Goal: Task Accomplishment & Management: Use online tool/utility

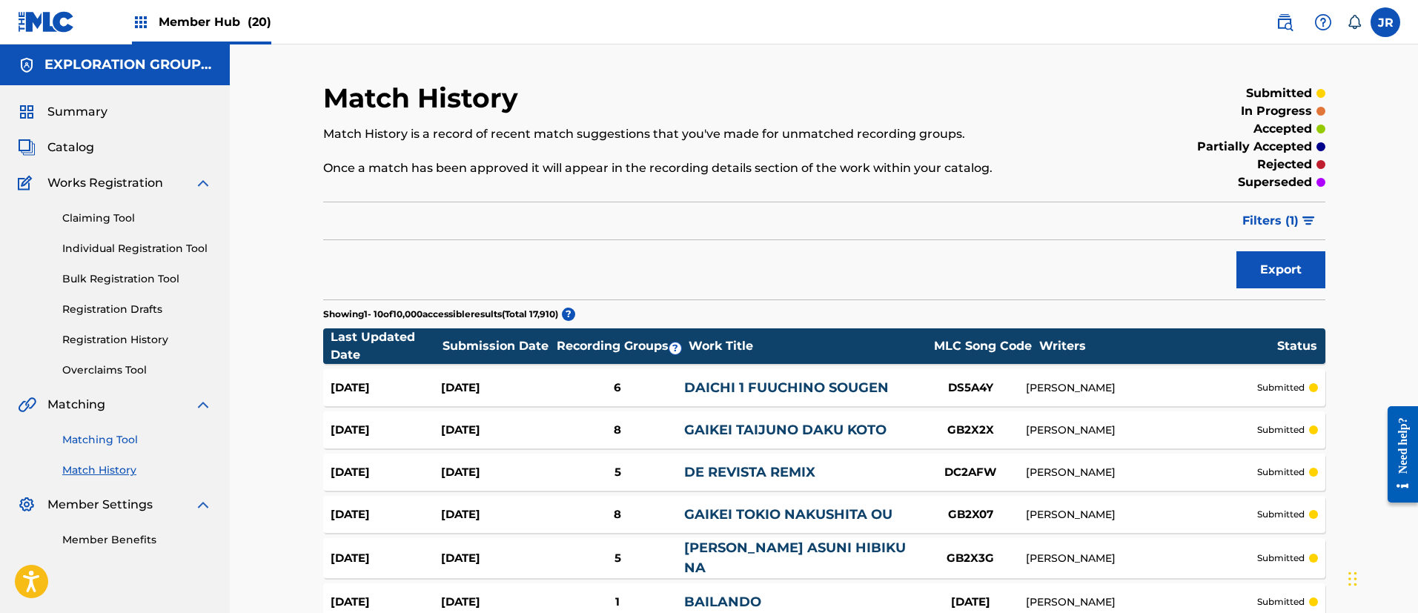
click at [79, 443] on link "Matching Tool" at bounding box center [137, 440] width 150 height 16
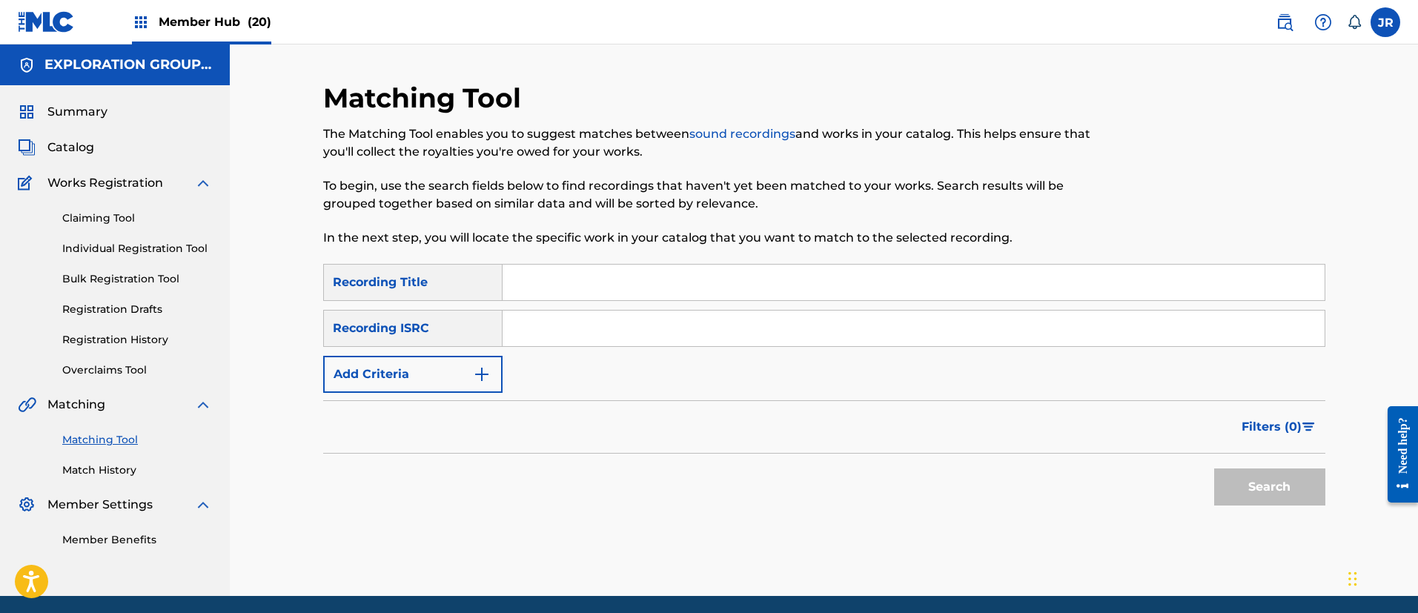
click at [575, 322] on input "Search Form" at bounding box center [914, 329] width 822 height 36
paste input "TCJPX2359598"
type input "TCJPX2359598"
click at [1266, 488] on button "Search" at bounding box center [1269, 487] width 111 height 37
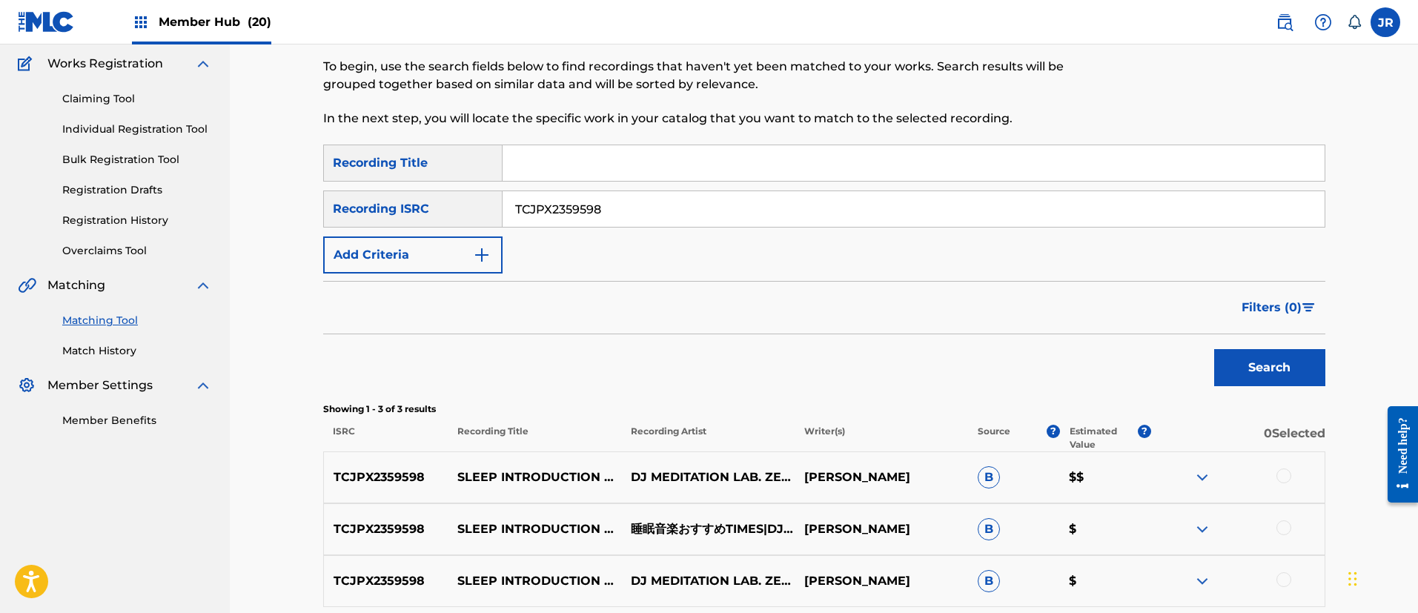
scroll to position [222, 0]
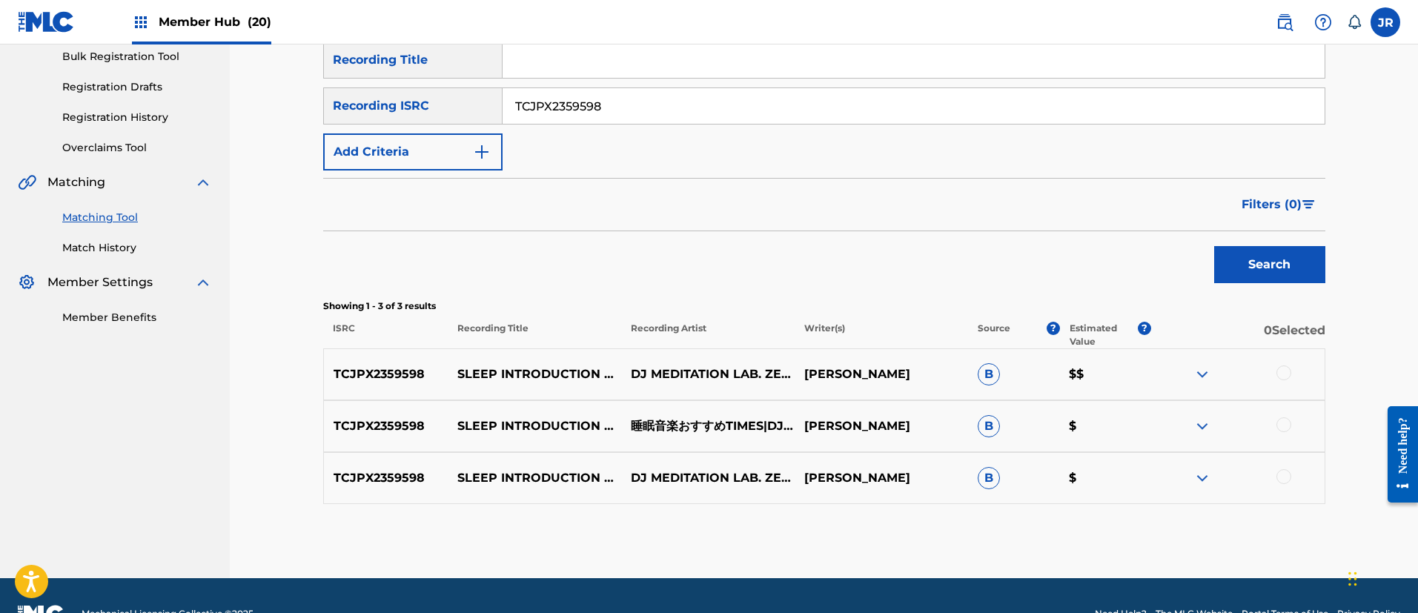
click at [1282, 371] on div at bounding box center [1284, 372] width 15 height 15
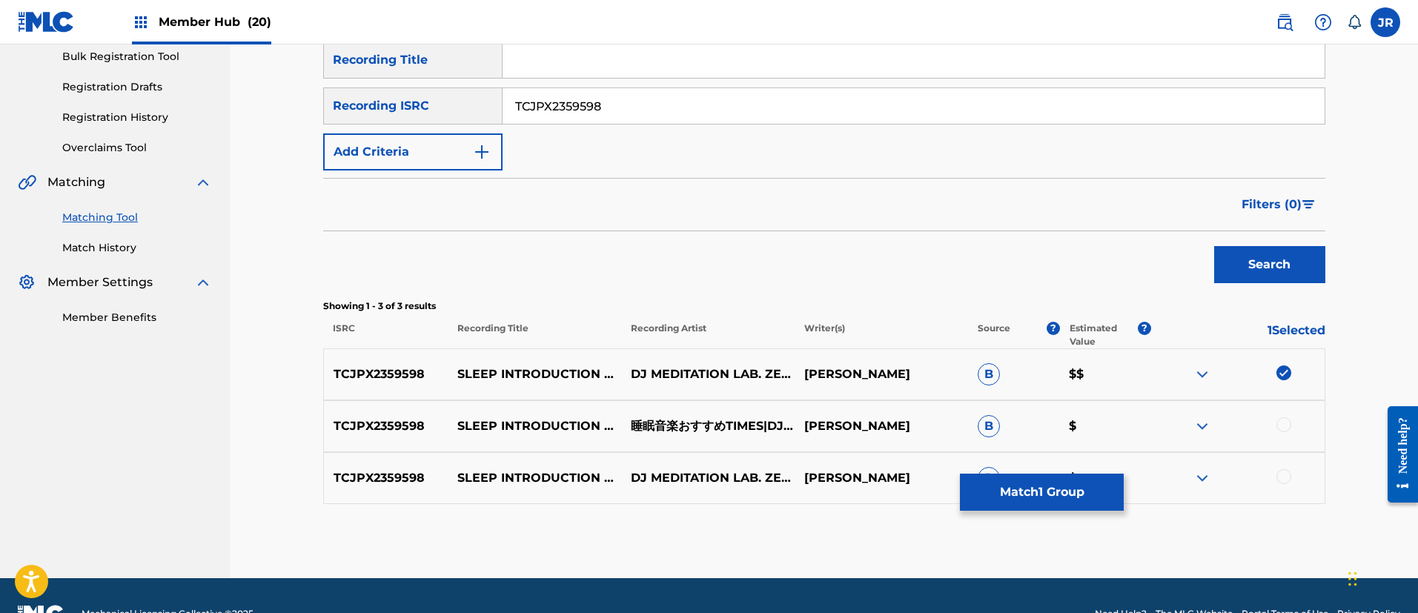
click at [1285, 426] on div at bounding box center [1284, 424] width 15 height 15
click at [1288, 477] on div at bounding box center [1284, 476] width 15 height 15
click at [1073, 489] on button "Match 3 Groups" at bounding box center [1042, 492] width 164 height 37
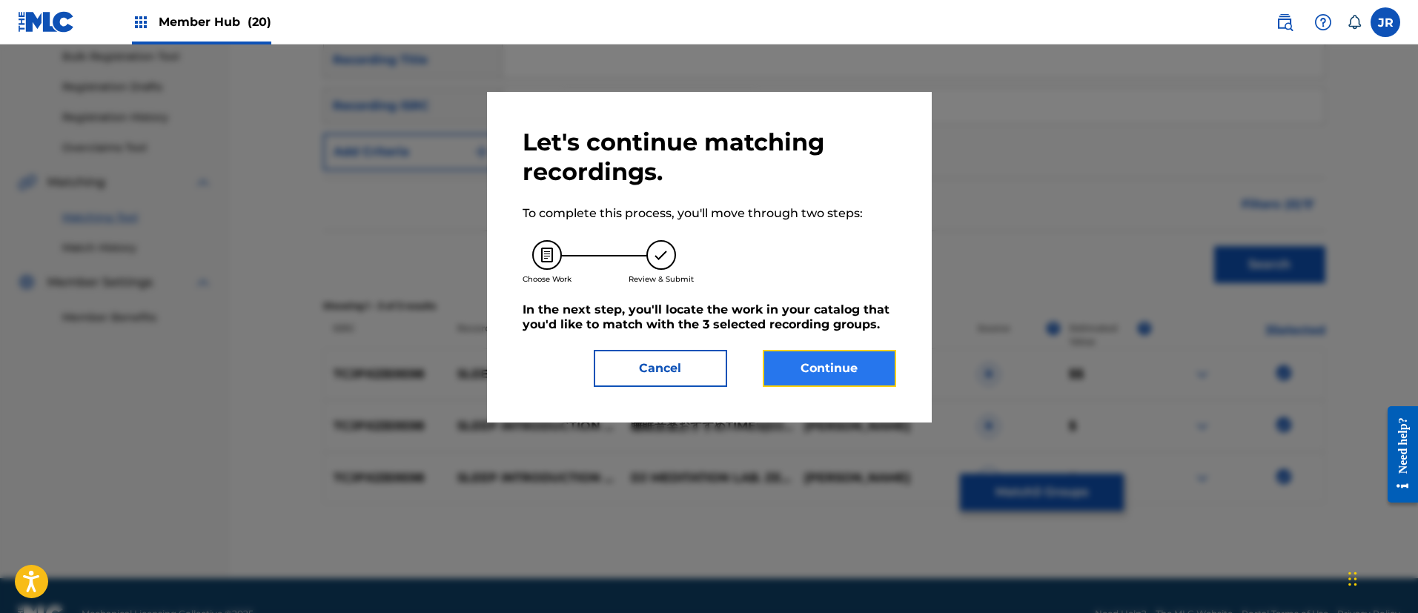
click at [833, 368] on button "Continue" at bounding box center [829, 368] width 133 height 37
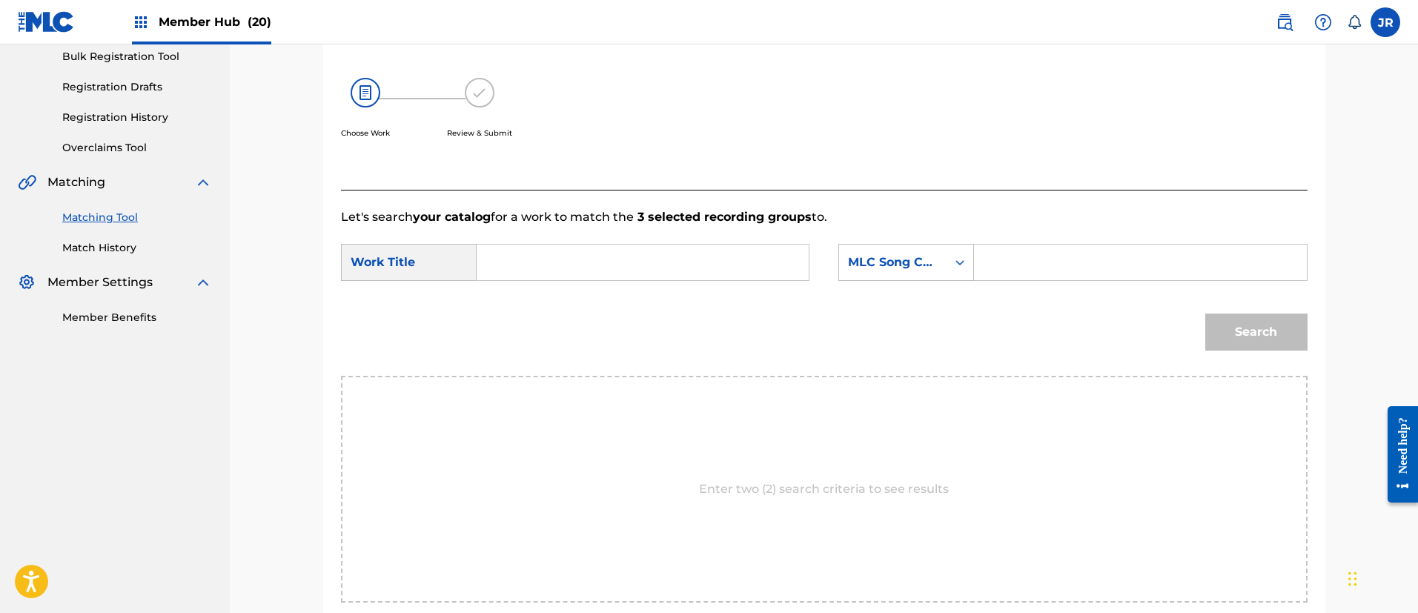
click at [556, 262] on input "Search Form" at bounding box center [642, 263] width 307 height 36
paste input "Suimindounyuupianobiijiiemuhiiringurirakkusu"
type input "Suimindounyuupianobiijiiemuhiiringurirakkusu"
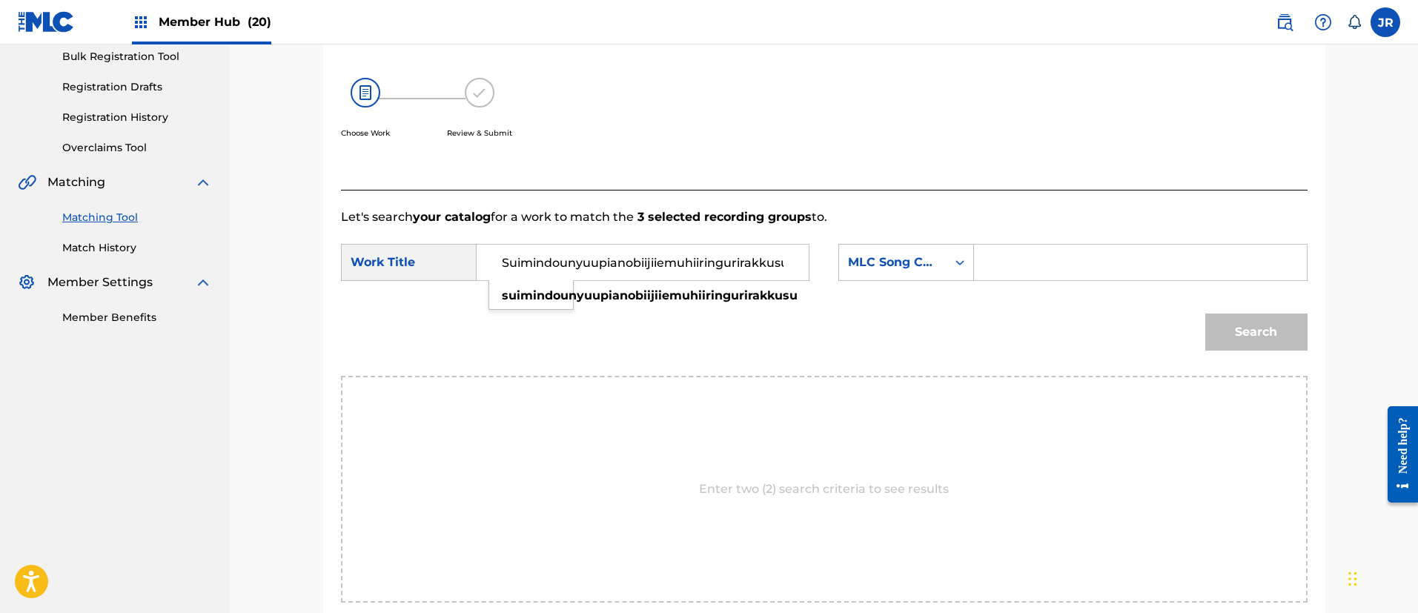
click at [1019, 251] on input "Search Form" at bounding box center [1140, 263] width 307 height 36
paste input "S67C92"
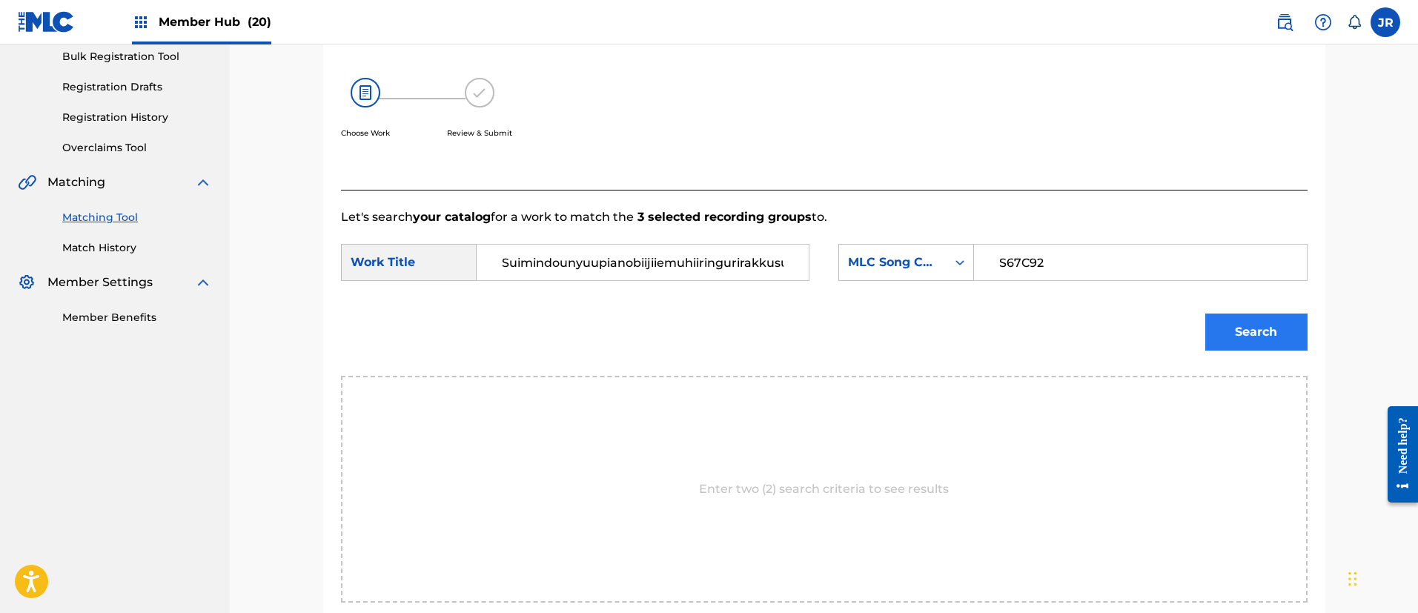
type input "S67C92"
click at [1258, 336] on button "Search" at bounding box center [1256, 332] width 102 height 37
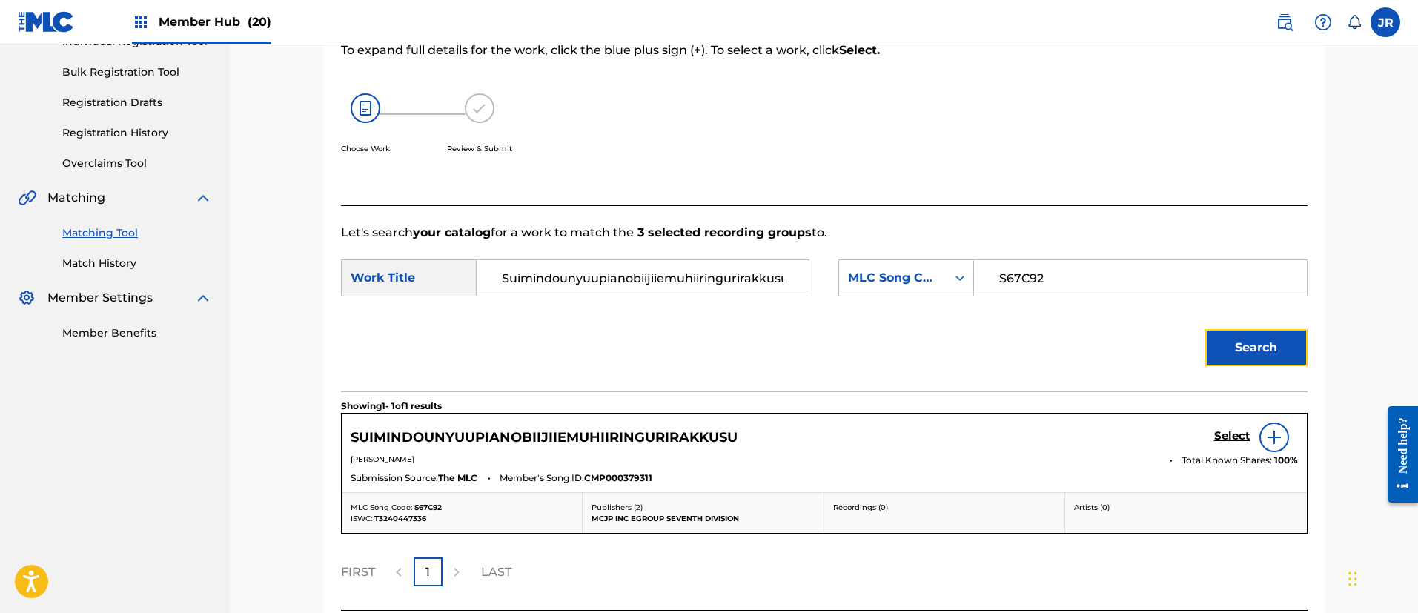
scroll to position [222, 0]
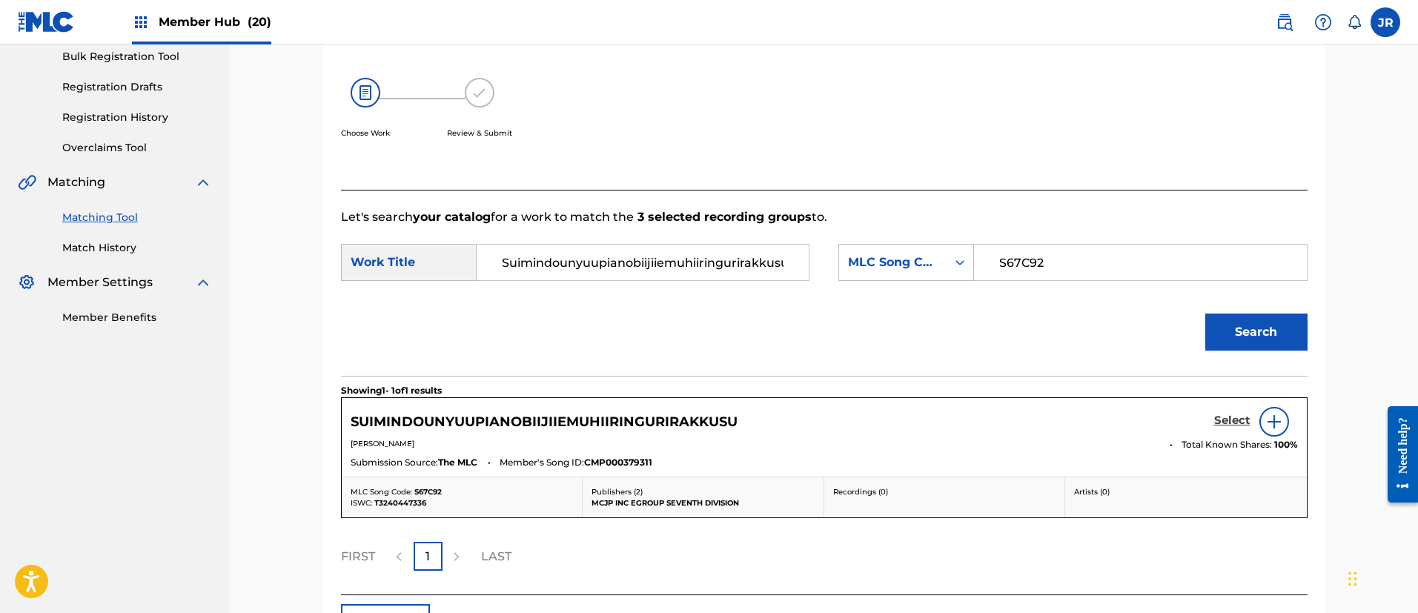
click at [1233, 423] on h5 "Select" at bounding box center [1232, 421] width 36 height 14
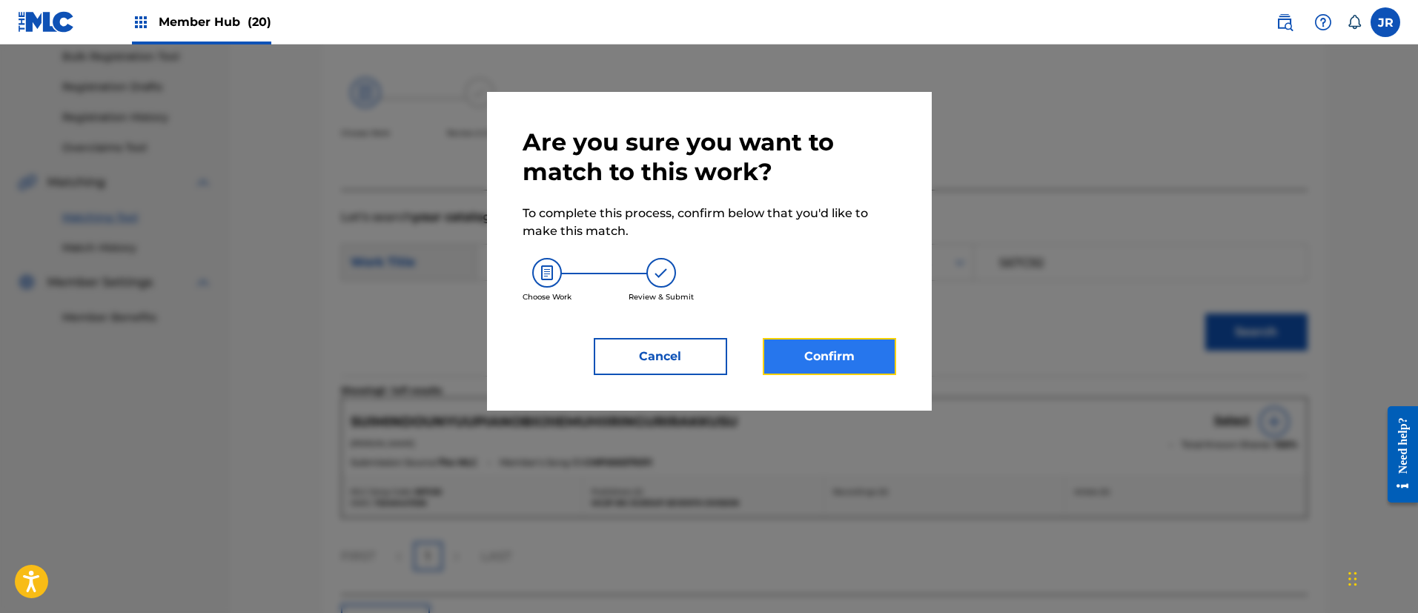
click at [810, 362] on button "Confirm" at bounding box center [829, 356] width 133 height 37
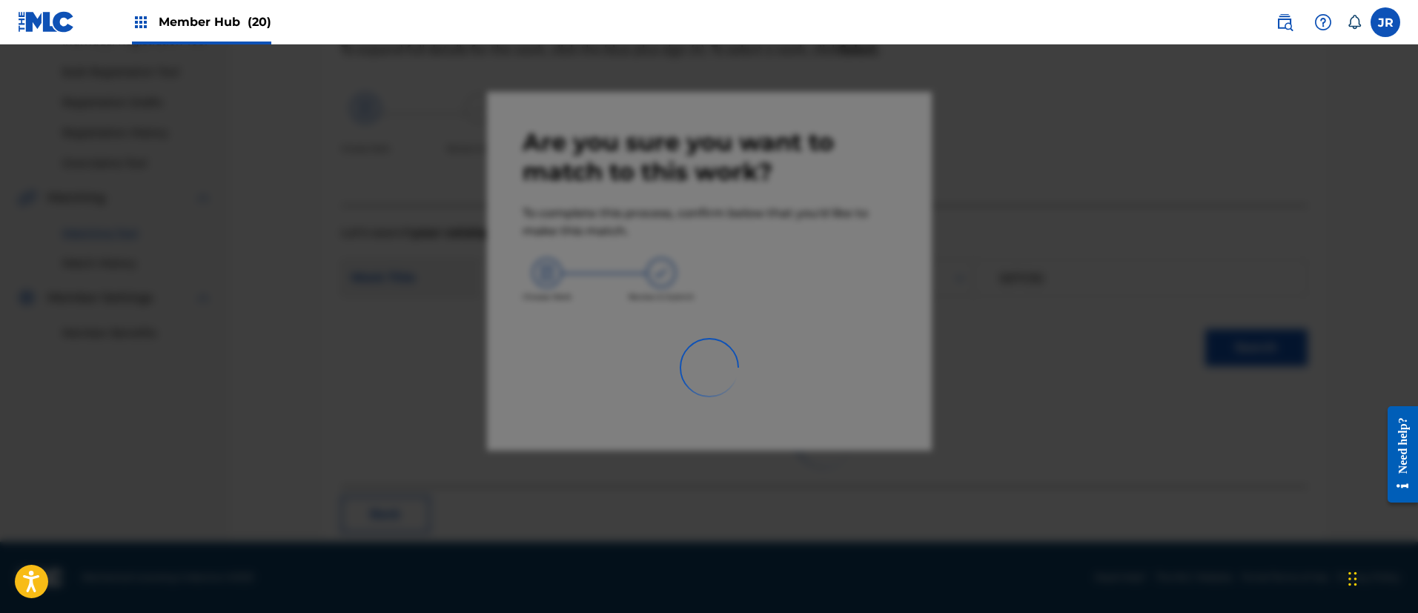
scroll to position [55, 0]
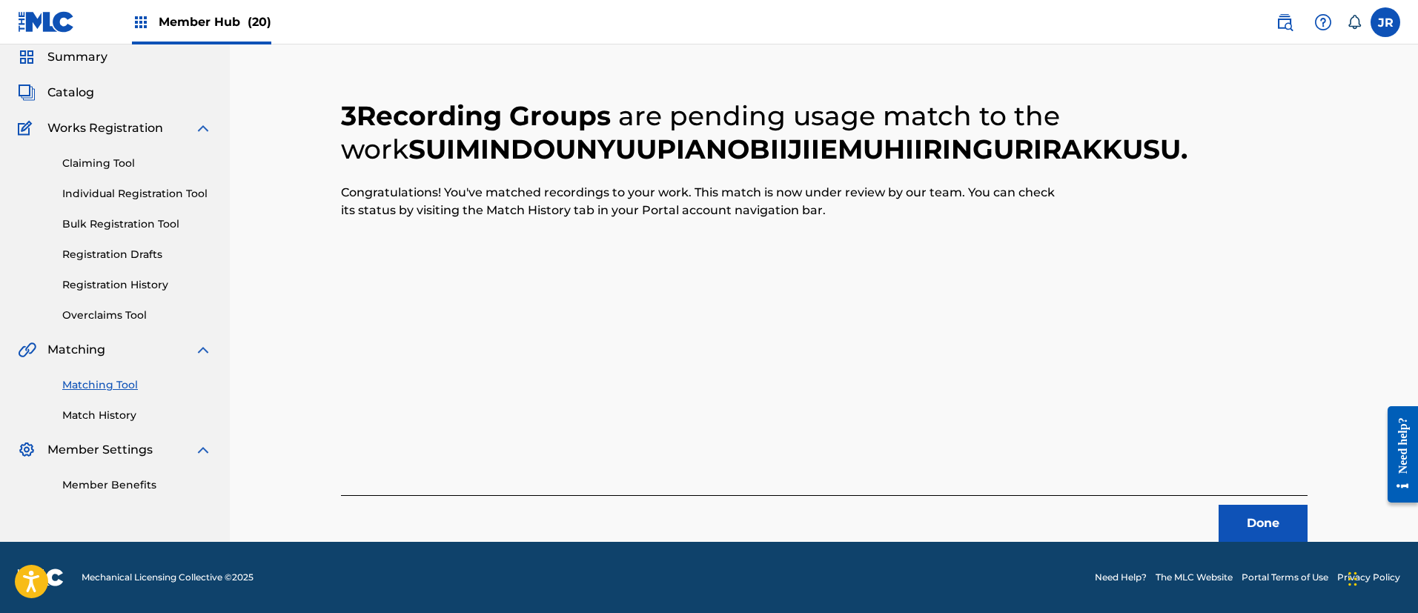
click at [102, 388] on link "Matching Tool" at bounding box center [137, 385] width 150 height 16
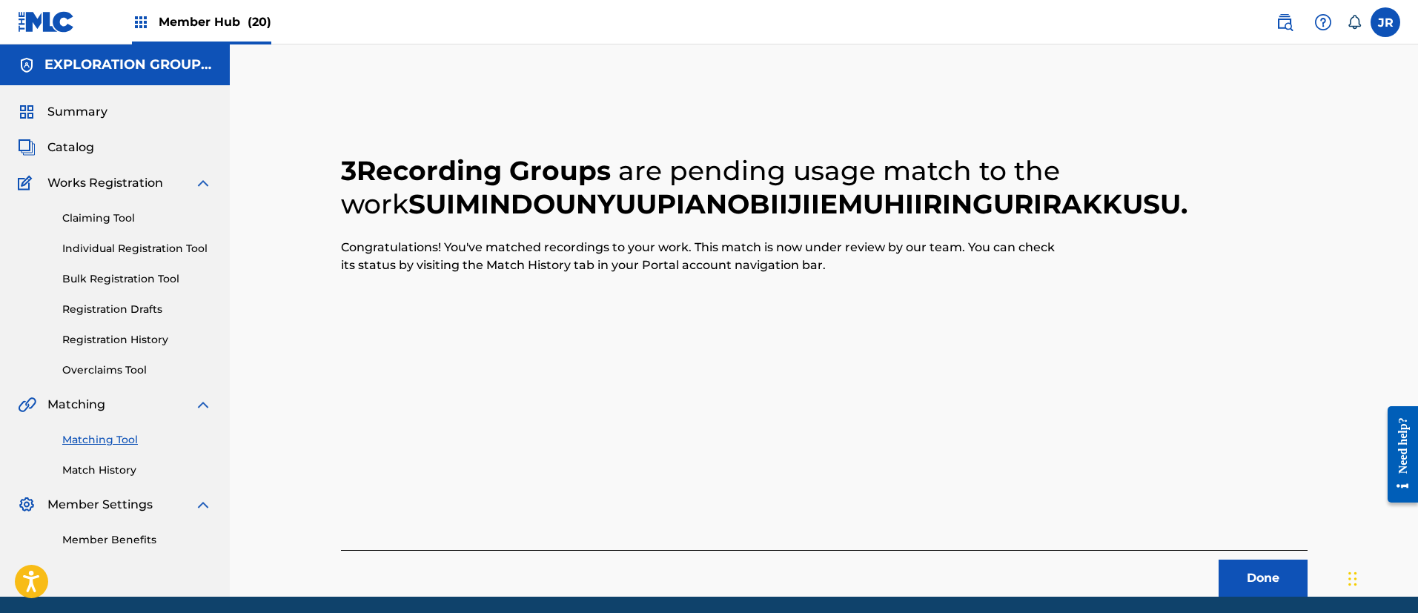
click at [105, 434] on link "Matching Tool" at bounding box center [137, 440] width 150 height 16
click at [1236, 578] on button "Done" at bounding box center [1263, 578] width 89 height 37
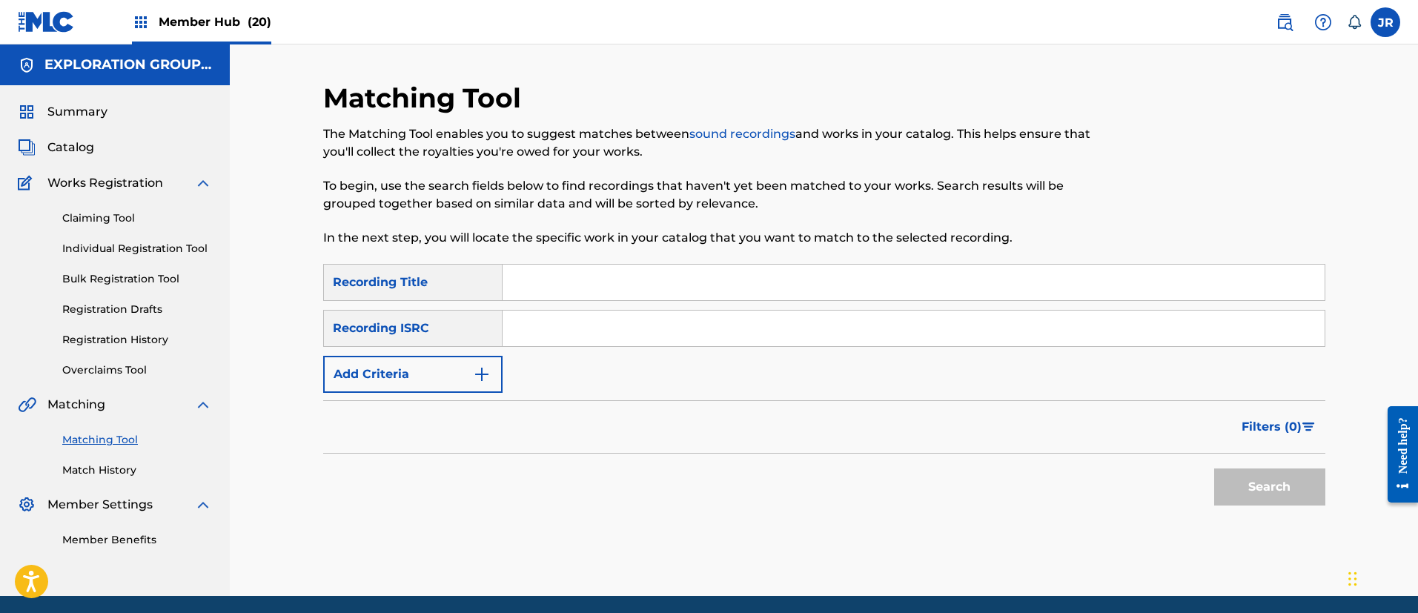
click at [540, 337] on input "Search Form" at bounding box center [914, 329] width 822 height 36
paste input "TCJPX2359597"
type input "TCJPX2359597"
click at [1276, 483] on button "Search" at bounding box center [1269, 487] width 111 height 37
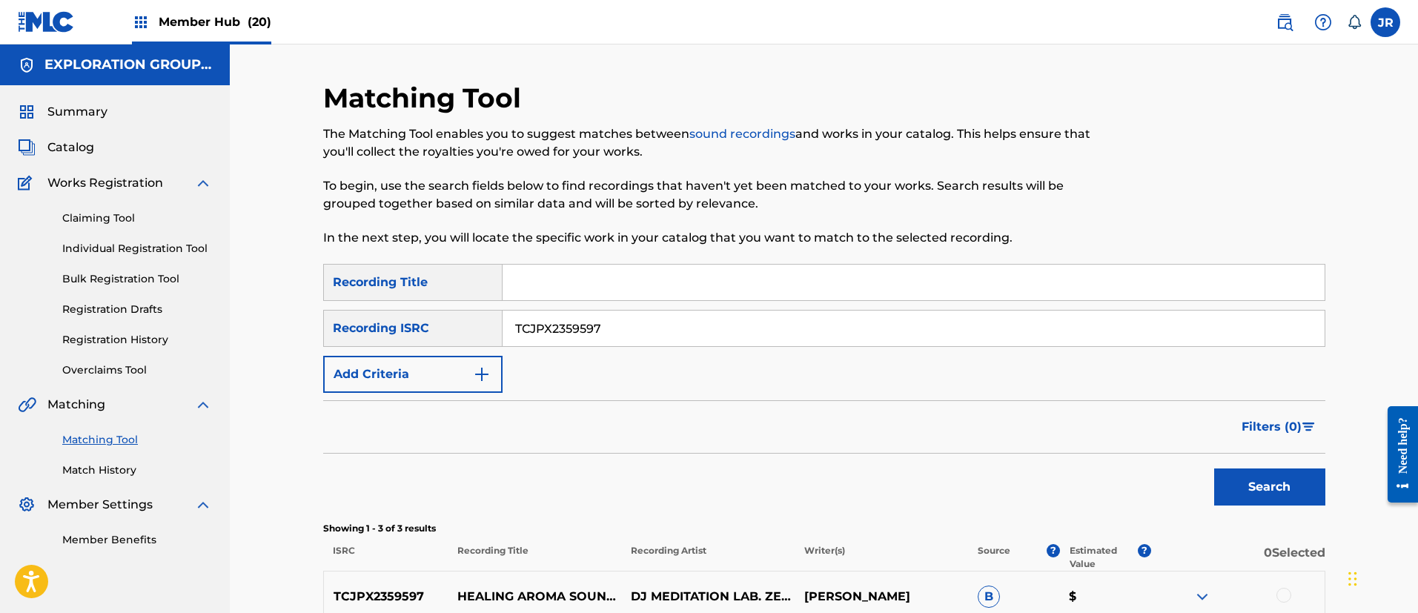
drag, startPoint x: 982, startPoint y: 264, endPoint x: 732, endPoint y: 165, distance: 268.6
drag, startPoint x: 732, startPoint y: 165, endPoint x: 248, endPoint y: 443, distance: 557.2
click at [248, 443] on div "Matching Tool The Matching Tool enables you to suggest matches between sound re…" at bounding box center [824, 422] width 1188 height 756
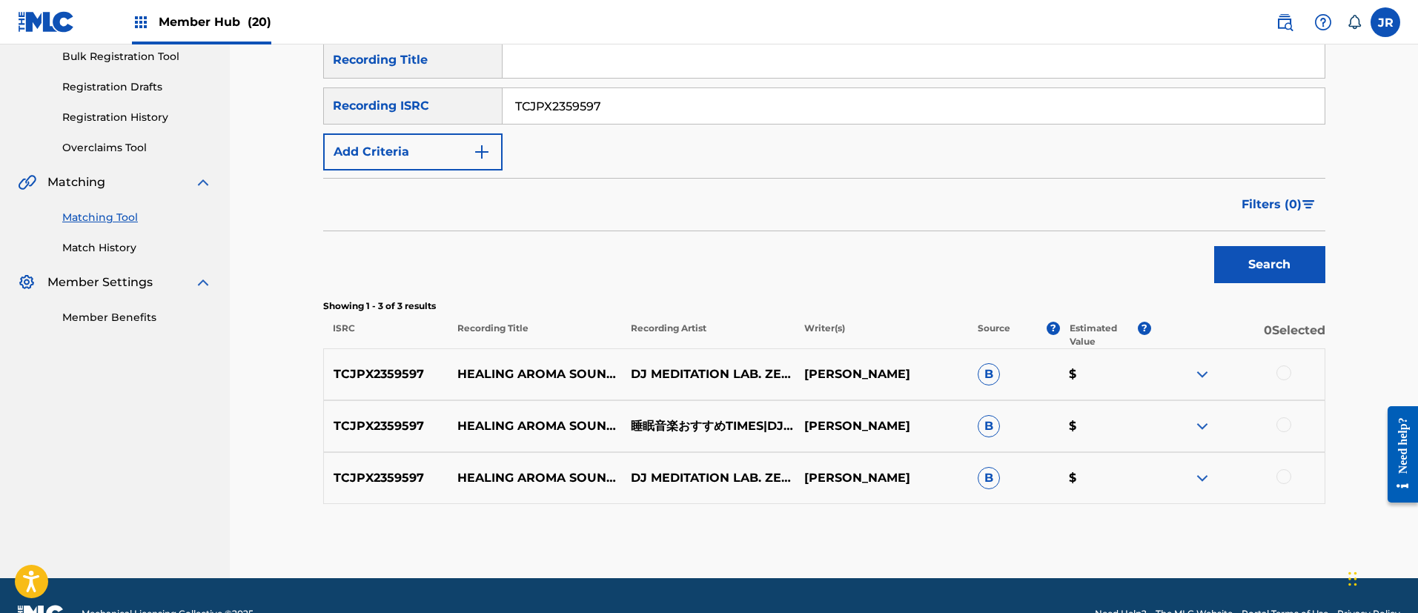
click at [1282, 374] on div at bounding box center [1284, 372] width 15 height 15
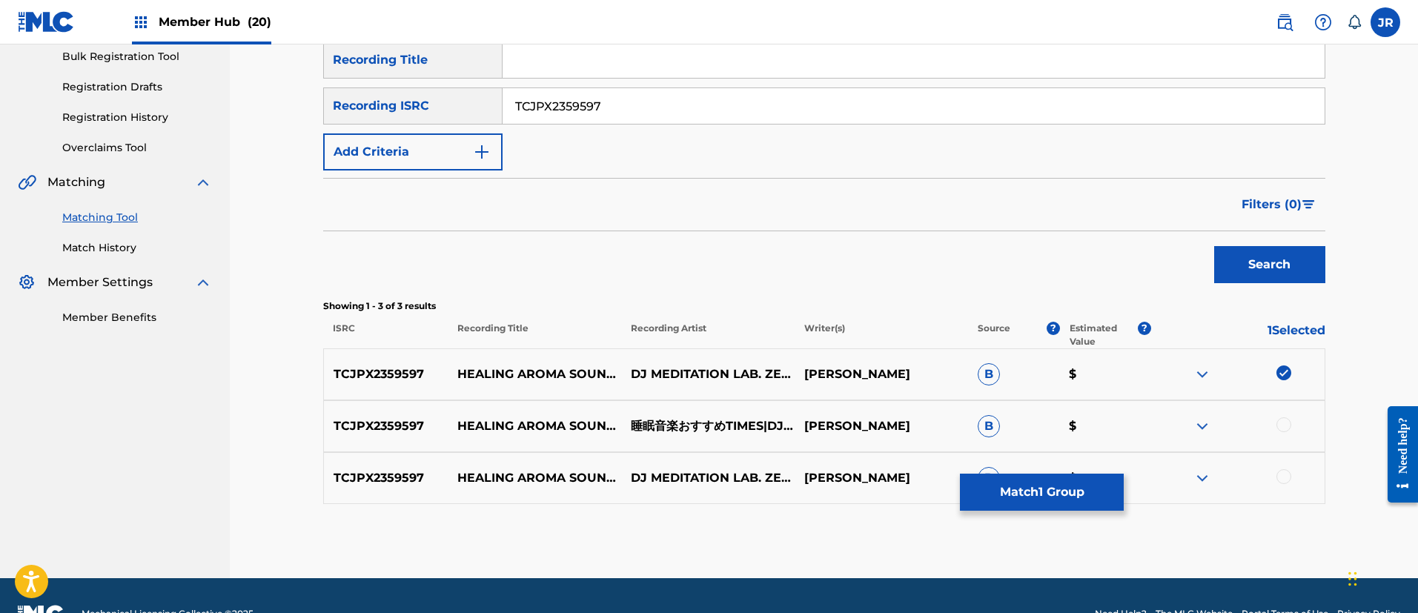
click at [1285, 421] on div at bounding box center [1284, 424] width 15 height 15
click at [1288, 469] on div at bounding box center [1284, 476] width 15 height 15
click at [1062, 492] on button "Match 3 Groups" at bounding box center [1042, 492] width 164 height 37
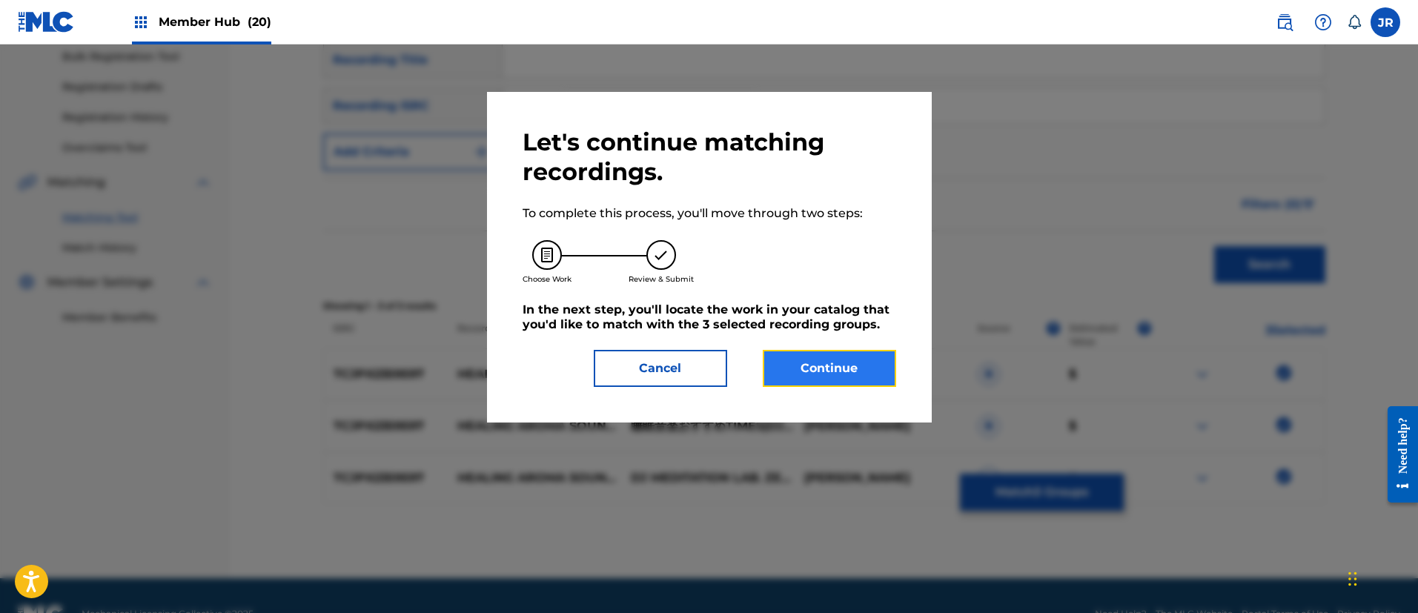
click at [804, 374] on button "Continue" at bounding box center [829, 368] width 133 height 37
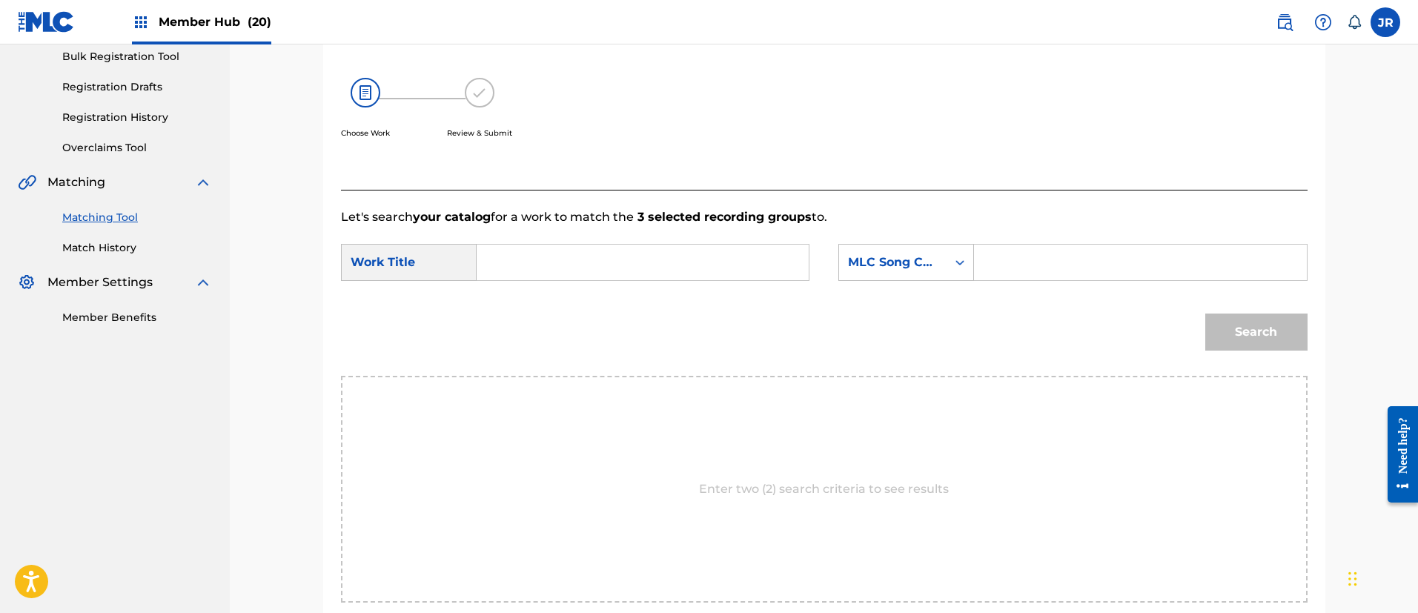
click at [572, 262] on input "Search Form" at bounding box center [642, 263] width 307 height 36
paste input "Iyashinoaromasaundoutsukushiipianonoshirabe"
type input "Iyashinoaromasaundoutsukushiipianonoshirabe"
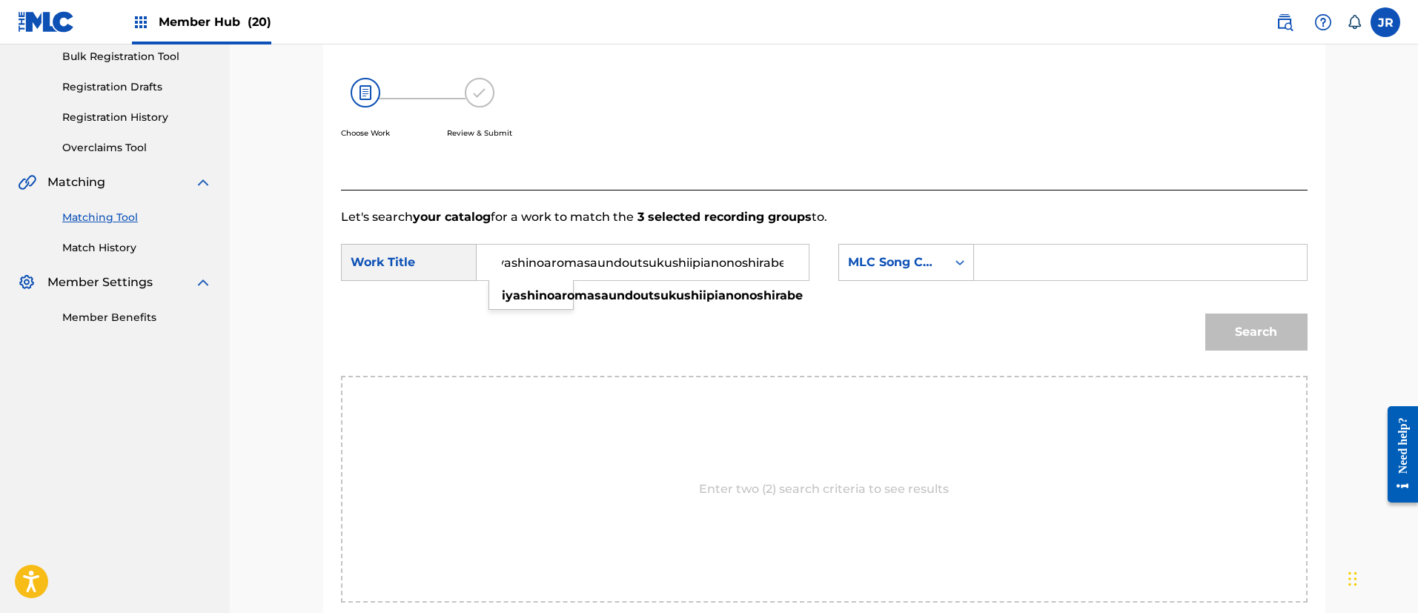
scroll to position [0, 0]
click at [1022, 261] on input "Search Form" at bounding box center [1140, 263] width 307 height 36
paste input "I30UCC"
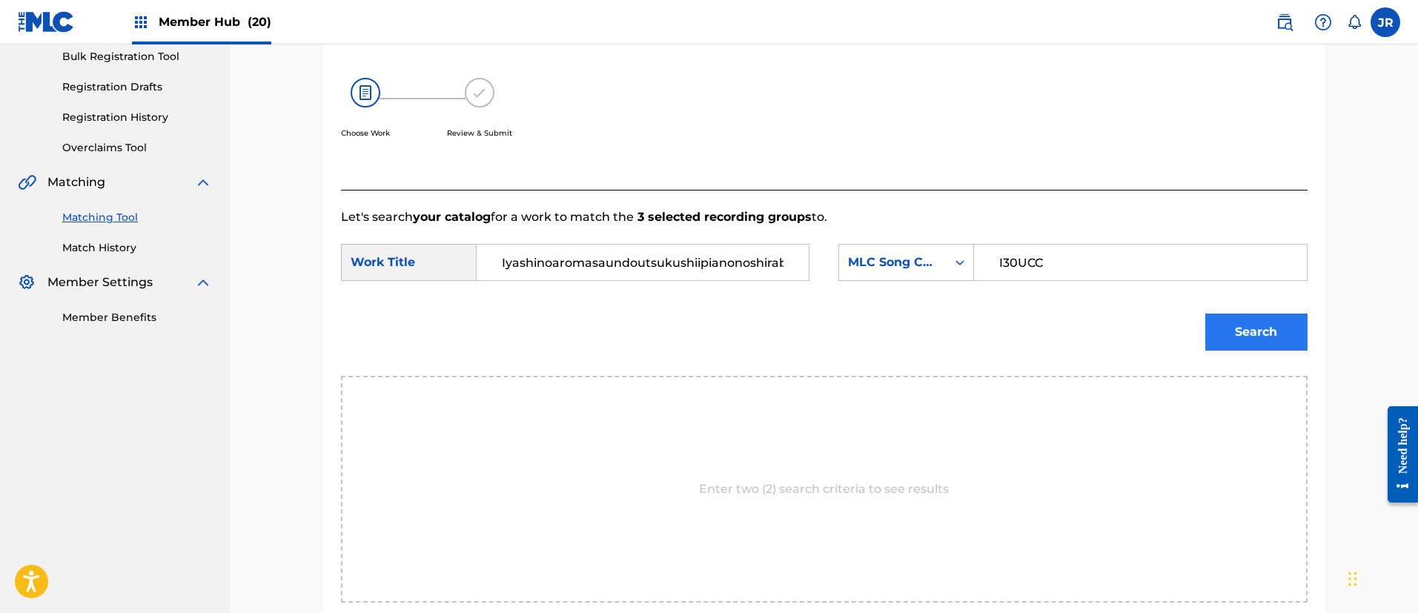
type input "I30UCC"
click at [1281, 333] on button "Search" at bounding box center [1256, 332] width 102 height 37
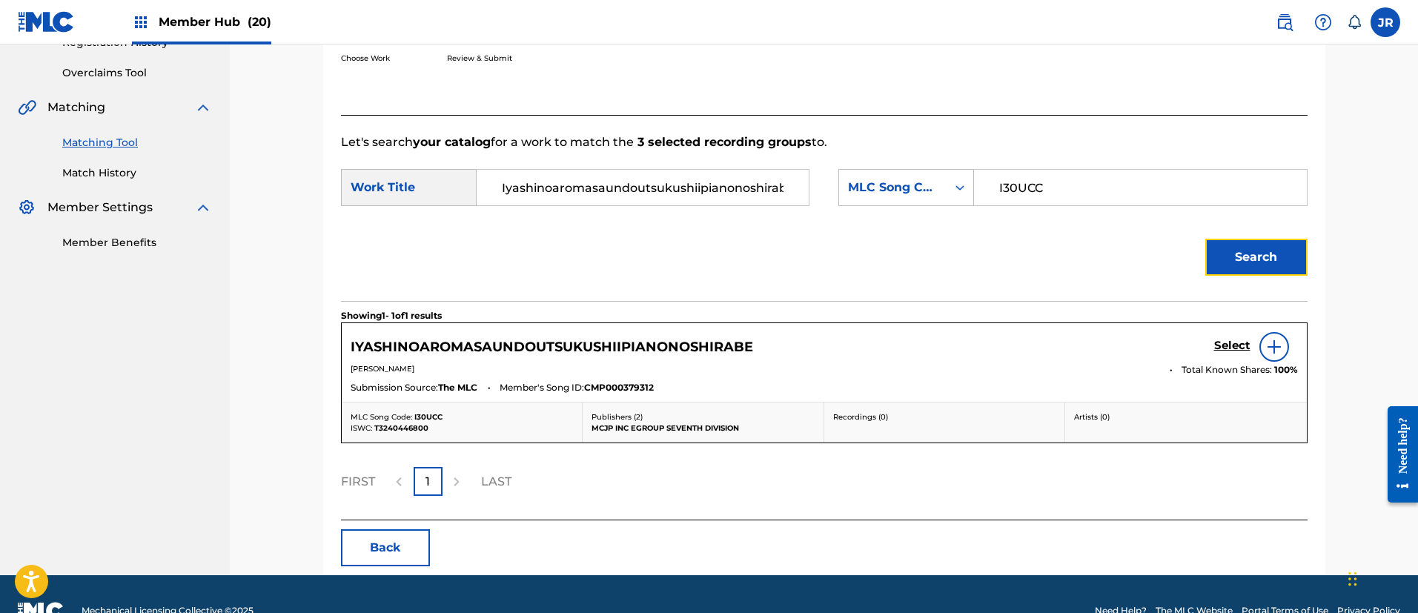
scroll to position [331, 0]
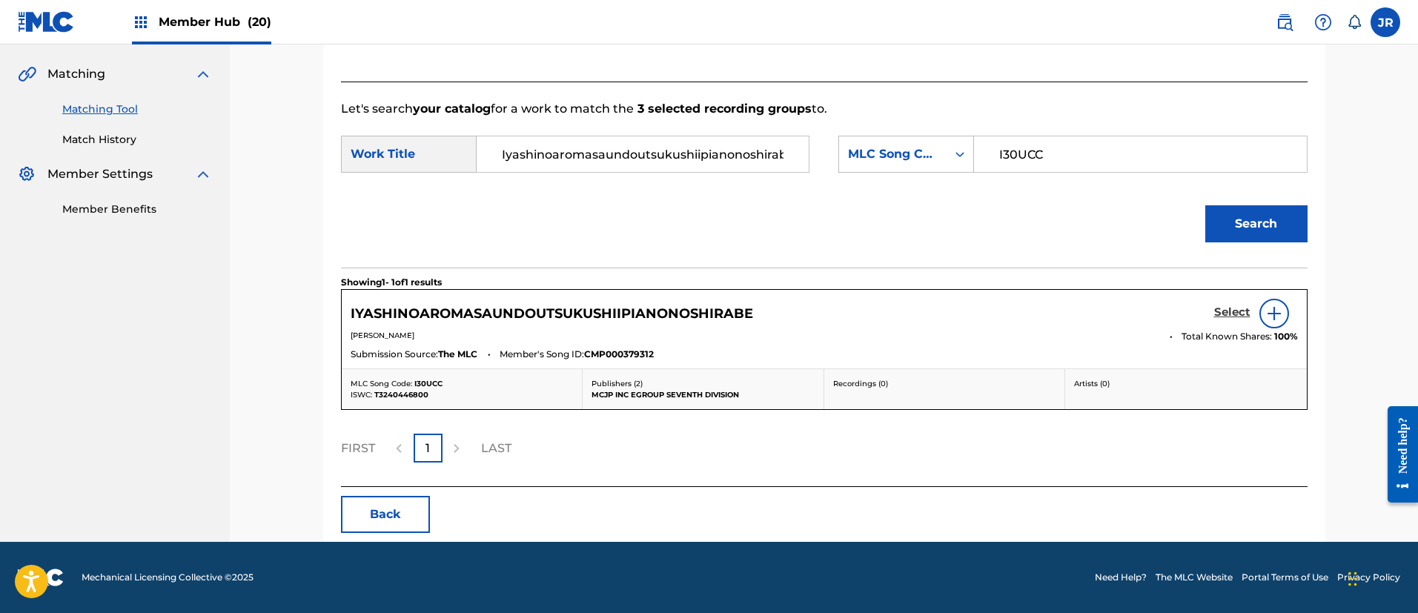
click at [1215, 315] on h5 "Select" at bounding box center [1232, 312] width 36 height 14
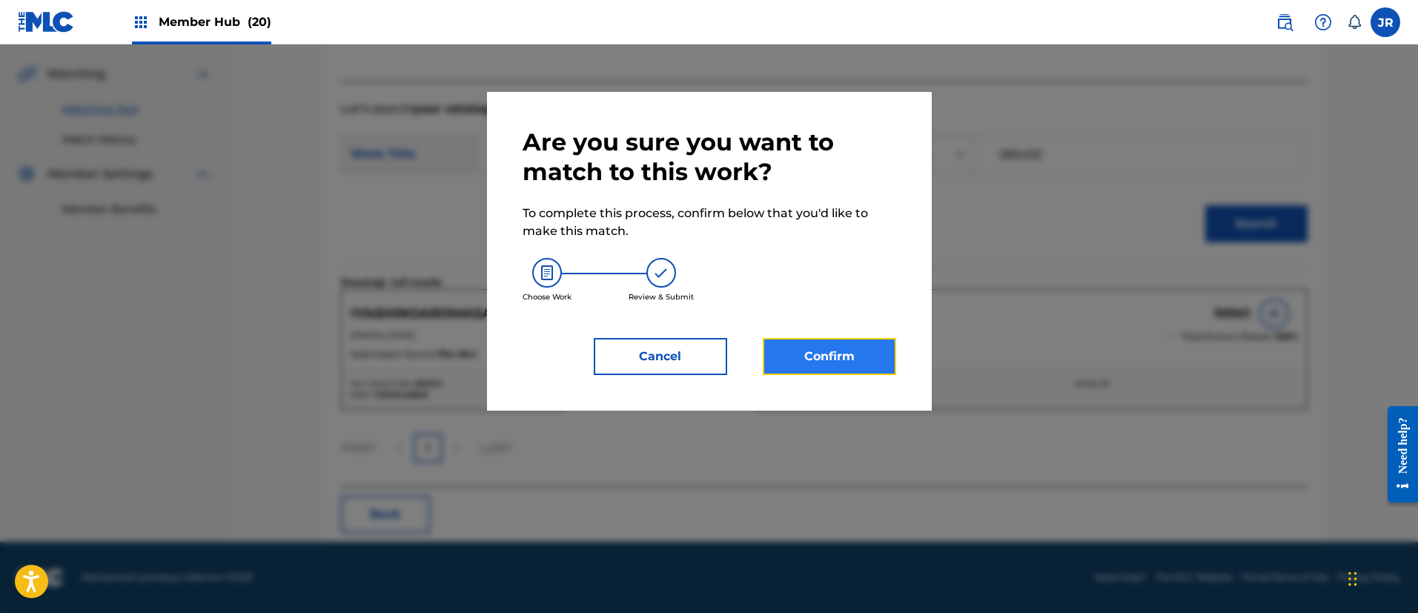
click at [830, 363] on button "Confirm" at bounding box center [829, 356] width 133 height 37
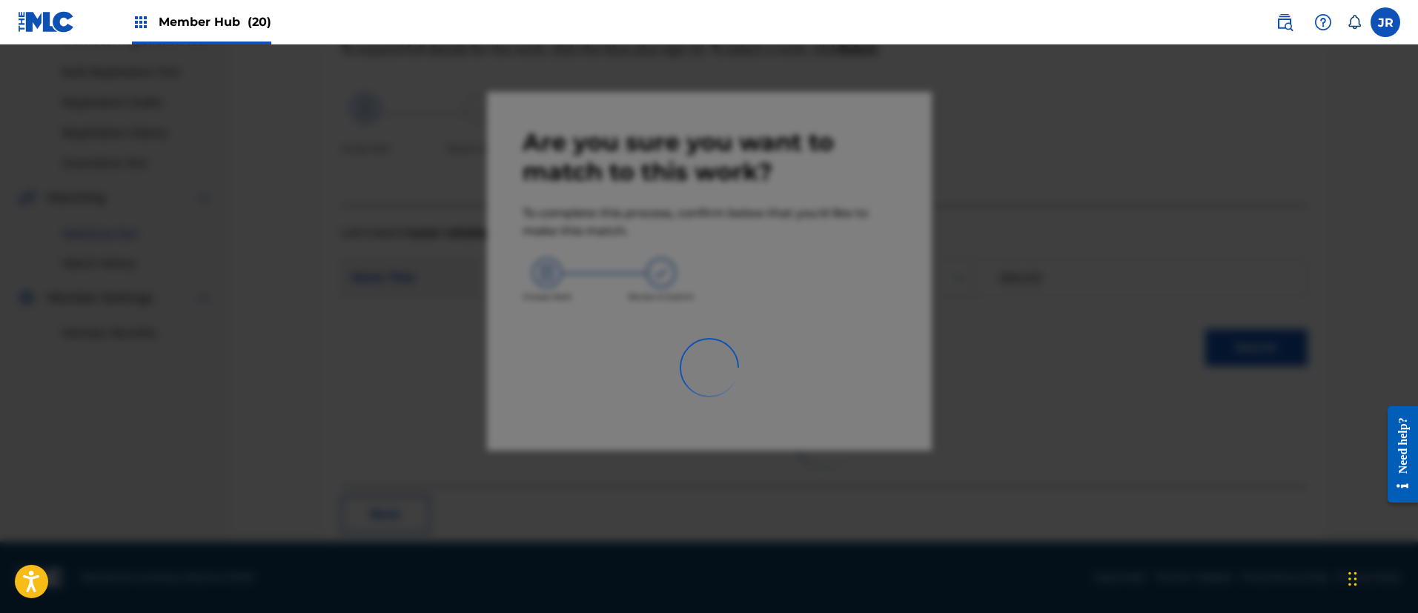
scroll to position [55, 0]
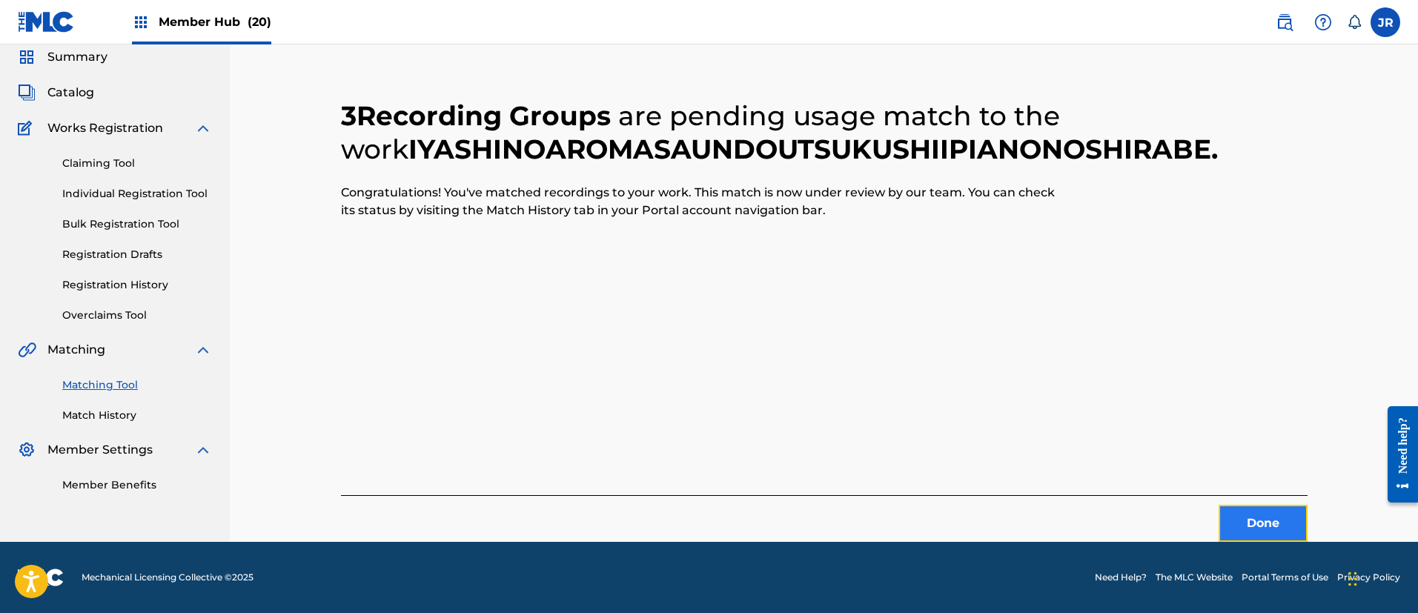
click at [1266, 517] on button "Done" at bounding box center [1263, 523] width 89 height 37
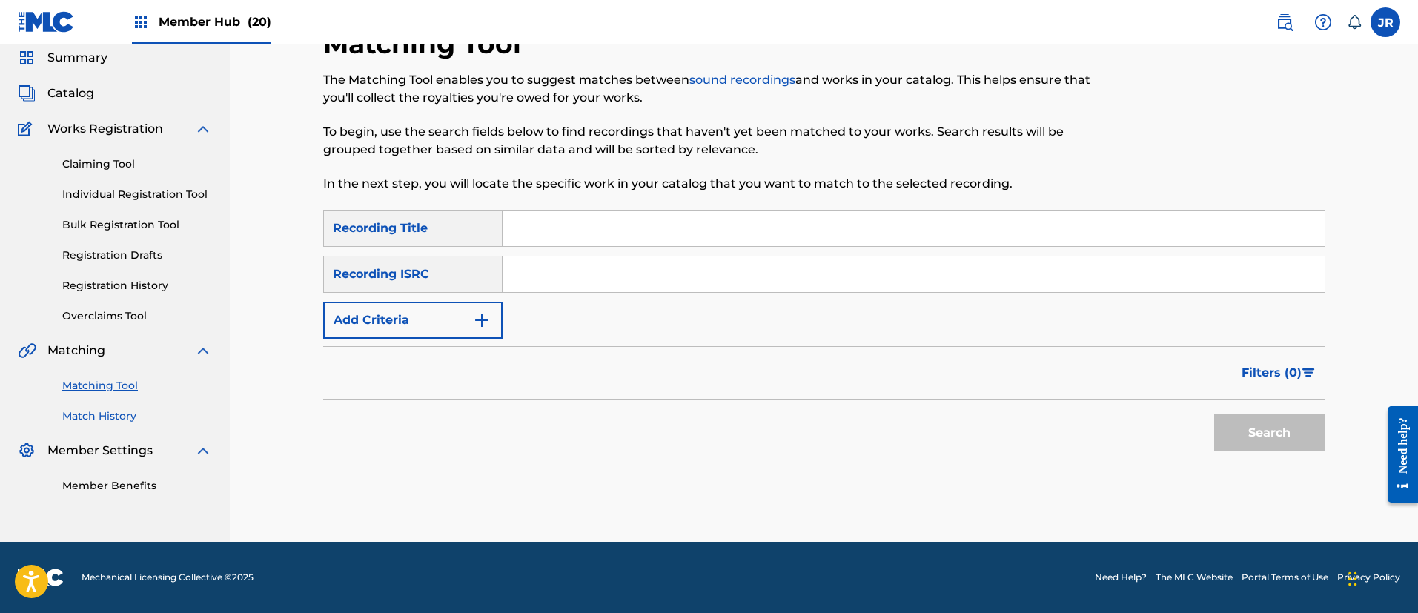
click at [102, 415] on link "Match History" at bounding box center [137, 416] width 150 height 16
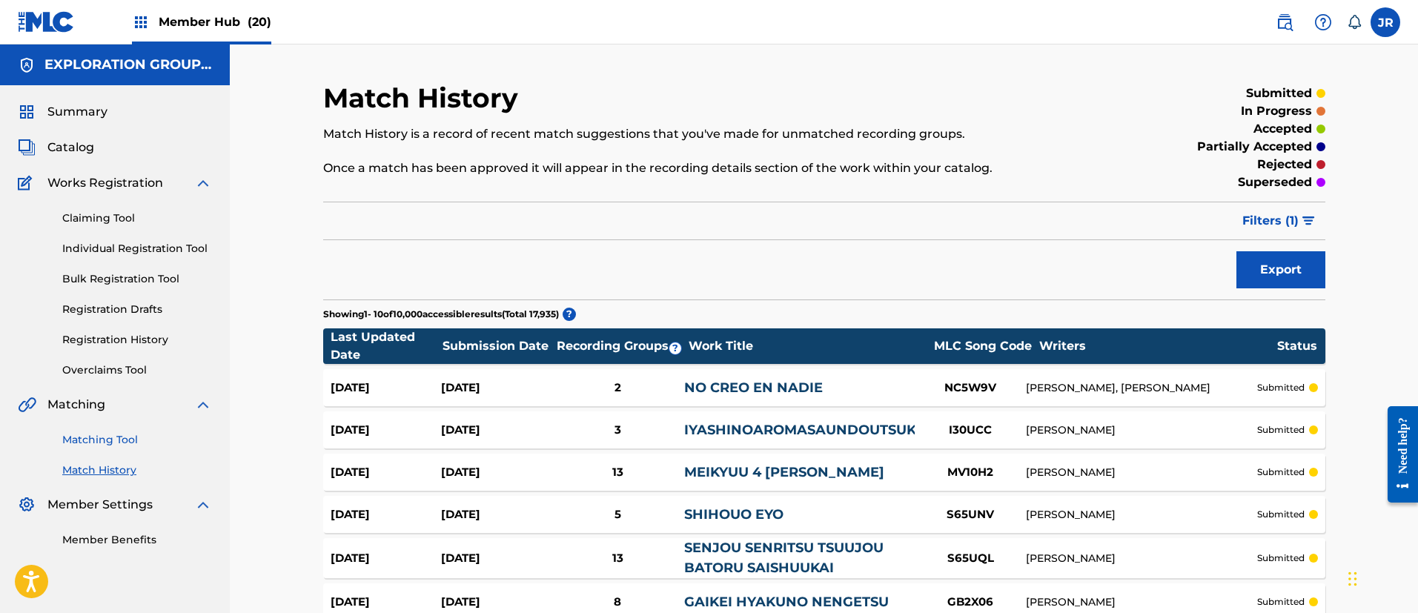
click at [76, 442] on link "Matching Tool" at bounding box center [137, 440] width 150 height 16
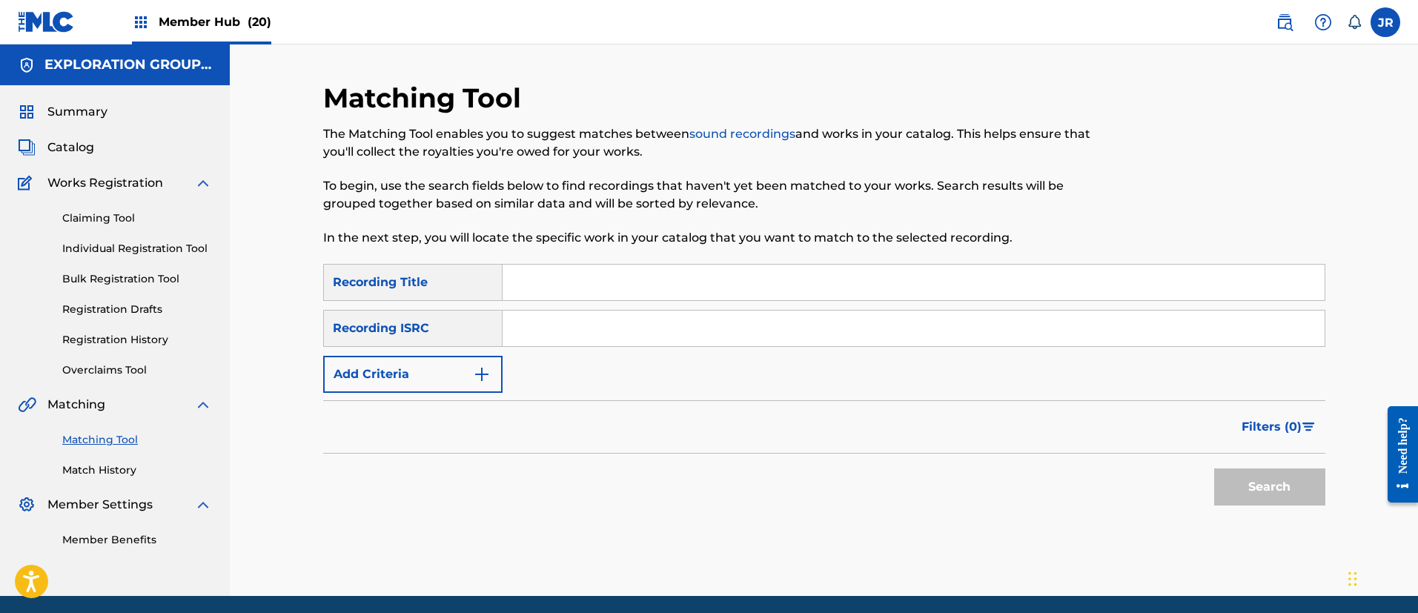
click at [526, 345] on div "Search Form" at bounding box center [914, 328] width 823 height 37
click at [582, 342] on input "Search Form" at bounding box center [914, 329] width 822 height 36
paste input "TCJPX2359596"
type input "TCJPX2359596"
click at [1255, 486] on button "Search" at bounding box center [1269, 487] width 111 height 37
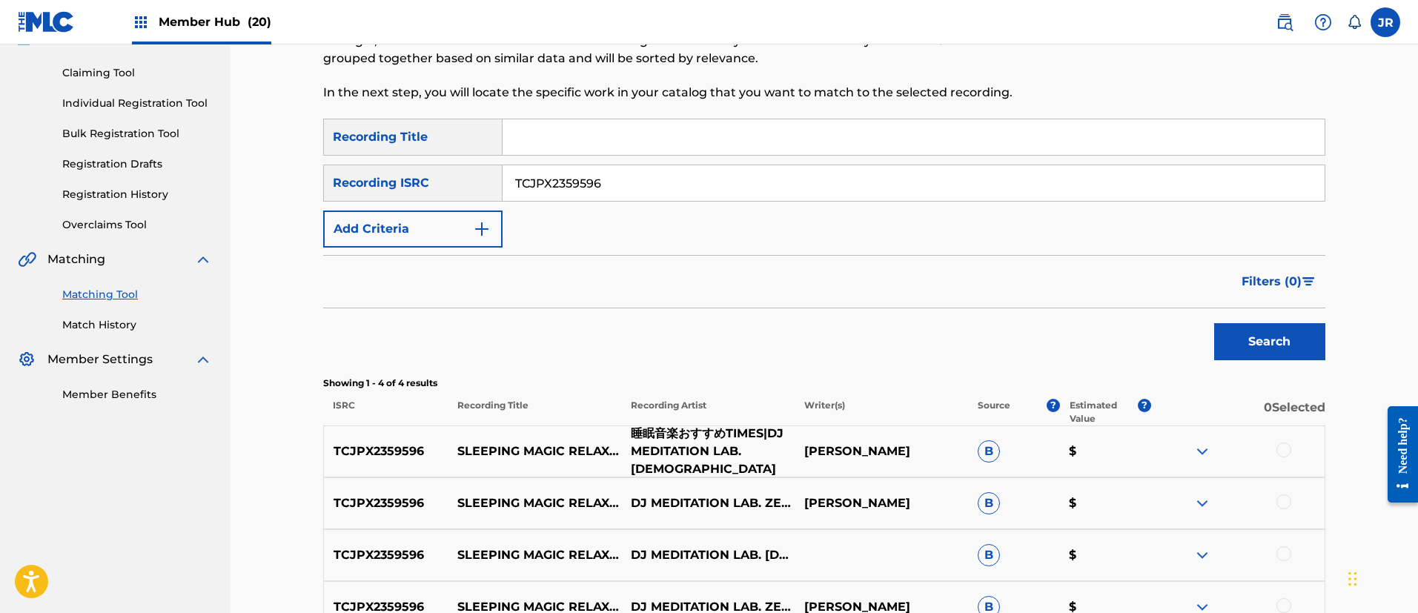
scroll to position [222, 0]
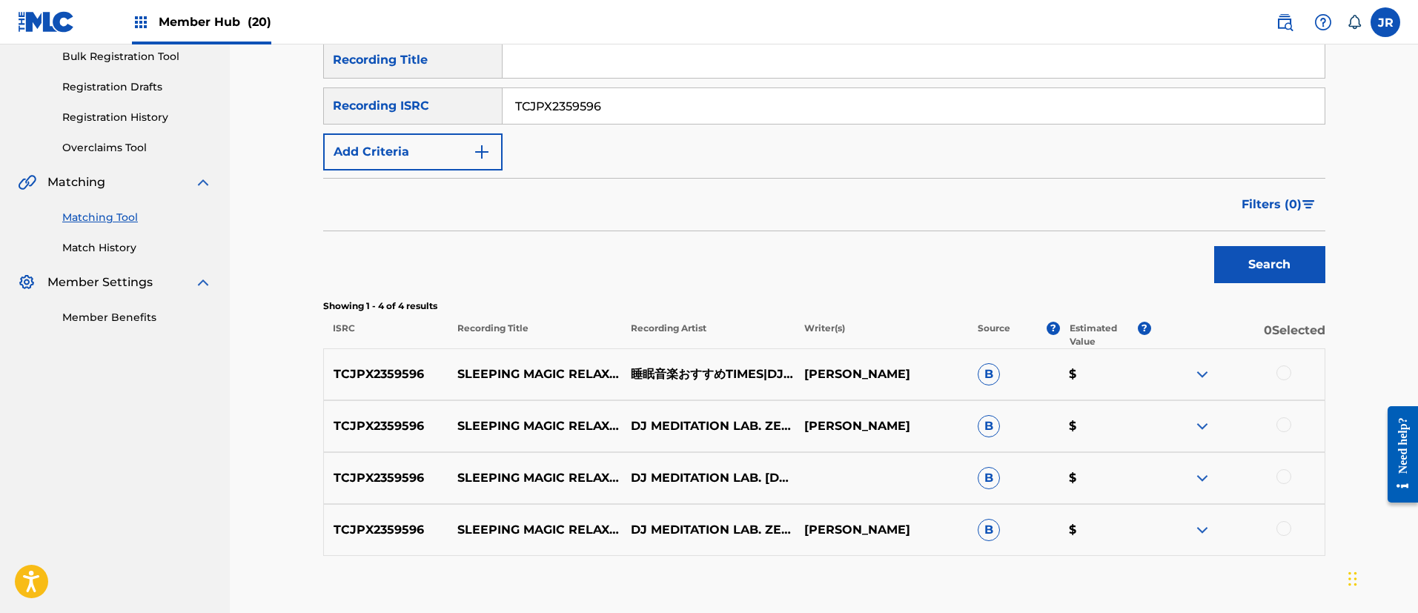
click at [1278, 367] on div at bounding box center [1284, 372] width 15 height 15
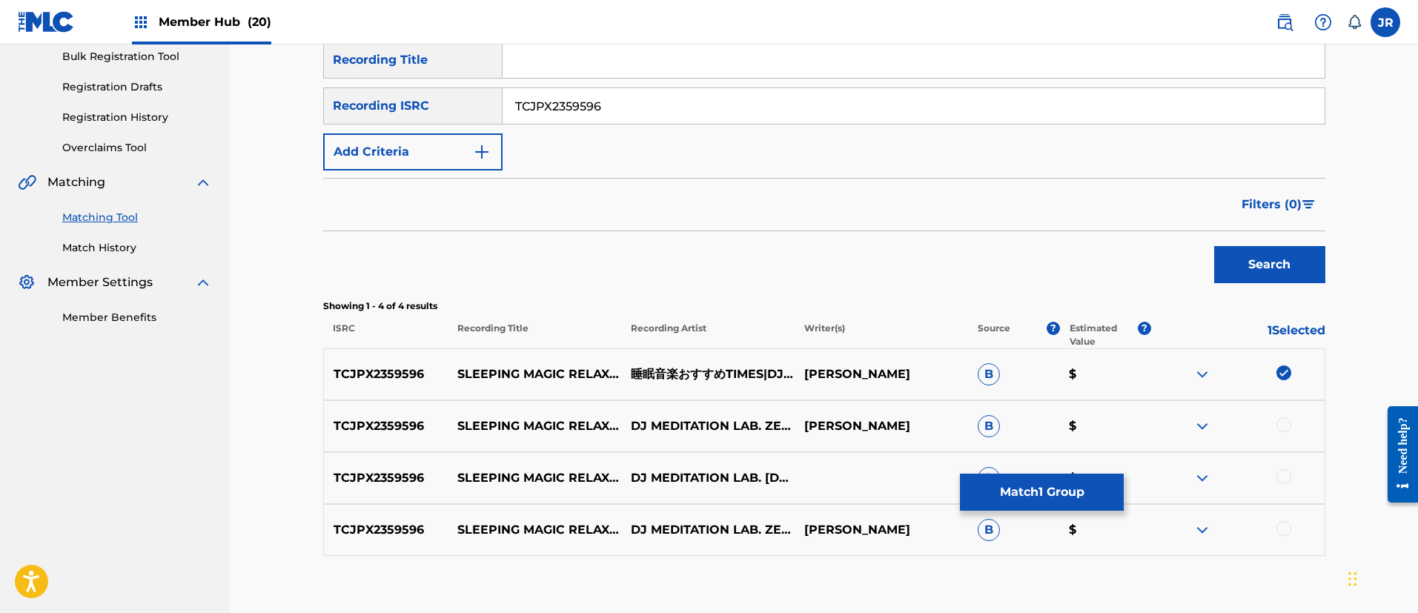
click at [1285, 432] on div at bounding box center [1237, 426] width 173 height 18
click at [1288, 428] on div at bounding box center [1284, 424] width 15 height 15
click at [1289, 483] on div at bounding box center [1237, 478] width 173 height 18
click at [1285, 483] on div at bounding box center [1284, 476] width 15 height 15
click at [1287, 523] on div at bounding box center [1284, 528] width 15 height 15
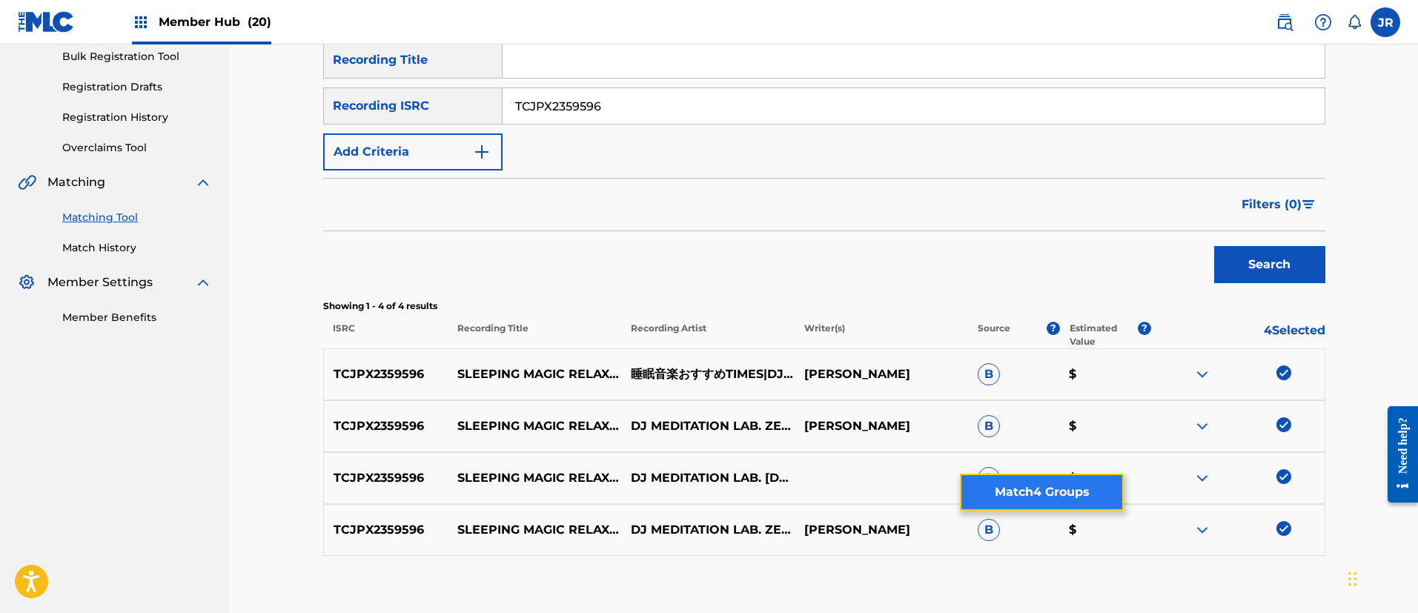
click at [1054, 494] on button "Match 4 Groups" at bounding box center [1042, 492] width 164 height 37
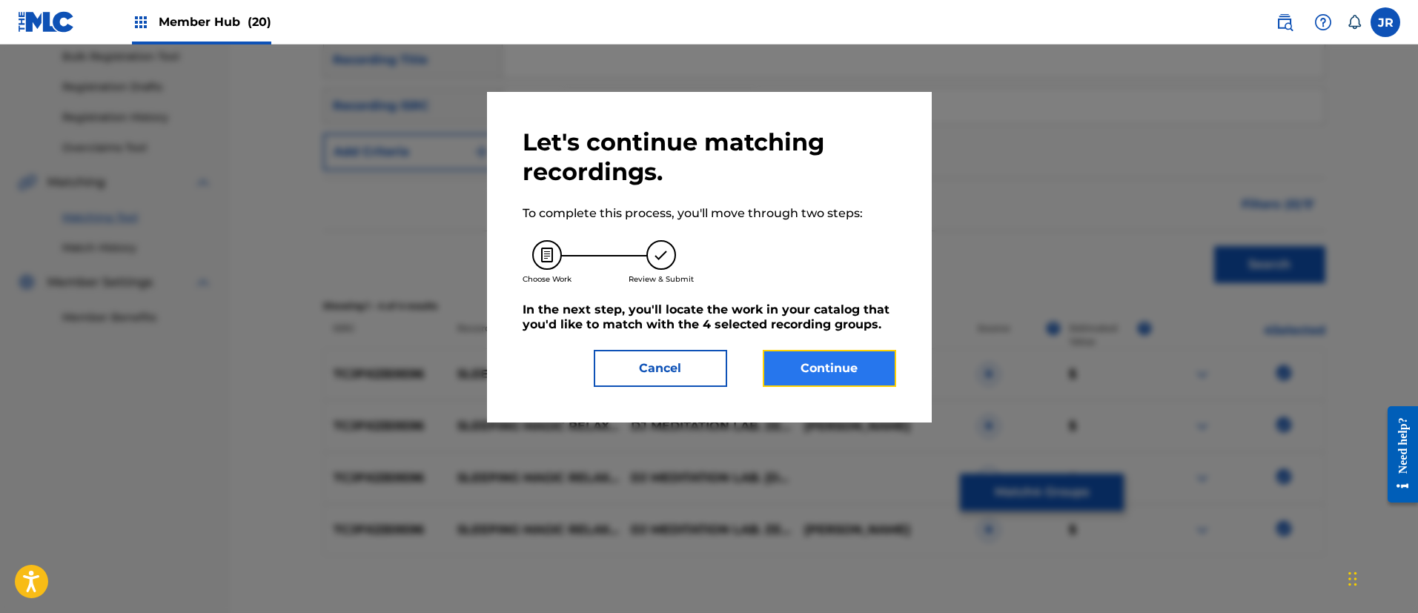
click at [827, 374] on button "Continue" at bounding box center [829, 368] width 133 height 37
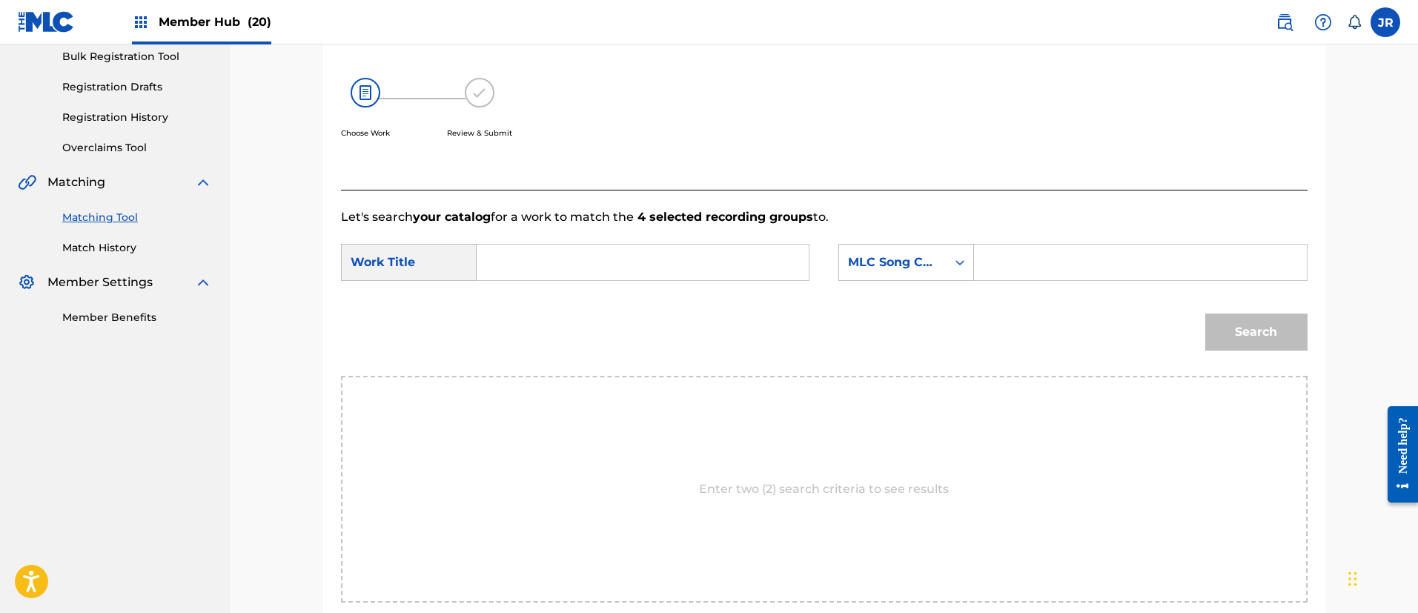
click at [1011, 274] on input "Search Form" at bounding box center [1140, 263] width 307 height 36
paste input "S665WG"
type input "S665WG"
click at [581, 268] on input "Search Form" at bounding box center [642, 263] width 307 height 36
paste input "Suiminnomahouyuttaritopianogayumenosekaihe"
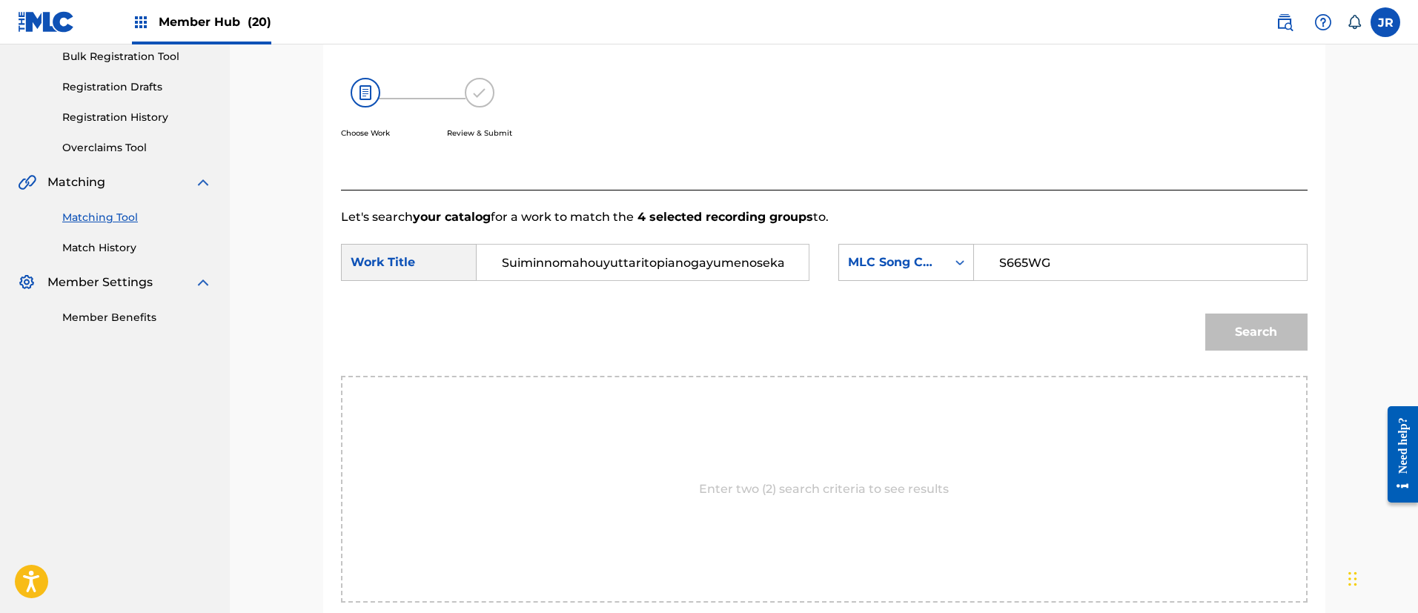
scroll to position [0, 16]
type input "Suiminnomahouyuttaritopianogayumenosekaihe"
drag, startPoint x: 1271, startPoint y: 333, endPoint x: 1103, endPoint y: 95, distance: 291.0
click at [1270, 333] on button "Search" at bounding box center [1256, 332] width 102 height 37
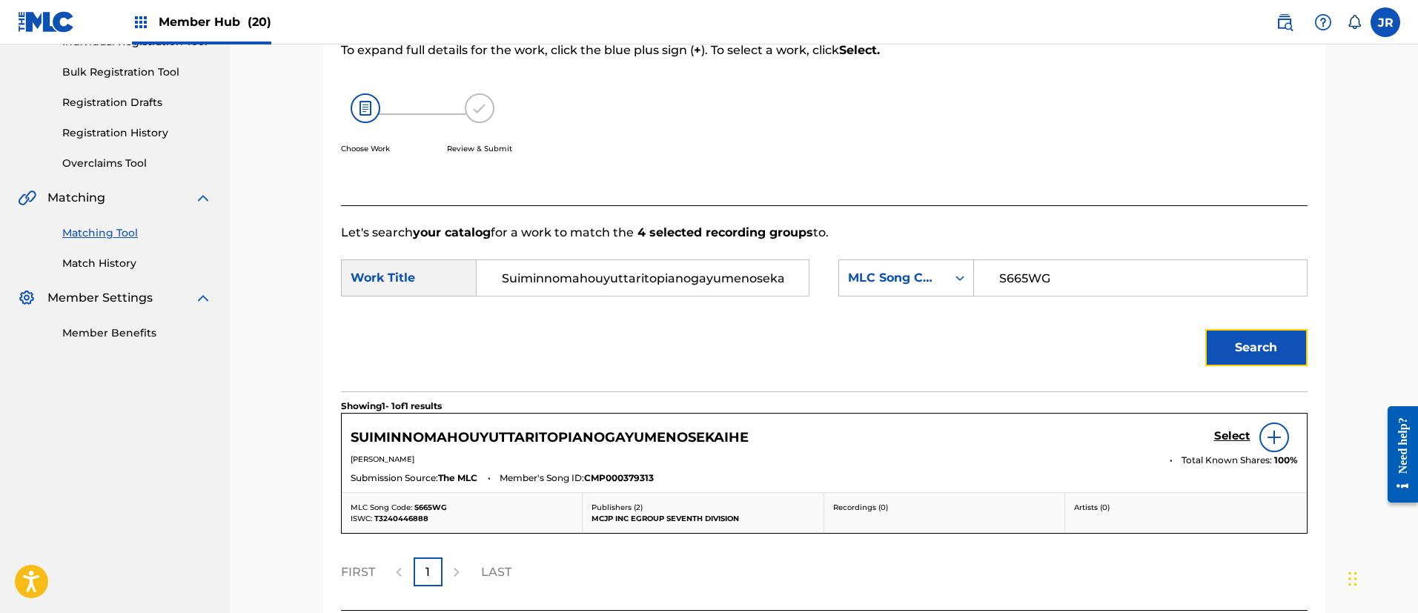
scroll to position [222, 0]
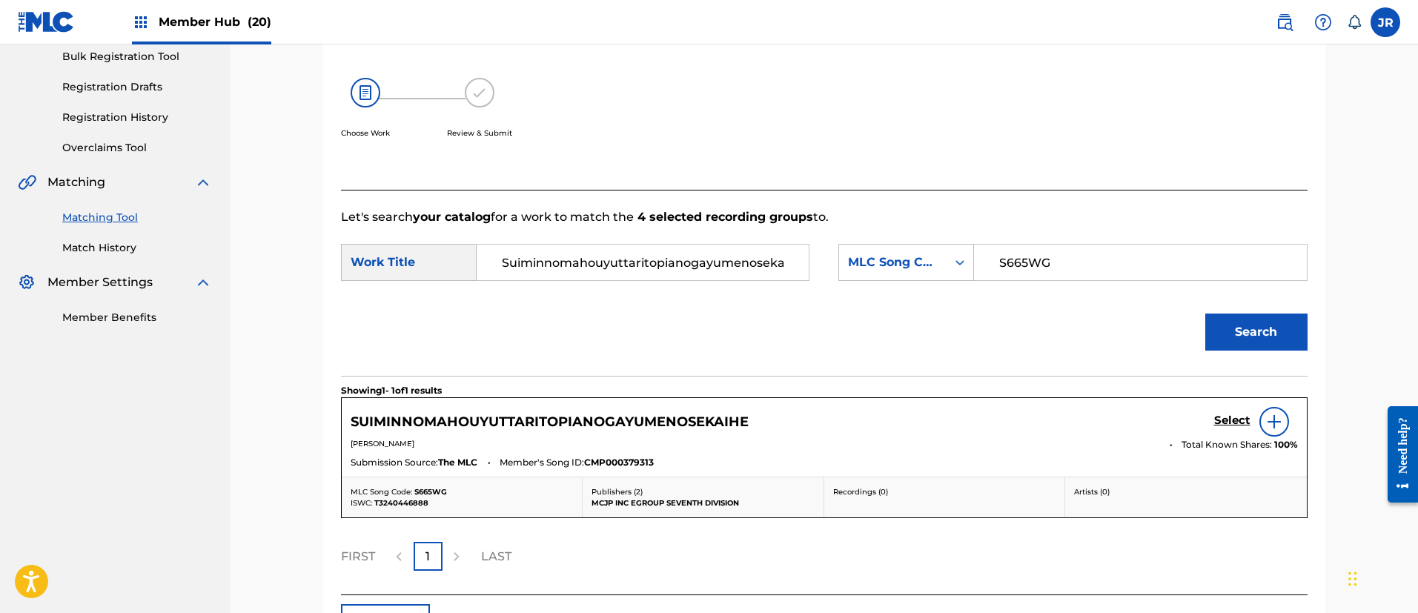
drag, startPoint x: 1230, startPoint y: 414, endPoint x: 1157, endPoint y: 331, distance: 110.3
click at [1228, 411] on div "Select" at bounding box center [1256, 422] width 84 height 30
click at [271, 429] on div "Match Usage - Select Work In this step, you will locate the work you'd like to …" at bounding box center [824, 236] width 1188 height 828
click at [1224, 421] on h5 "Select" at bounding box center [1232, 421] width 36 height 14
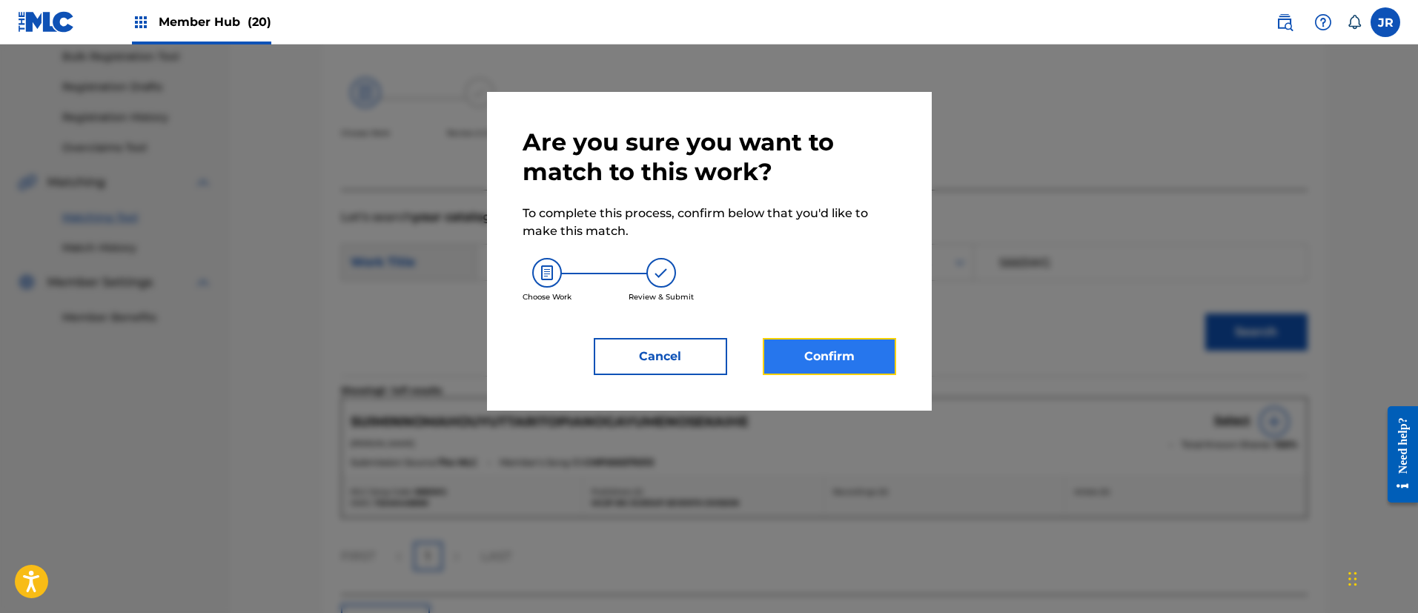
click at [808, 342] on button "Confirm" at bounding box center [829, 356] width 133 height 37
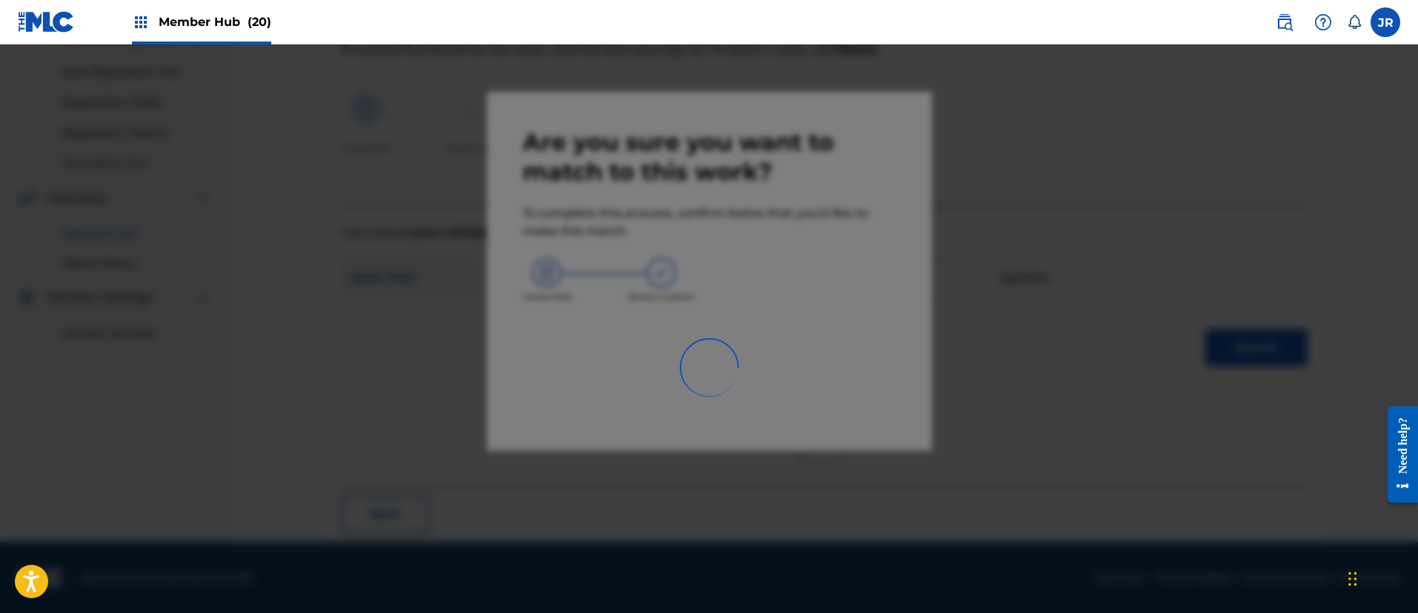
scroll to position [55, 0]
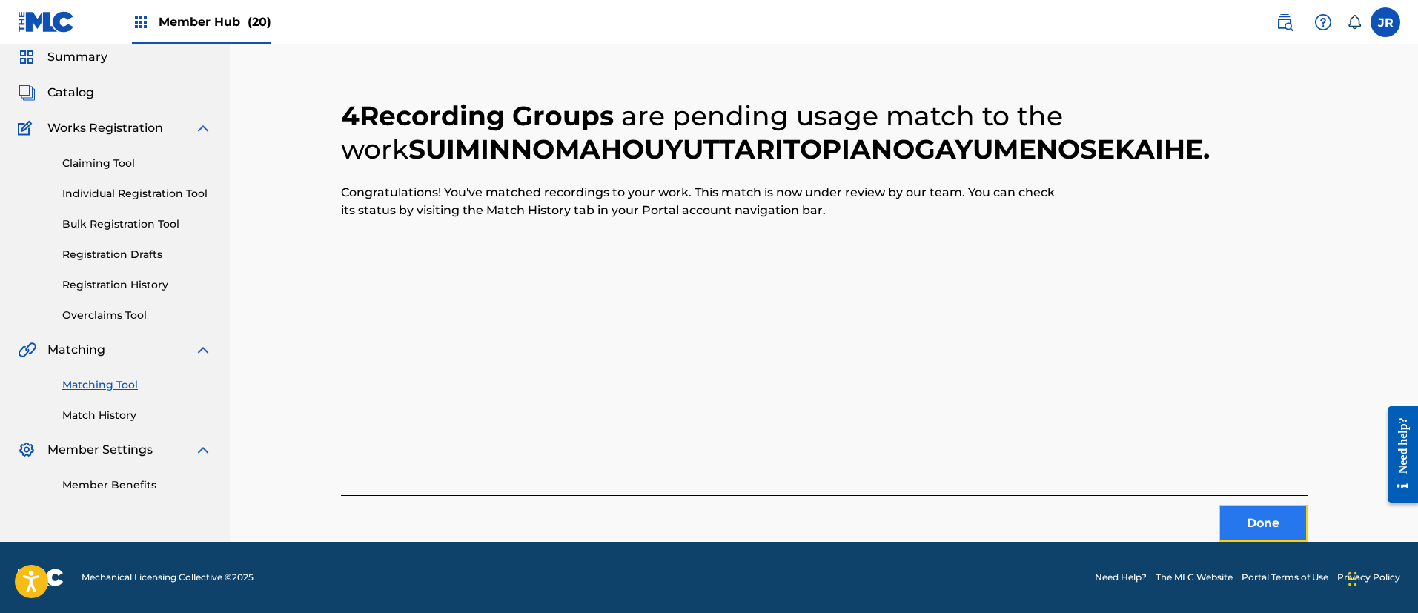
click at [1251, 530] on button "Done" at bounding box center [1263, 523] width 89 height 37
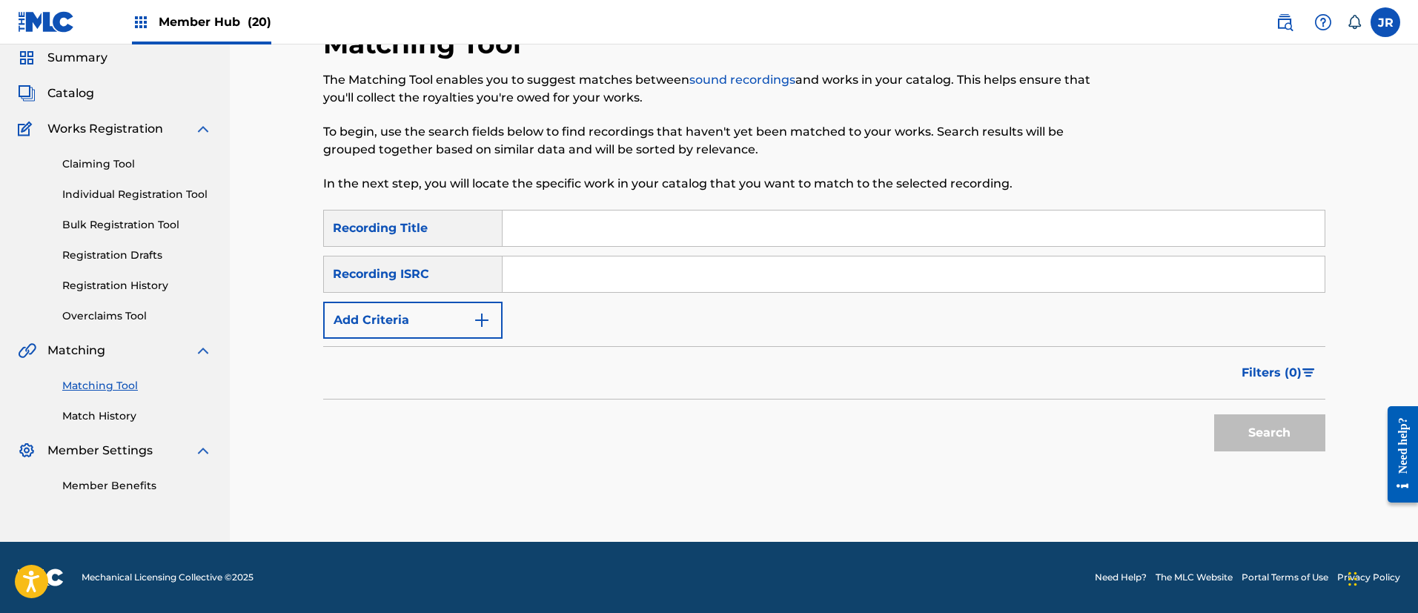
scroll to position [54, 0]
click at [112, 410] on link "Match History" at bounding box center [137, 416] width 150 height 16
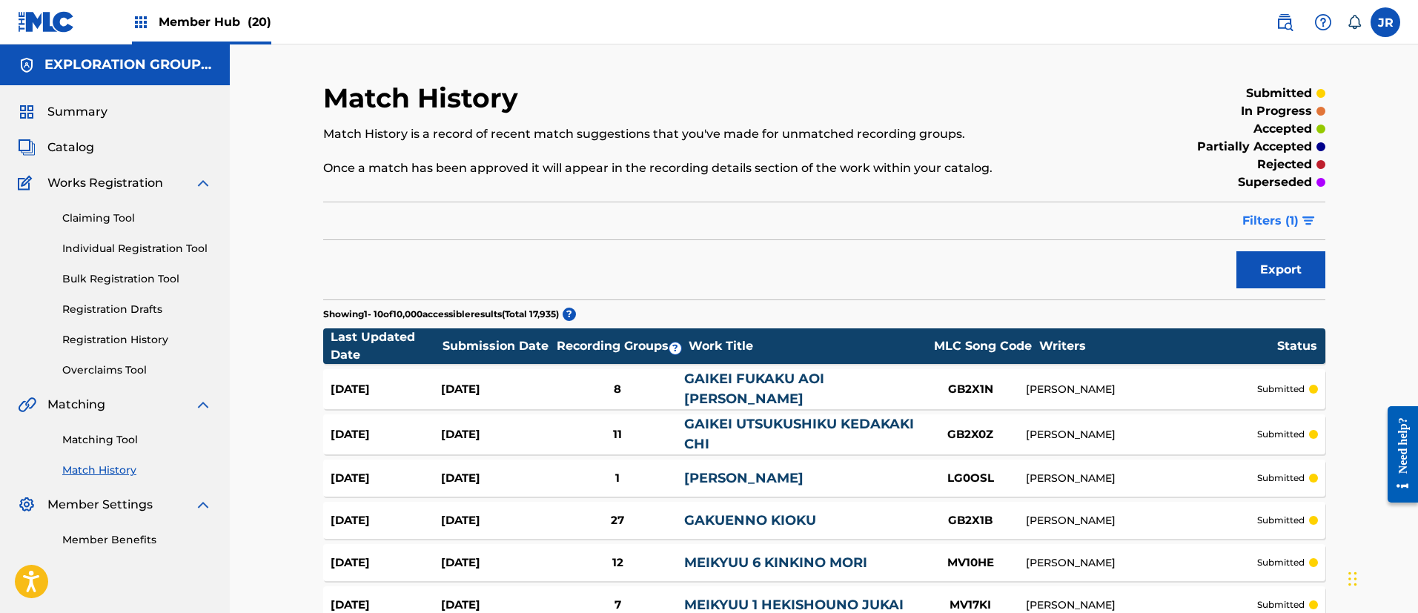
click at [1291, 221] on span "Filters ( 1 )" at bounding box center [1270, 221] width 56 height 18
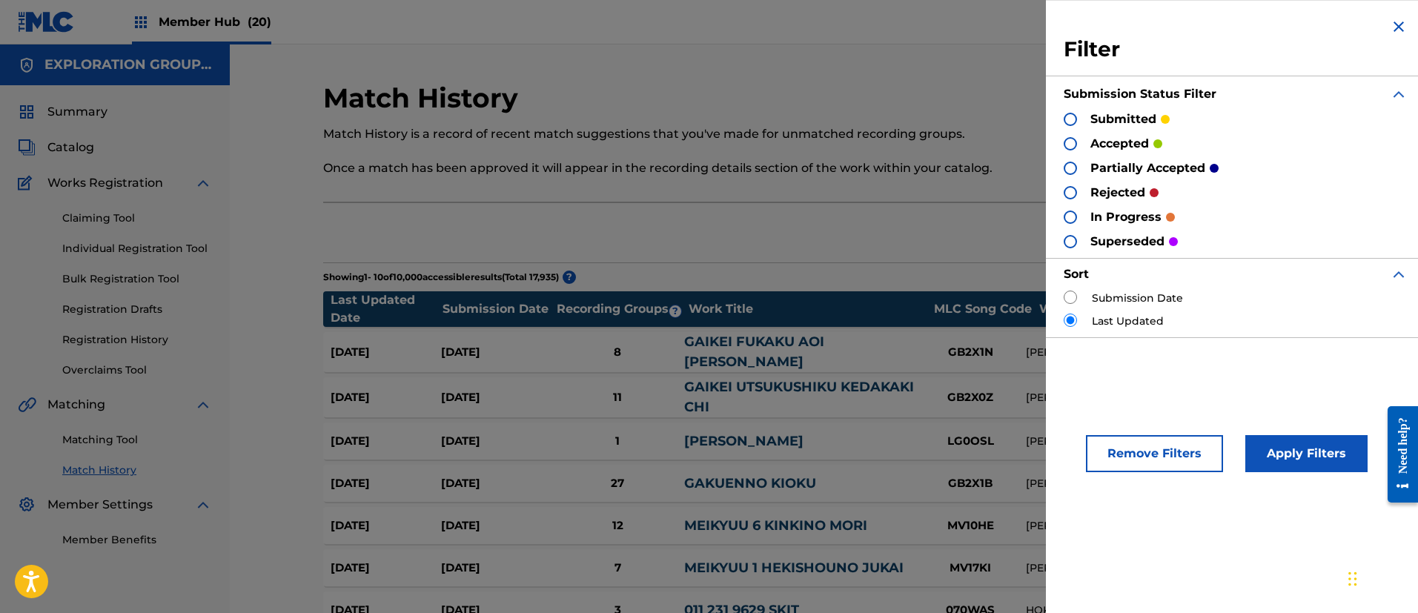
click at [1093, 120] on p "submitted" at bounding box center [1123, 119] width 66 height 18
click at [1073, 115] on div at bounding box center [1070, 119] width 13 height 13
click at [1308, 457] on button "Apply Filters" at bounding box center [1306, 453] width 122 height 37
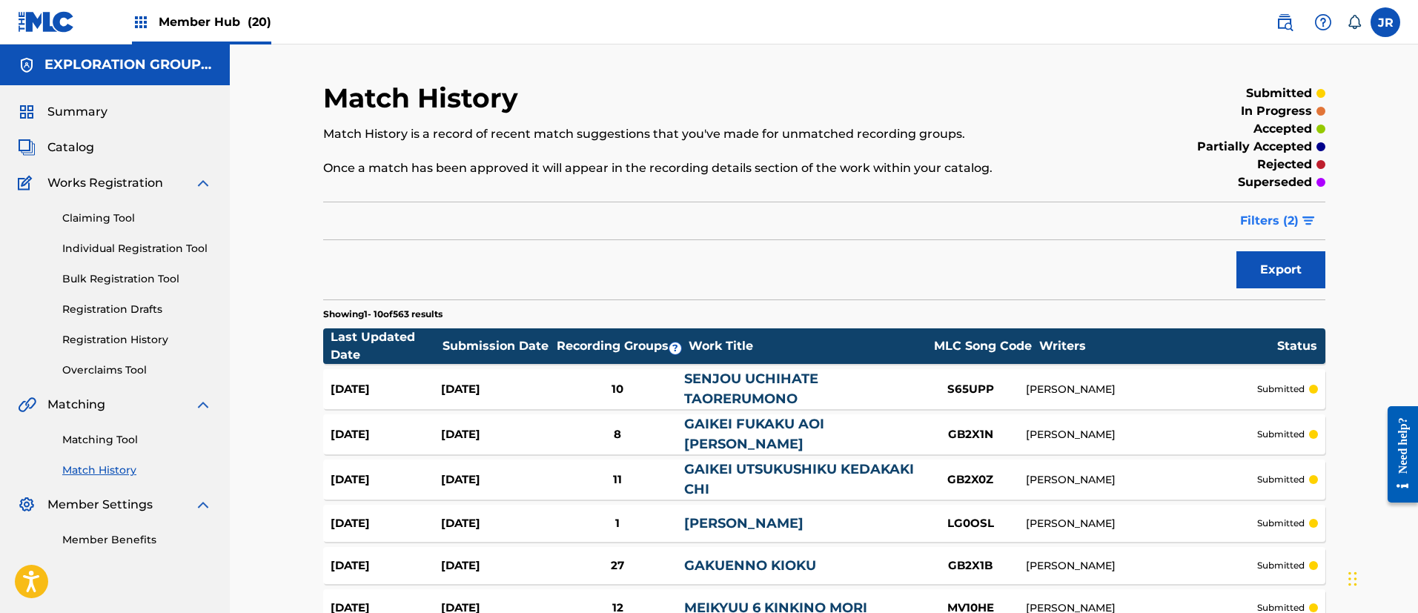
click at [1294, 216] on span "Filters ( 2 )" at bounding box center [1269, 221] width 59 height 18
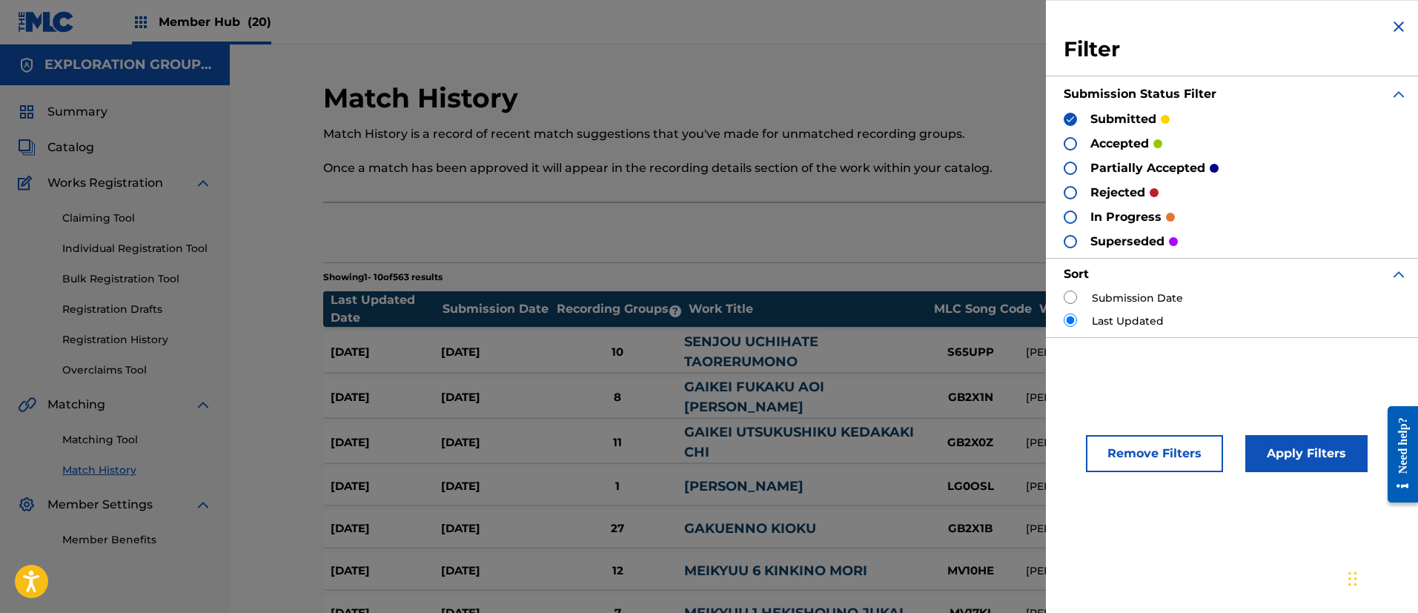
click at [1088, 295] on div "Submission Date" at bounding box center [1236, 299] width 344 height 16
drag, startPoint x: 1056, startPoint y: 299, endPoint x: 1063, endPoint y: 300, distance: 7.6
click at [1056, 298] on div "Filter Submission Status Filter submitted accepted partially accepted rejected …" at bounding box center [1236, 177] width 380 height 355
click at [1070, 302] on input "radio" at bounding box center [1070, 297] width 13 height 13
radio input "true"
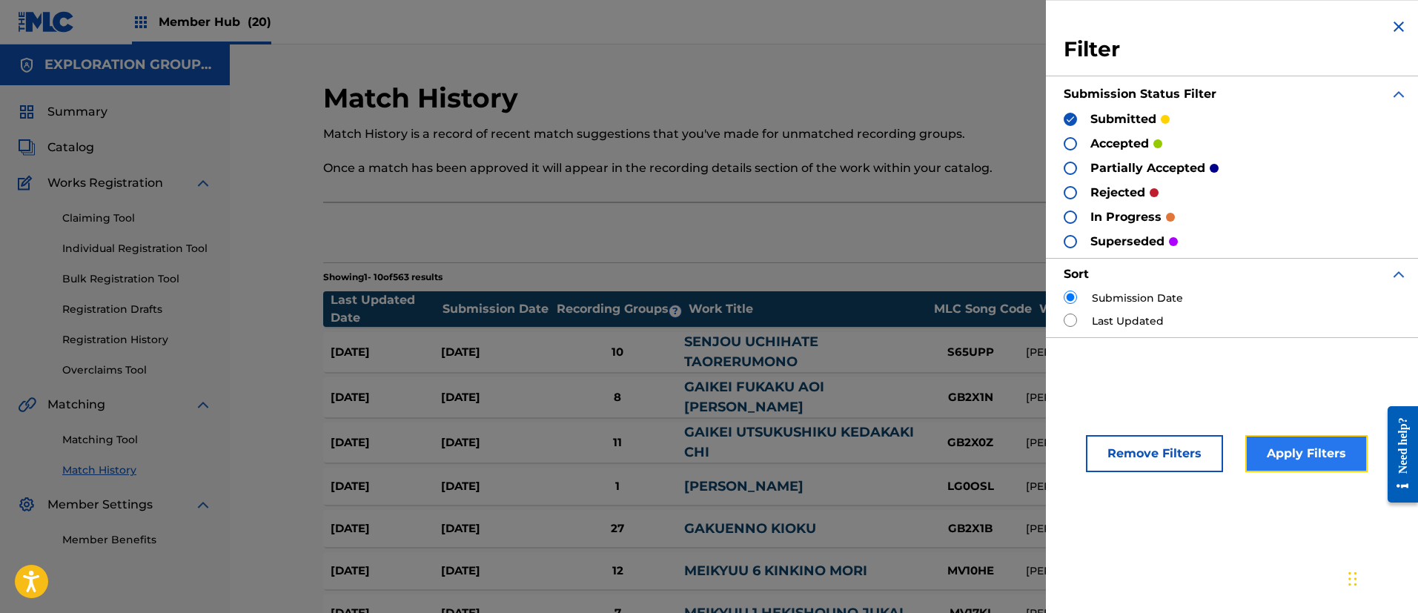
click at [1288, 459] on button "Apply Filters" at bounding box center [1306, 453] width 122 height 37
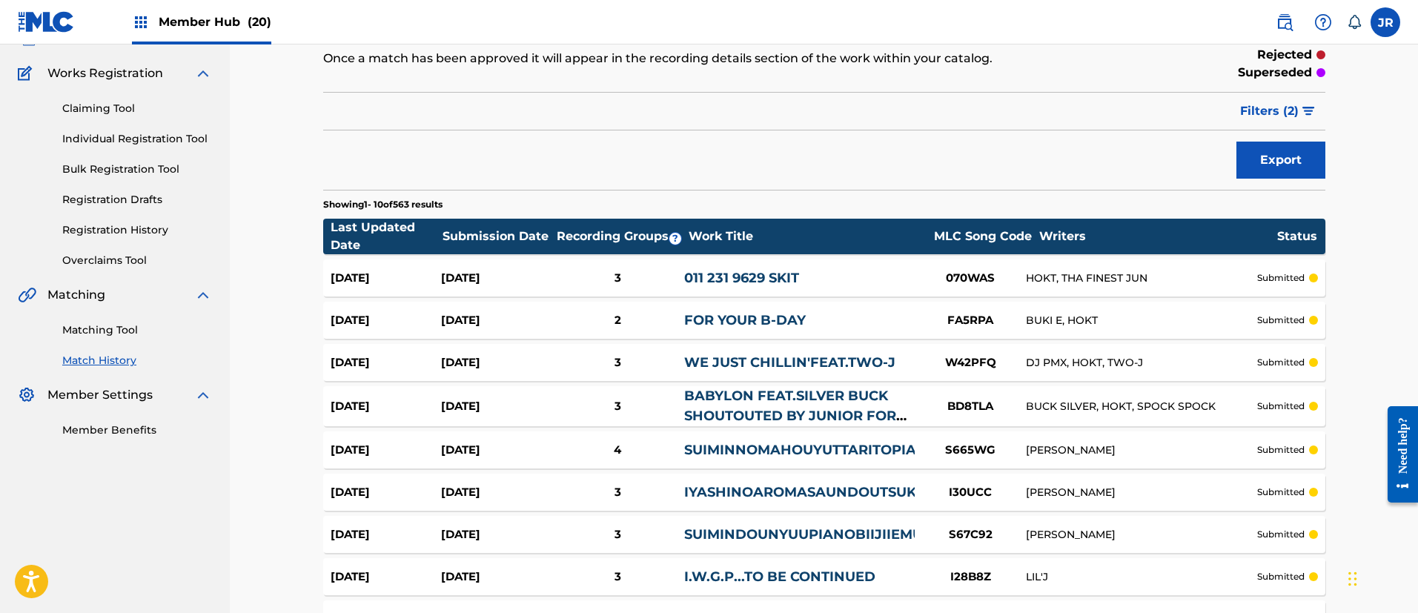
scroll to position [111, 0]
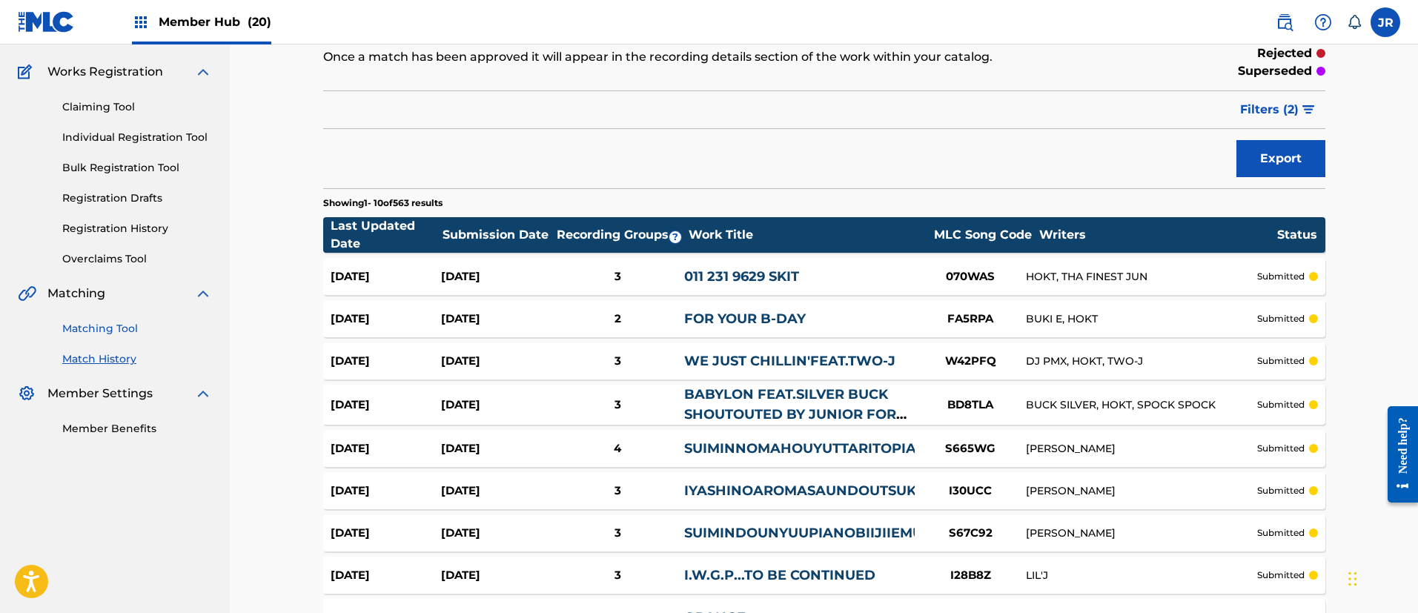
click at [87, 321] on link "Matching Tool" at bounding box center [137, 329] width 150 height 16
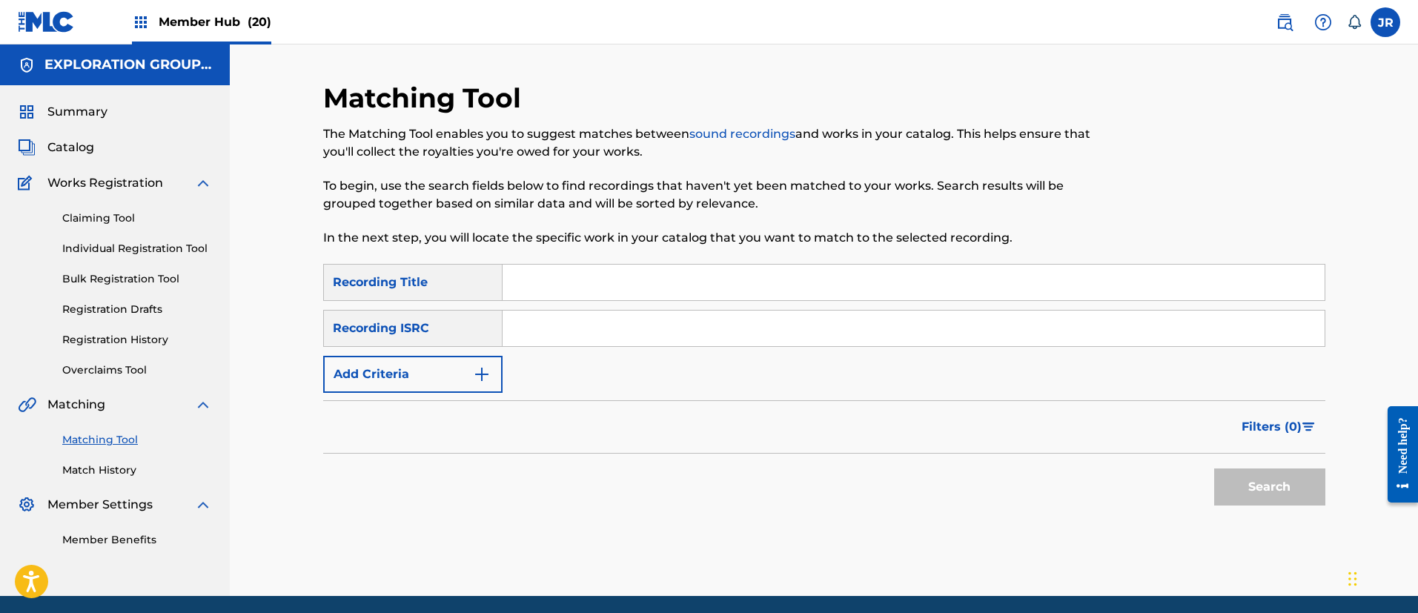
click at [546, 334] on input "Search Form" at bounding box center [914, 329] width 822 height 36
paste input "TCJPX2359595"
type input "TCJPX2359595"
drag, startPoint x: 1245, startPoint y: 481, endPoint x: 1240, endPoint y: 473, distance: 9.3
click at [1245, 480] on button "Search" at bounding box center [1269, 487] width 111 height 37
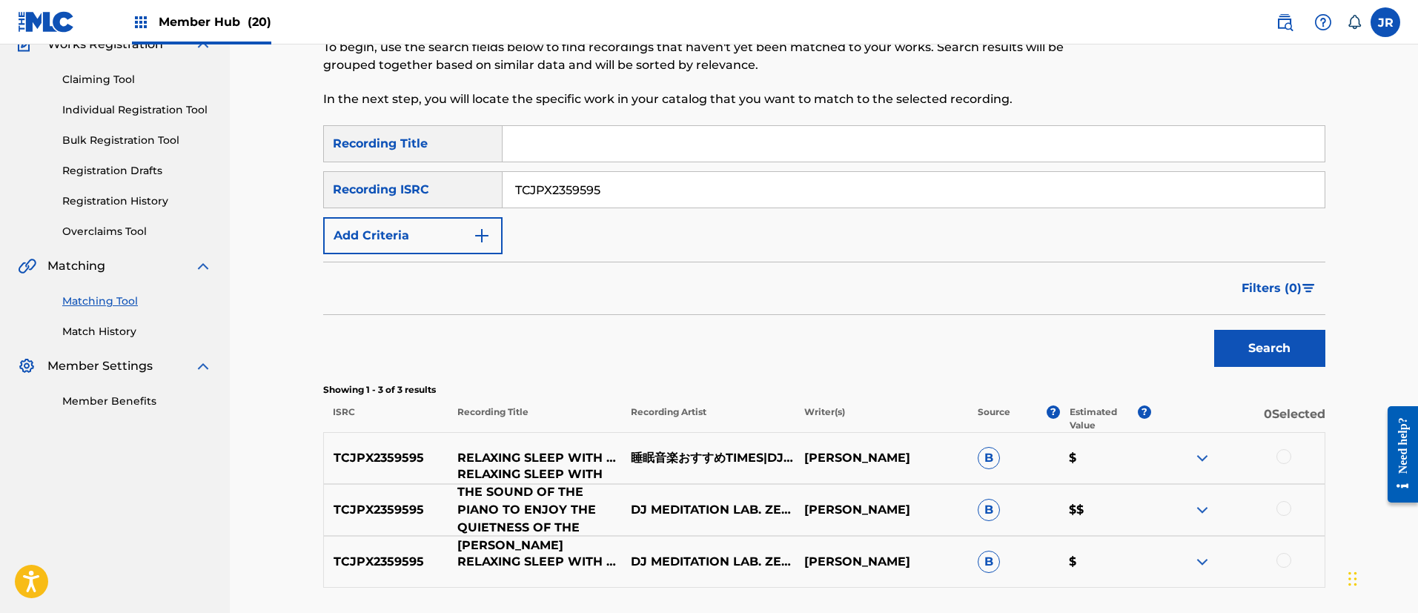
scroll to position [259, 0]
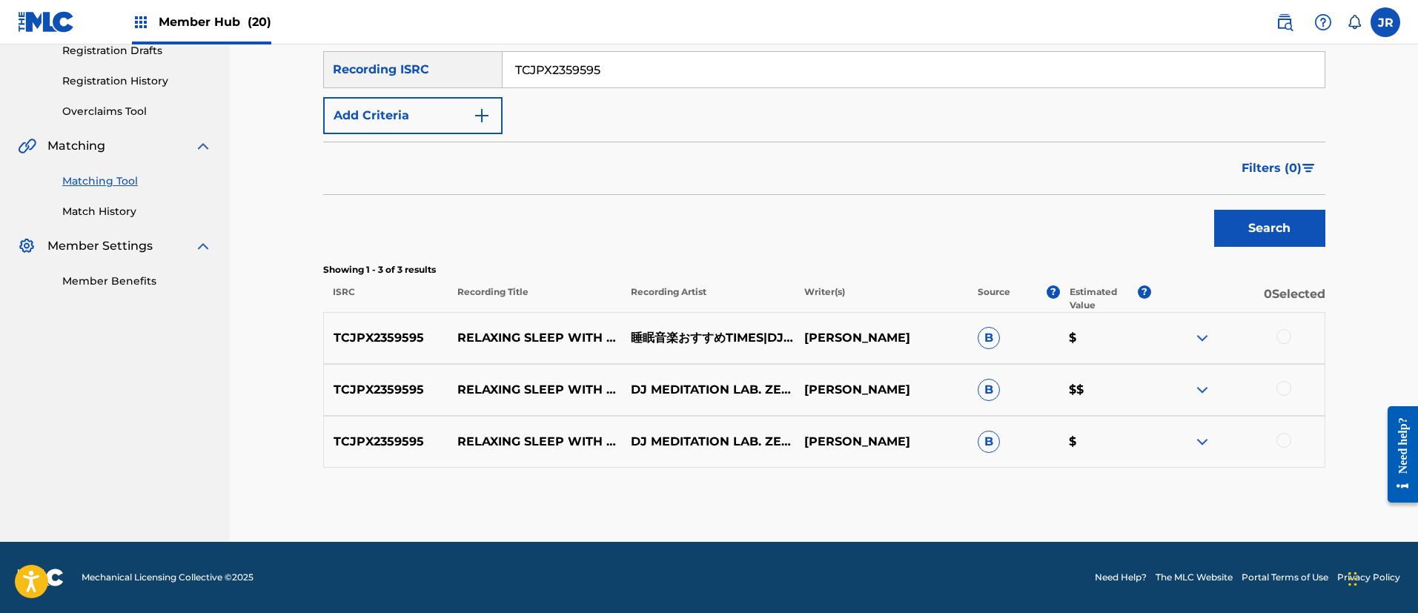
click at [1283, 337] on div at bounding box center [1284, 336] width 15 height 15
click at [1285, 389] on div at bounding box center [1284, 388] width 15 height 15
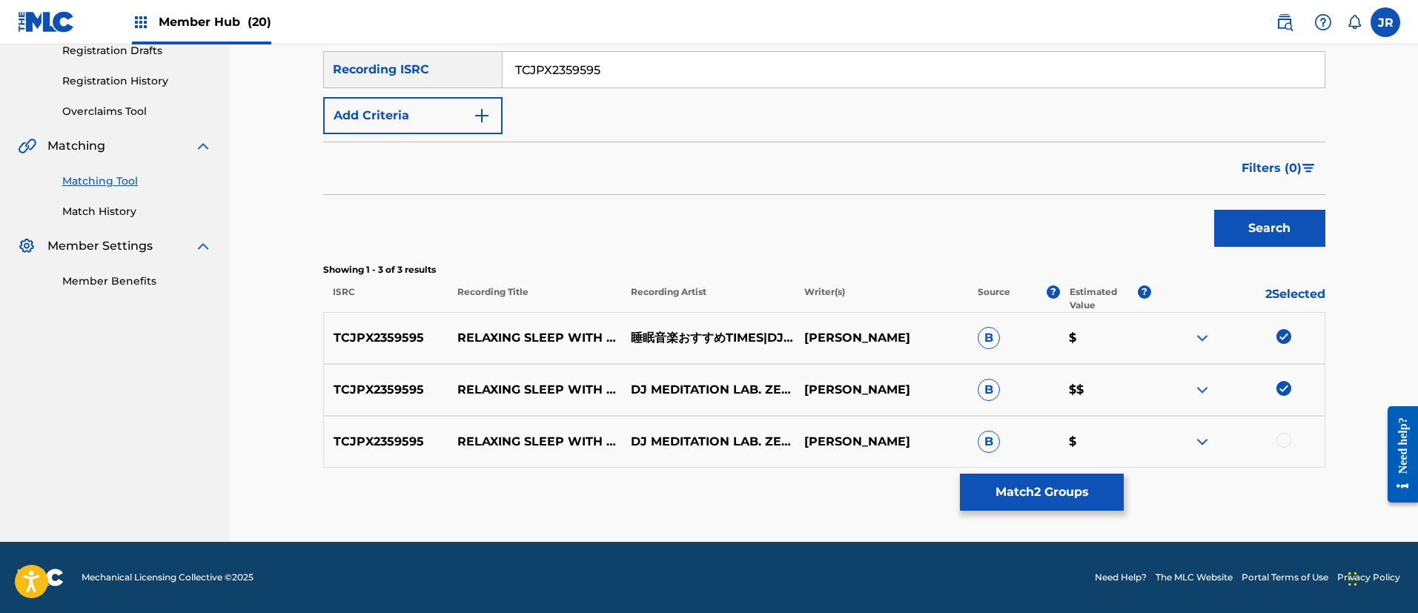
click at [1288, 447] on div at bounding box center [1237, 442] width 173 height 18
click at [1283, 443] on div at bounding box center [1284, 440] width 15 height 15
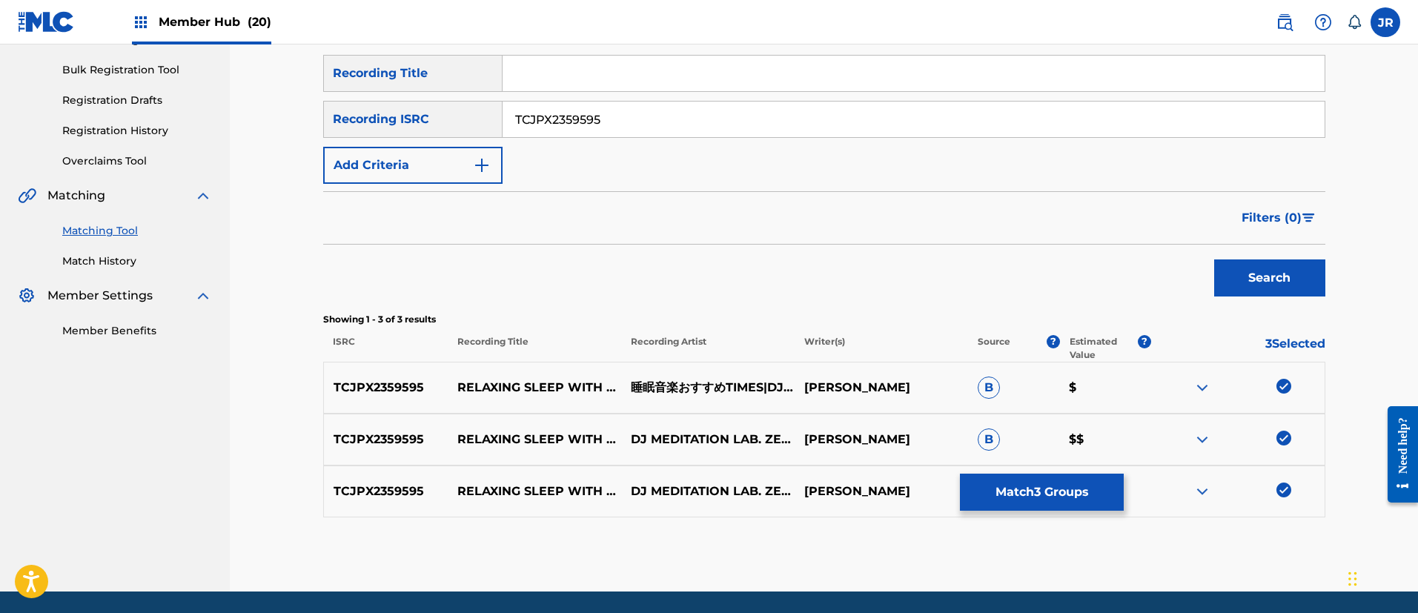
scroll to position [222, 0]
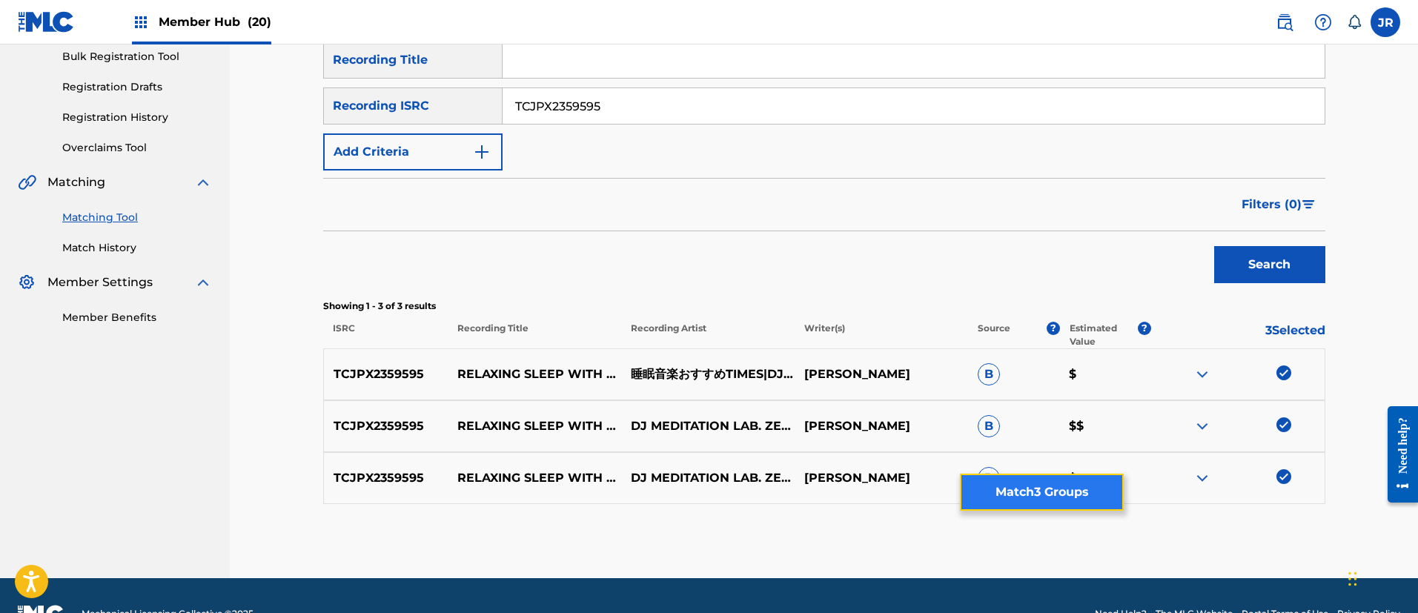
click at [1088, 500] on button "Match 3 Groups" at bounding box center [1042, 492] width 164 height 37
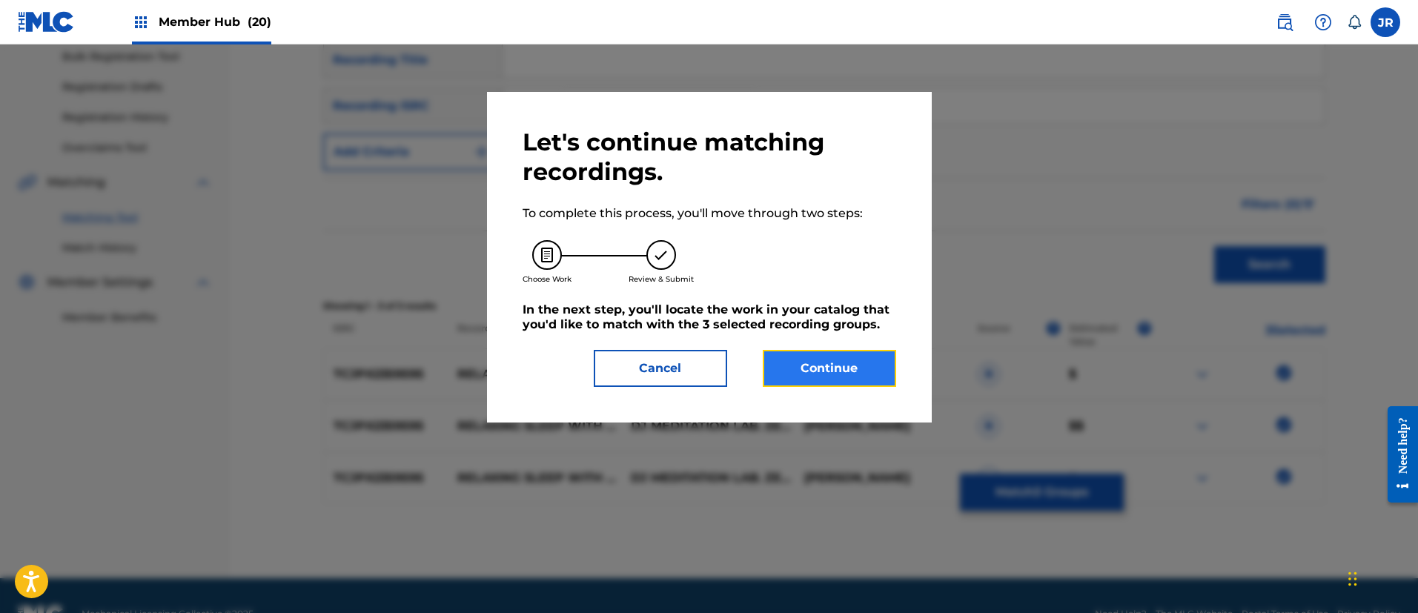
click at [861, 352] on button "Continue" at bounding box center [829, 368] width 133 height 37
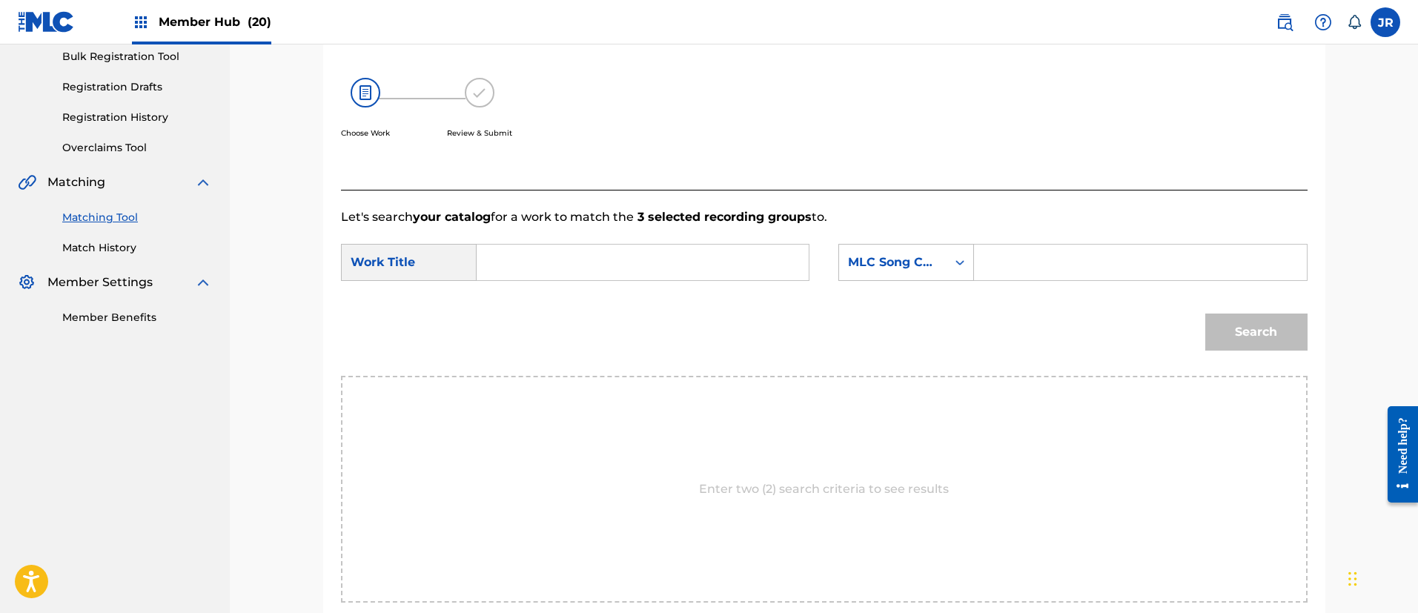
click at [556, 271] on input "Search Form" at bounding box center [642, 263] width 307 height 36
paste input "Yoakenoshizukesaotanoshimupianonohibikiderirakkusu"
type input "Yoakenoshizukesaotanoshimupianonohibikiderirakkusu"
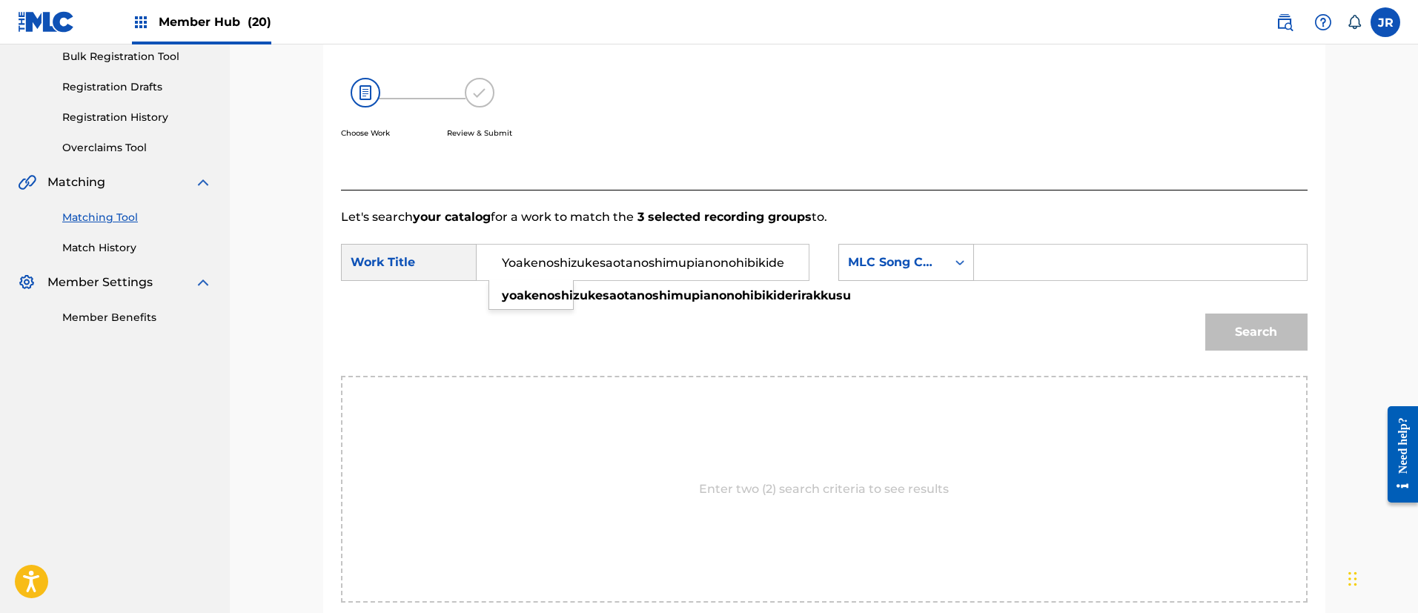
click at [1014, 268] on input "Search Form" at bounding box center [1140, 263] width 307 height 36
paste input "YQ0T4R"
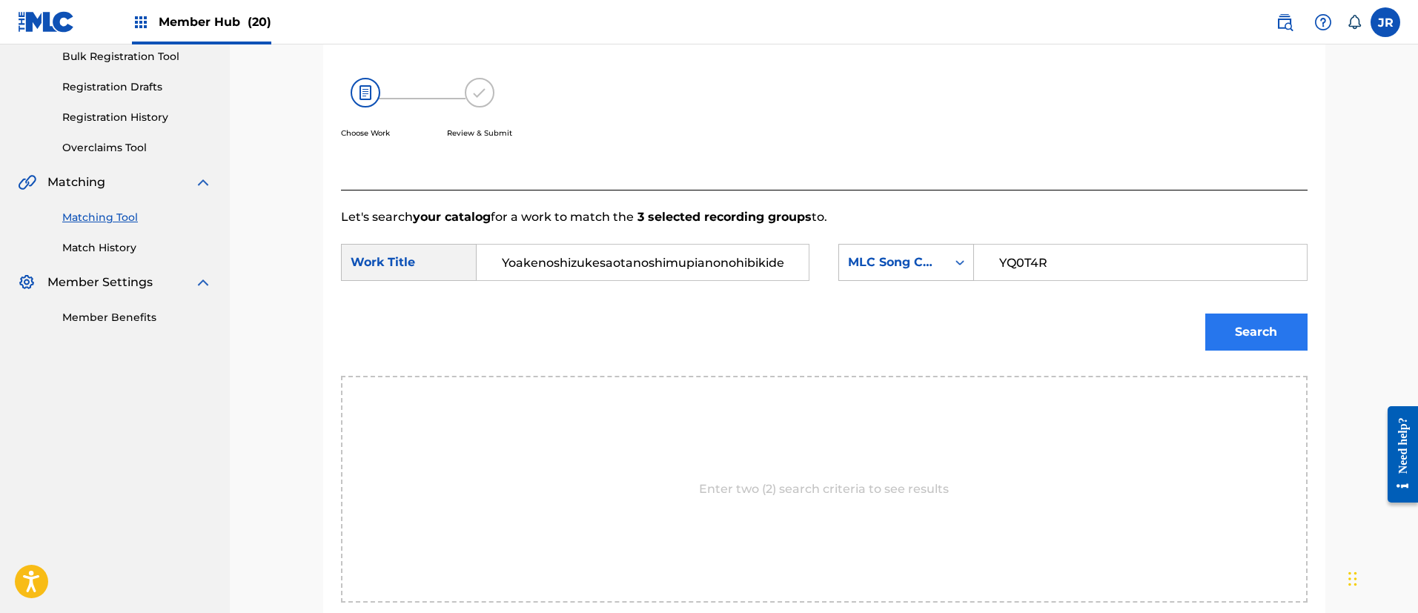
type input "YQ0T4R"
click at [1262, 335] on button "Search" at bounding box center [1256, 332] width 102 height 37
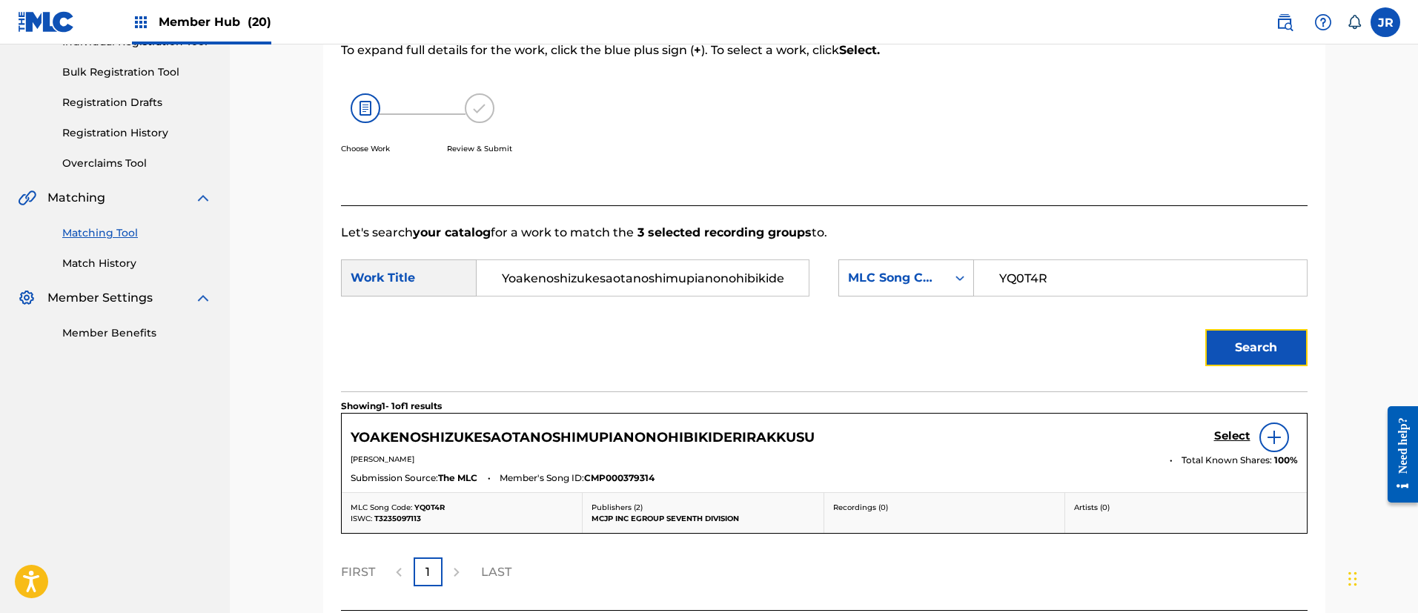
scroll to position [222, 0]
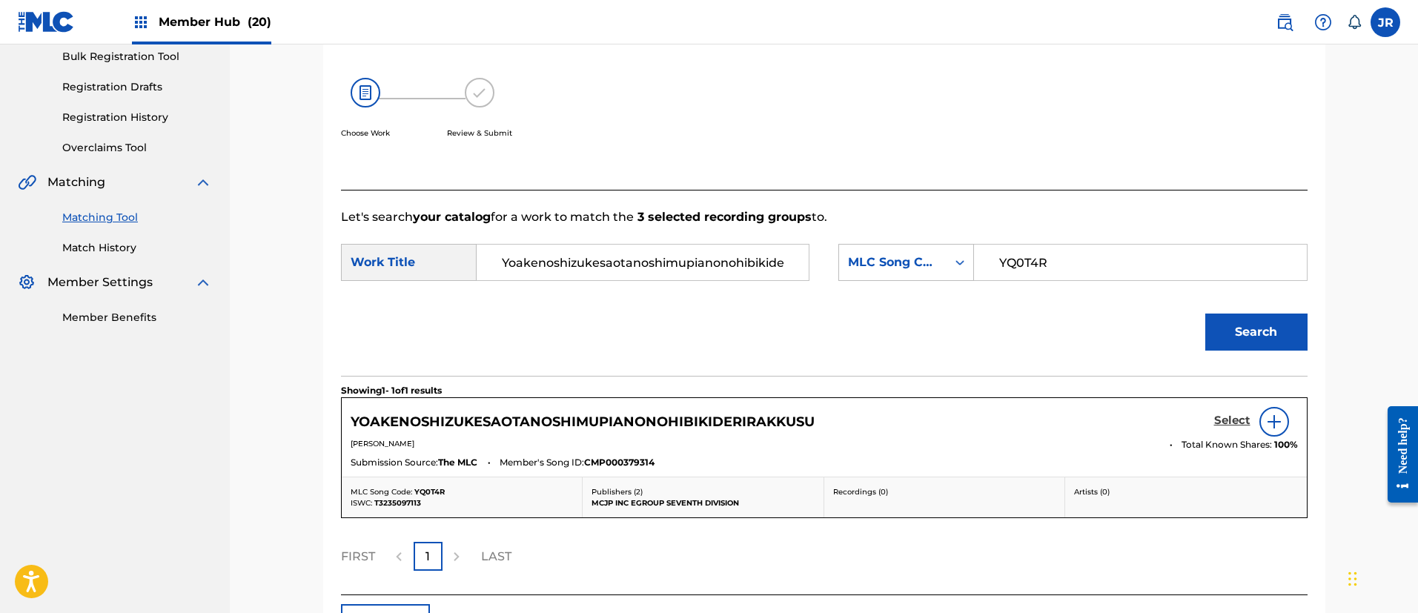
click at [1226, 423] on h5 "Select" at bounding box center [1232, 421] width 36 height 14
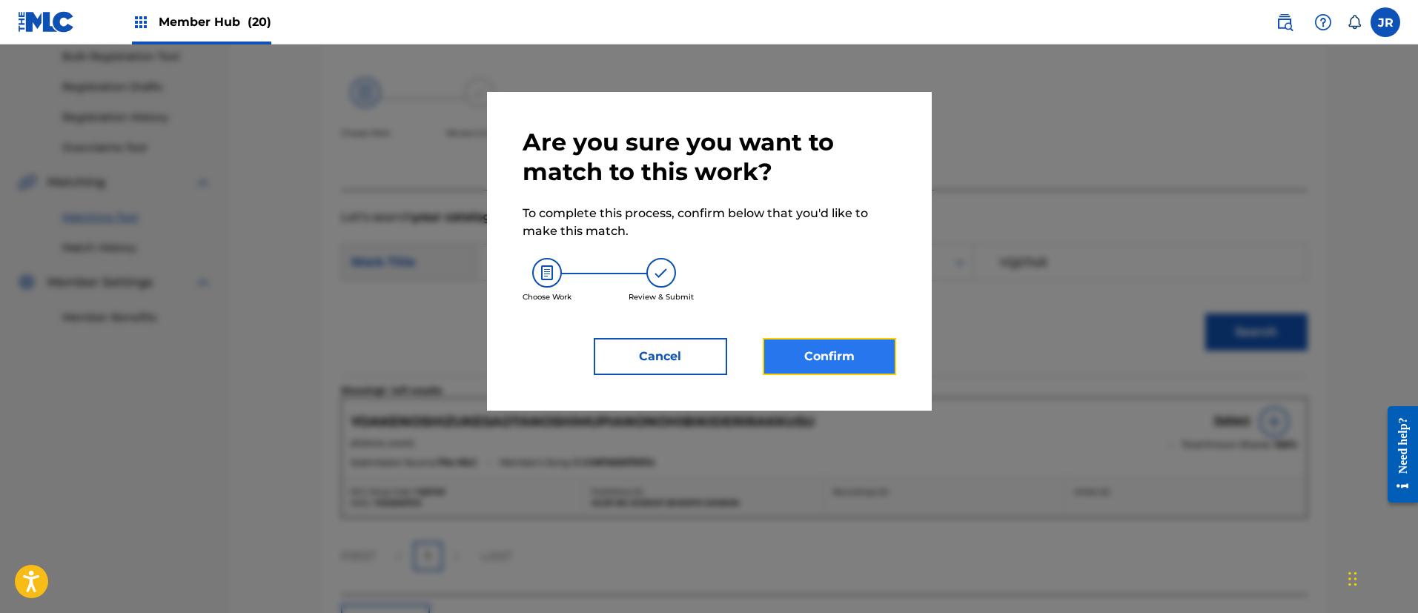
click at [834, 365] on button "Confirm" at bounding box center [829, 356] width 133 height 37
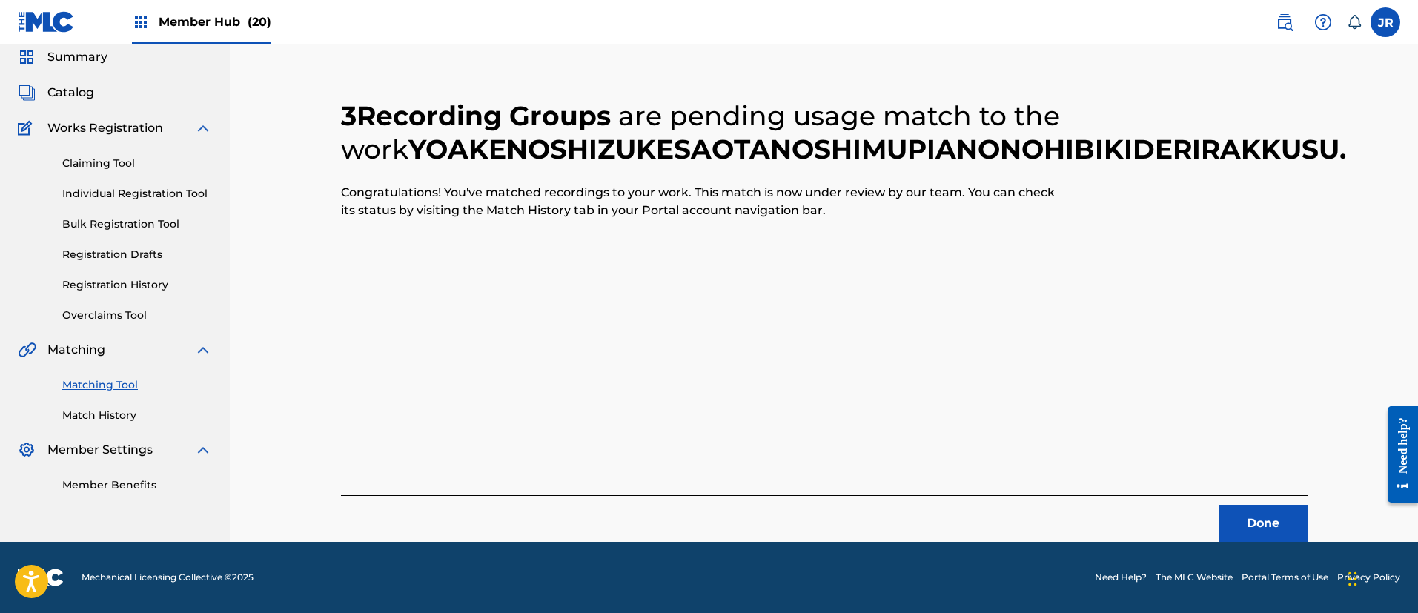
scroll to position [55, 0]
click at [1244, 525] on button "Done" at bounding box center [1263, 523] width 89 height 37
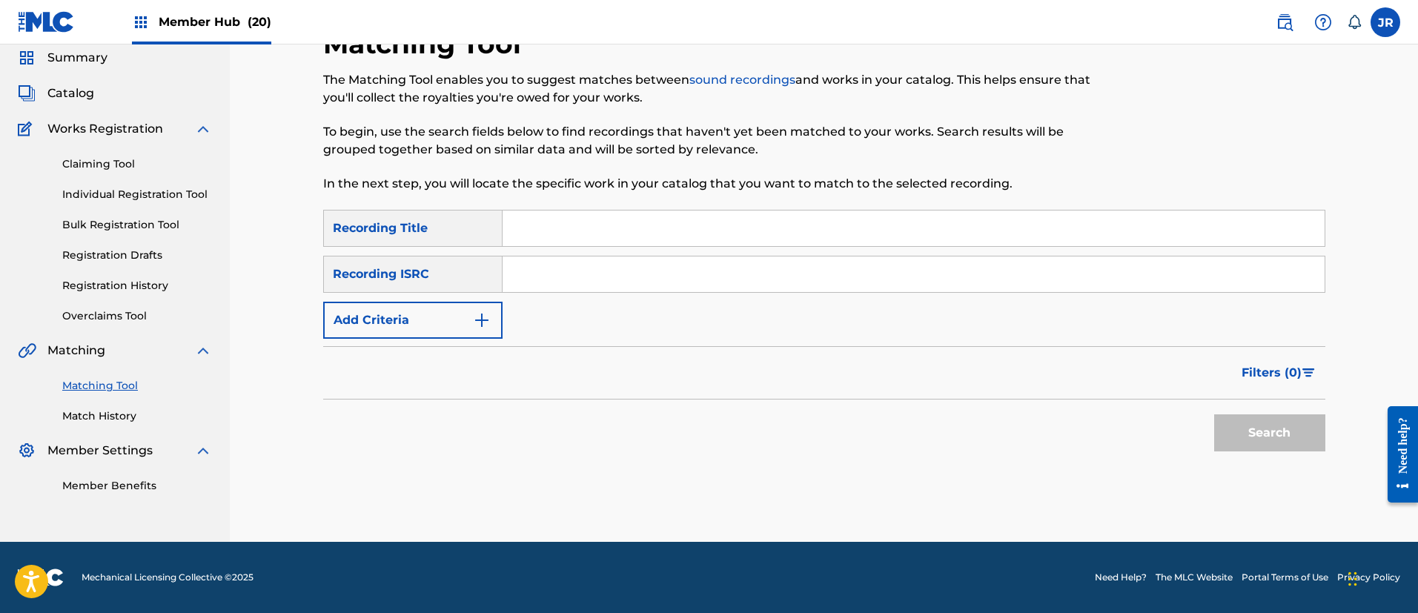
scroll to position [54, 0]
click at [572, 278] on input "Search Form" at bounding box center [914, 274] width 822 height 36
paste input "Yoakenoshizukesaotanoshimupianonohibikiderirakkusu"
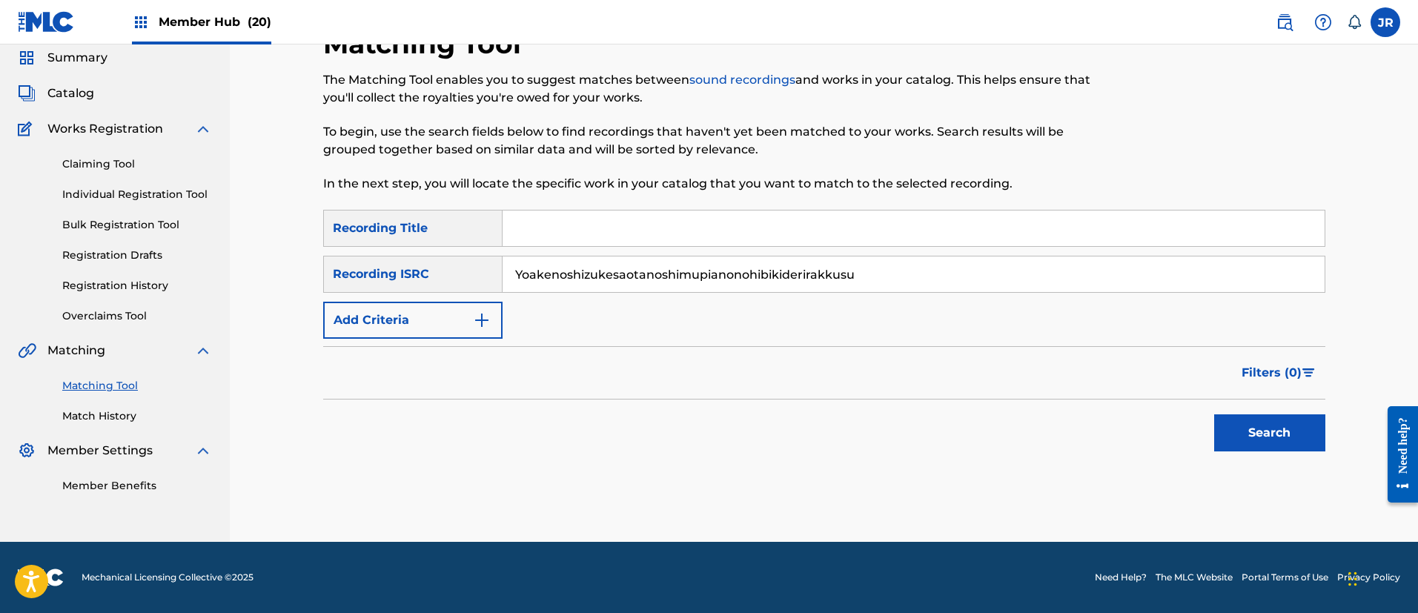
click at [119, 382] on link "Matching Tool" at bounding box center [137, 386] width 150 height 16
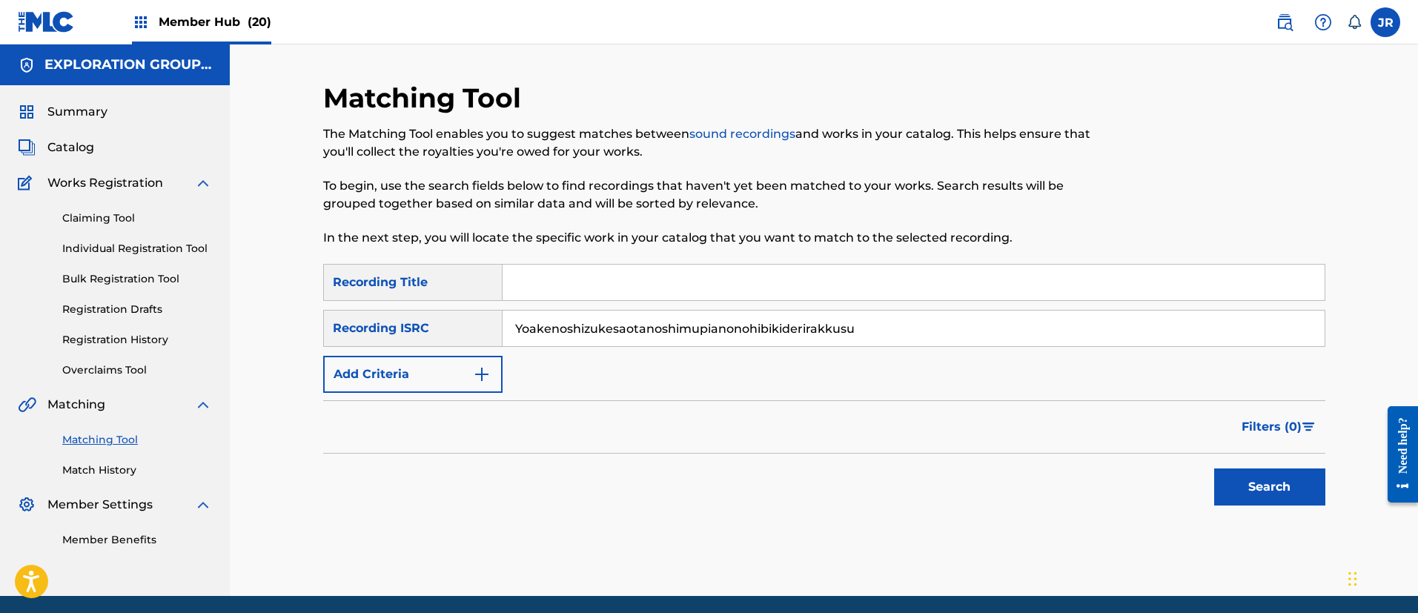
click at [861, 331] on input "Yoakenoshizukesaotanoshimupianonohibikiderirakkusu" at bounding box center [914, 329] width 822 height 36
click at [861, 330] on input "Yoakenoshizukesaotanoshimupianonohibikiderirakkusu" at bounding box center [914, 329] width 822 height 36
paste input "TCJPX2359595"
type input "TCJPX2359595"
click at [1281, 491] on button "Search" at bounding box center [1269, 487] width 111 height 37
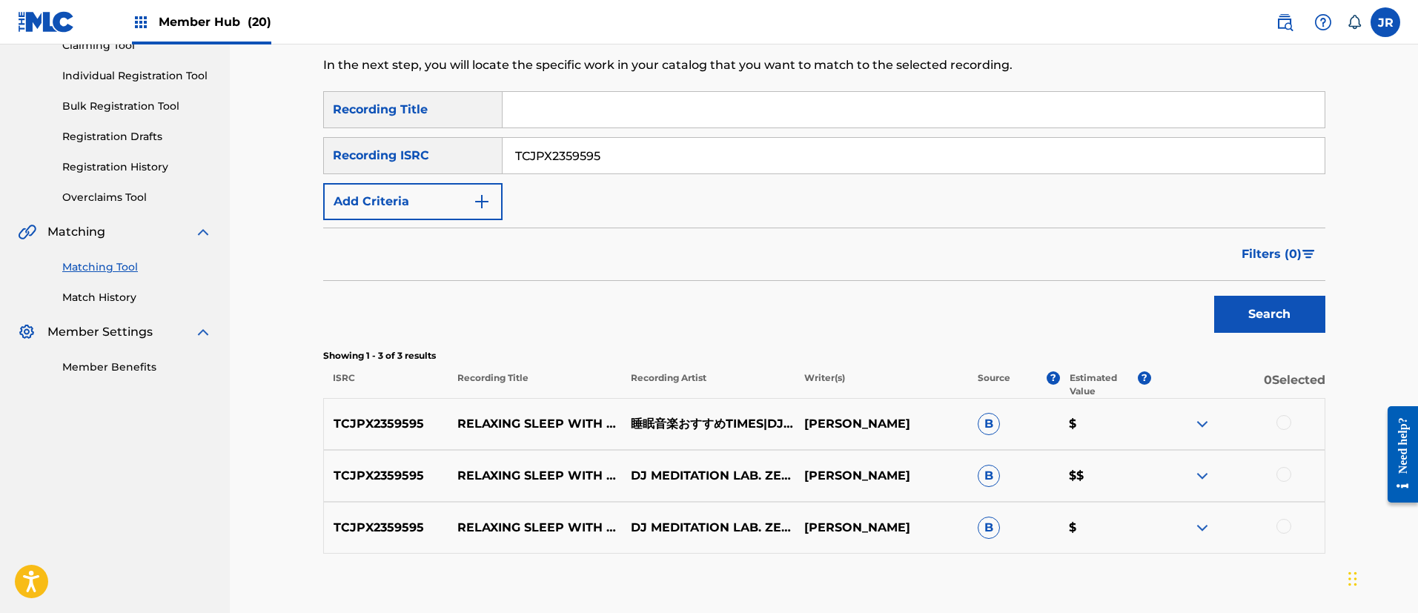
scroll to position [222, 0]
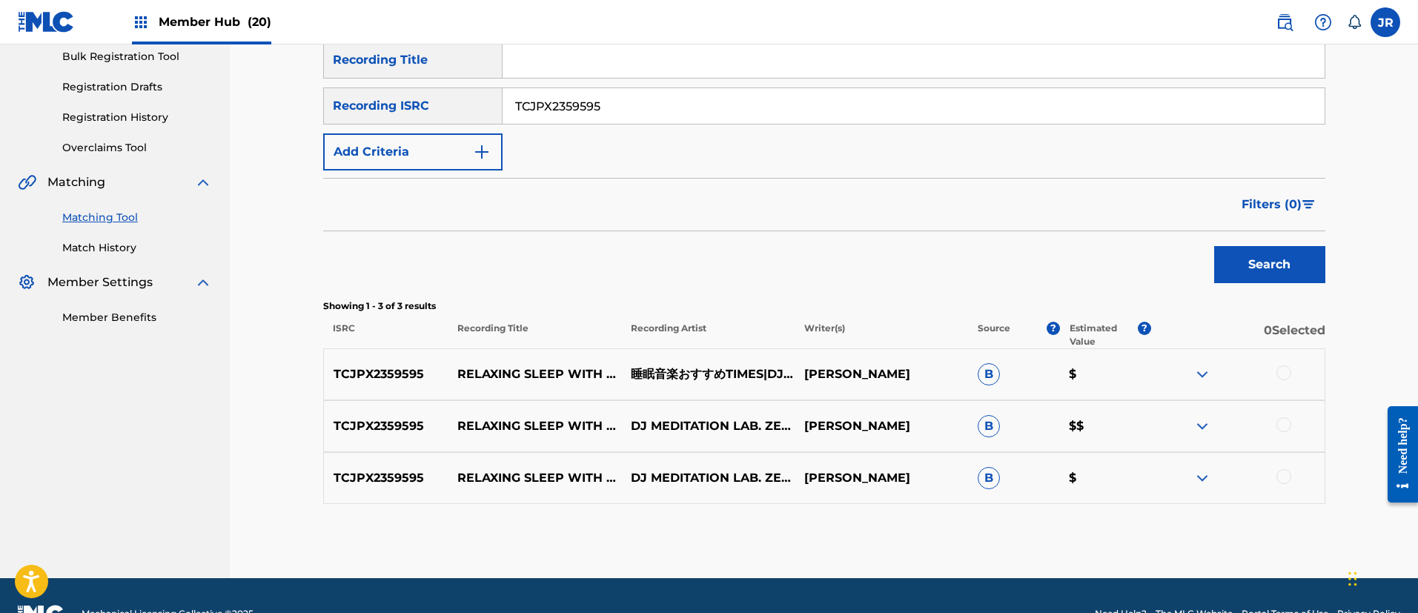
click at [1282, 374] on div at bounding box center [1284, 372] width 15 height 15
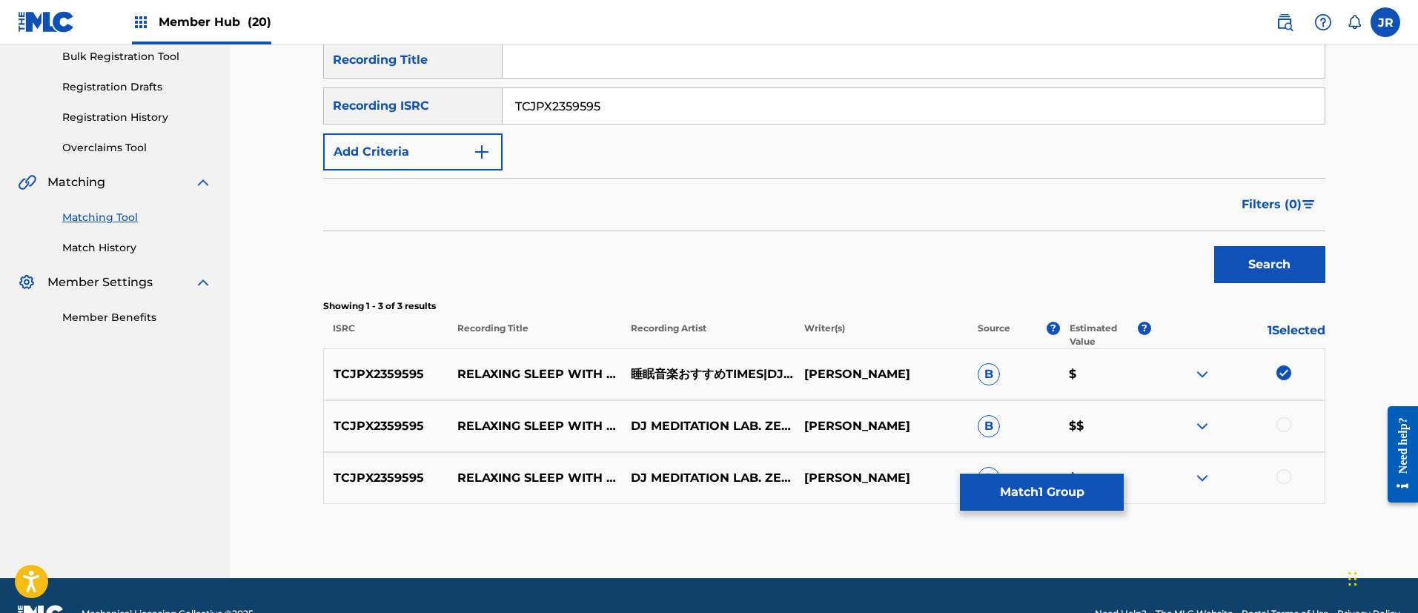
click at [1286, 428] on div at bounding box center [1284, 424] width 15 height 15
click at [1288, 478] on div at bounding box center [1284, 476] width 15 height 15
click at [1065, 487] on button "Match 3 Groups" at bounding box center [1042, 492] width 164 height 37
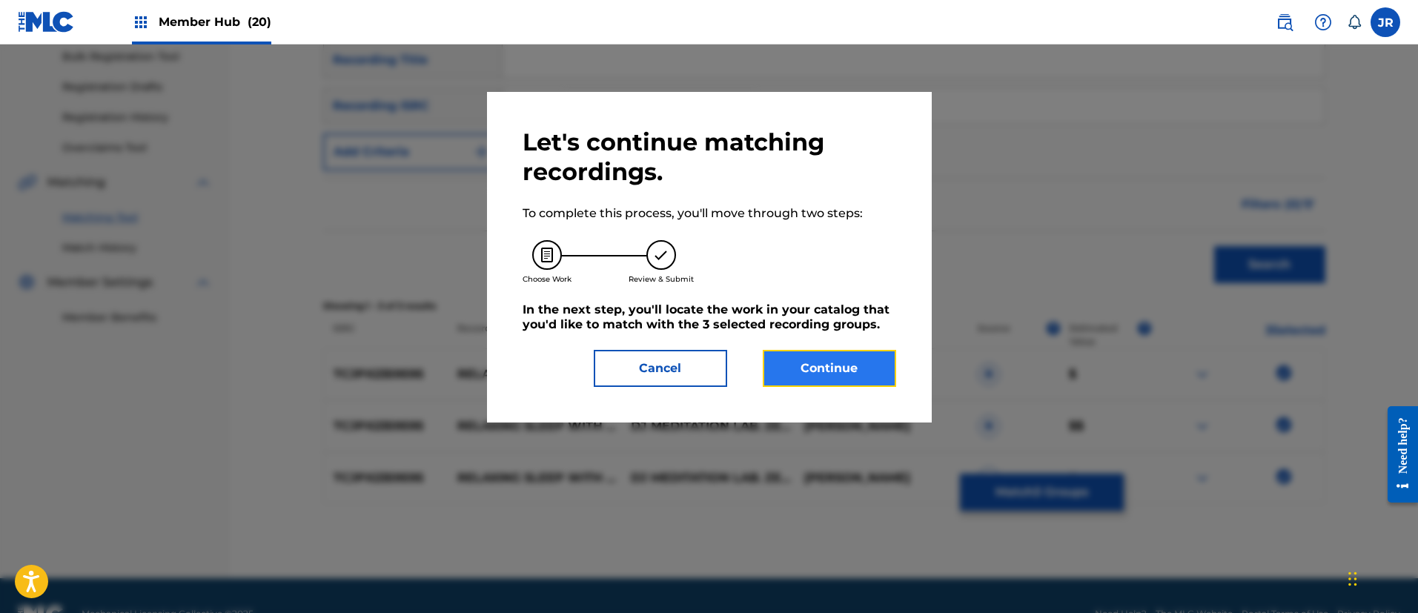
click at [859, 362] on button "Continue" at bounding box center [829, 368] width 133 height 37
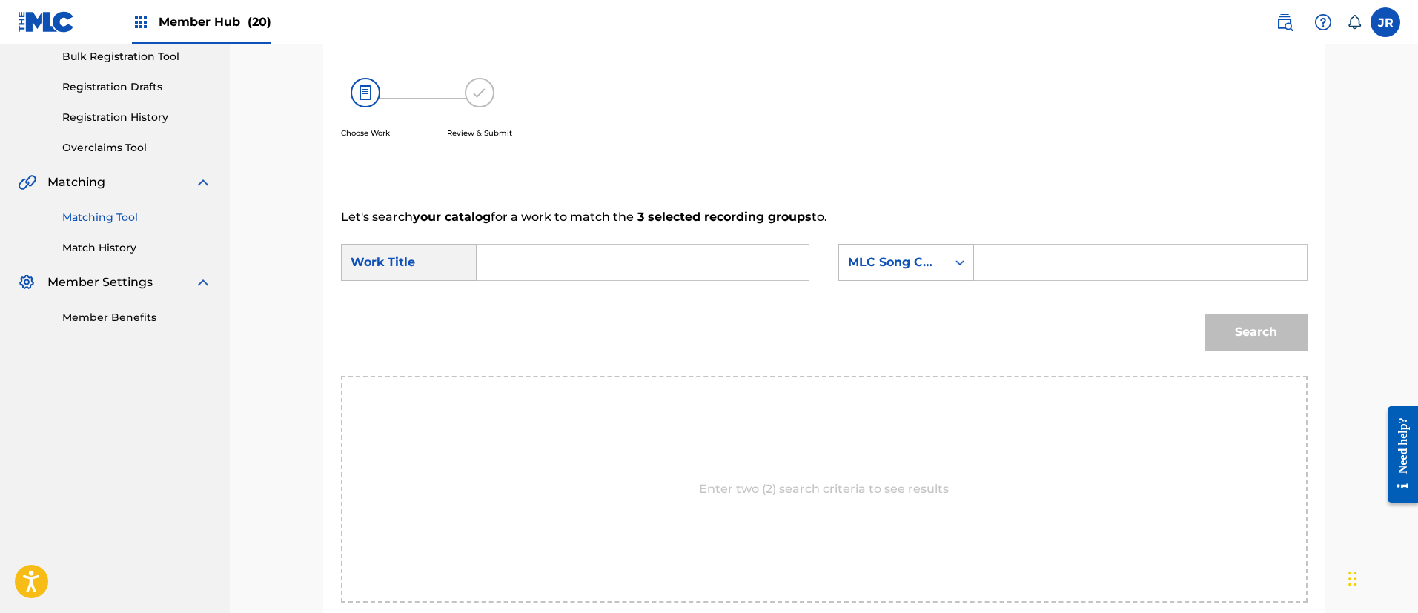
click at [529, 285] on div "SearchWithCriteriab27ee90e-b065-47ff-afac-fb9e3cf4c67c Work Title SearchWithCri…" at bounding box center [824, 267] width 967 height 46
click at [530, 277] on input "Search Form" at bounding box center [642, 263] width 307 height 36
paste input "Yoakenoshizukesaotanoshimupianonohibikiderirakkusu"
type input "Yoakenoshizukesaotanoshimupianonohibikiderirakkusu"
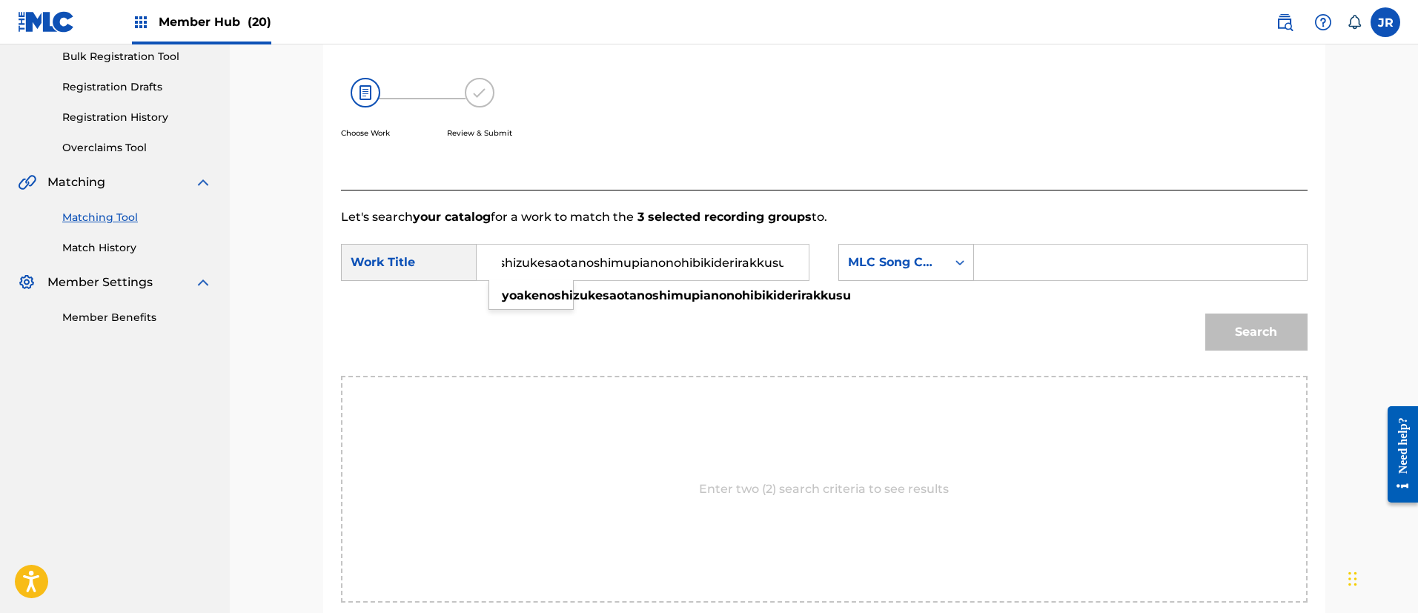
scroll to position [0, 0]
click at [1012, 265] on input "Search Form" at bounding box center [1140, 263] width 307 height 36
paste input "YQ0T4R"
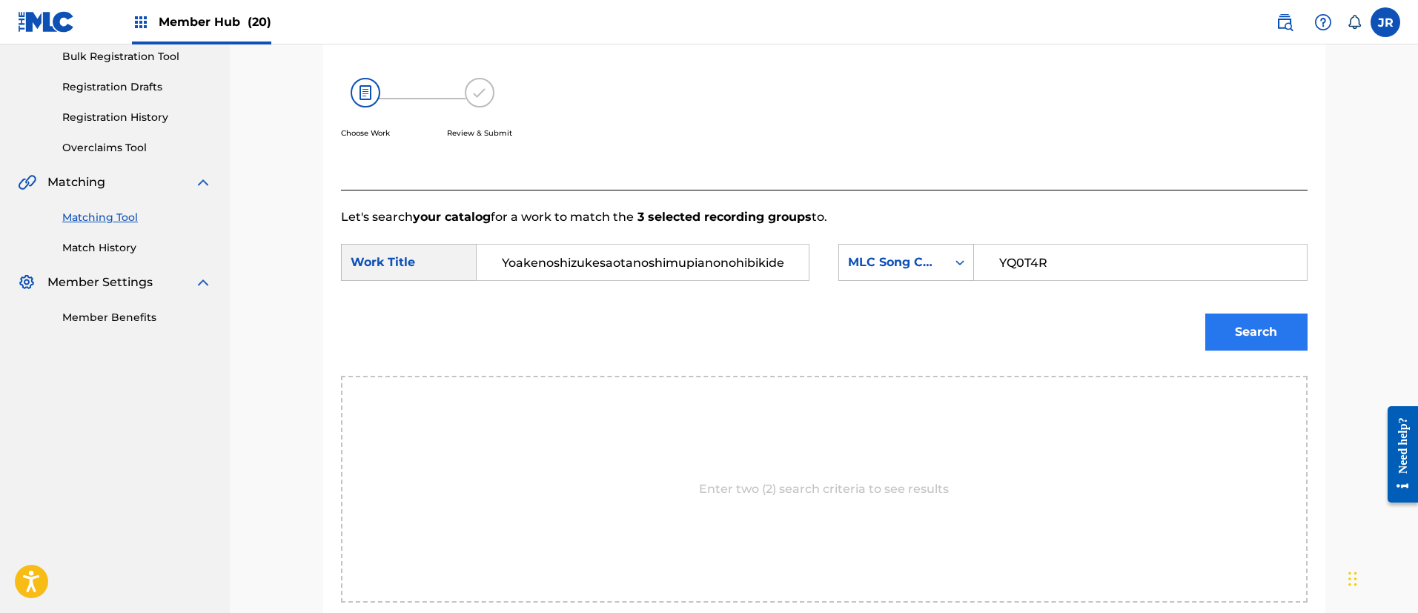
type input "YQ0T4R"
click at [1267, 332] on button "Search" at bounding box center [1256, 332] width 102 height 37
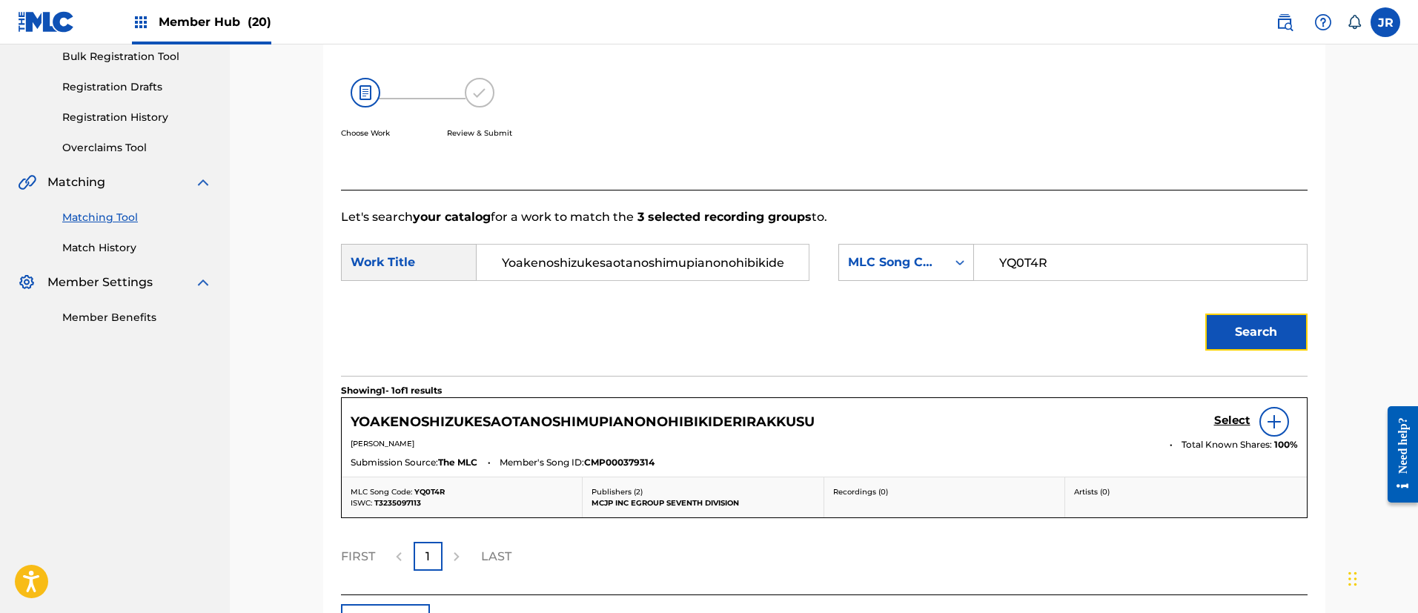
scroll to position [331, 0]
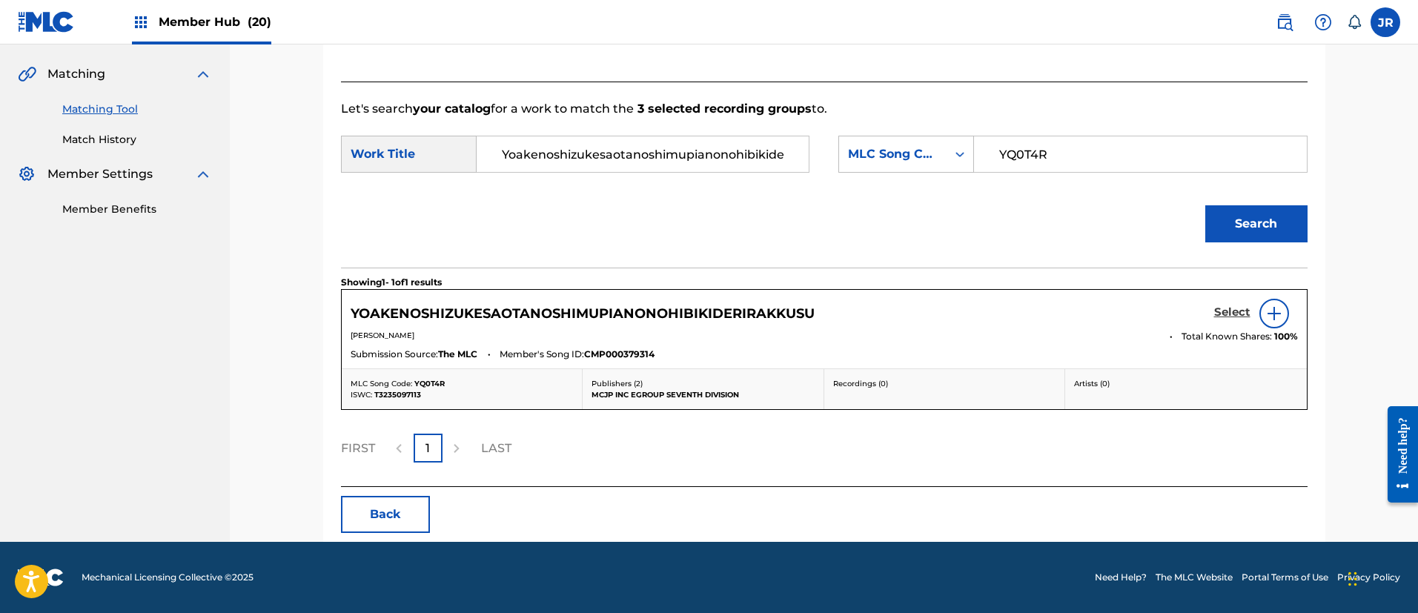
click at [1219, 313] on h5 "Select" at bounding box center [1232, 312] width 36 height 14
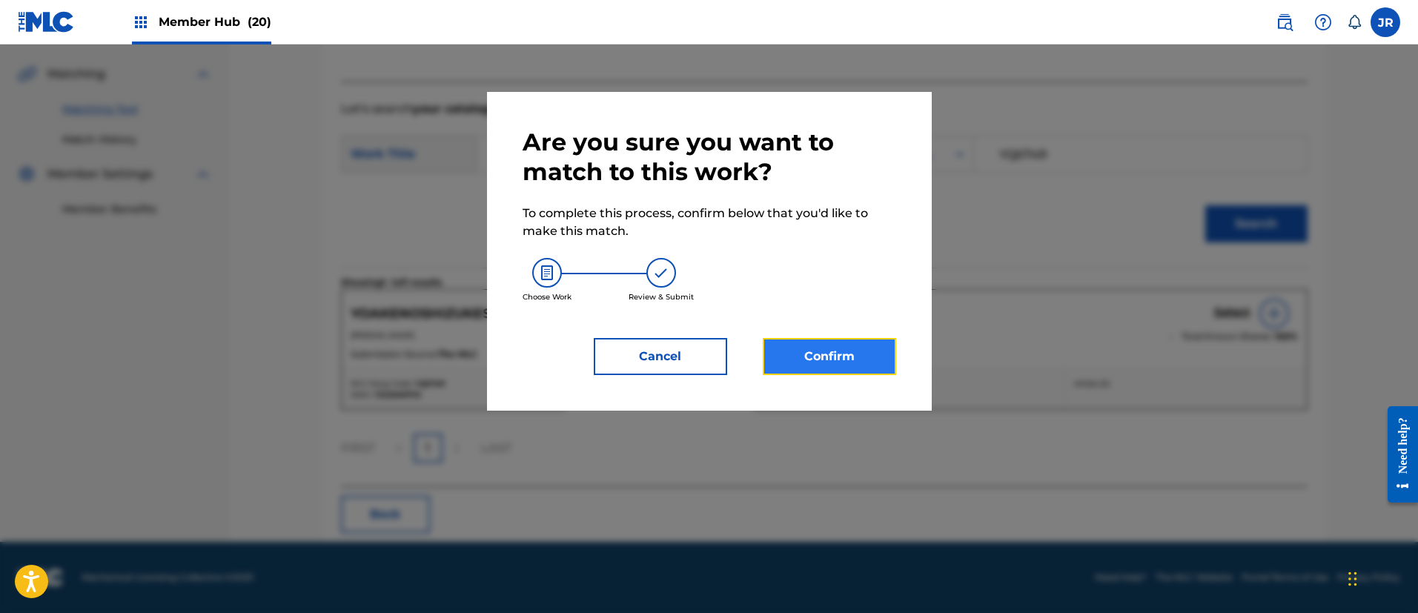
click at [826, 350] on button "Confirm" at bounding box center [829, 356] width 133 height 37
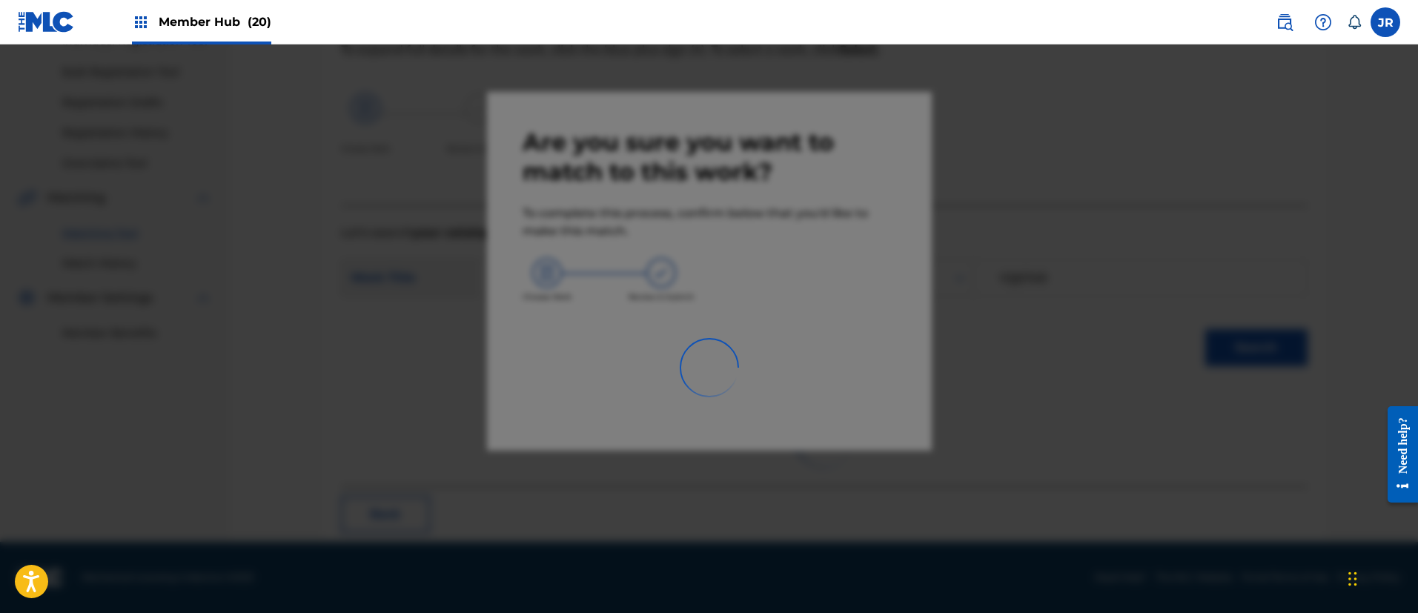
scroll to position [55, 0]
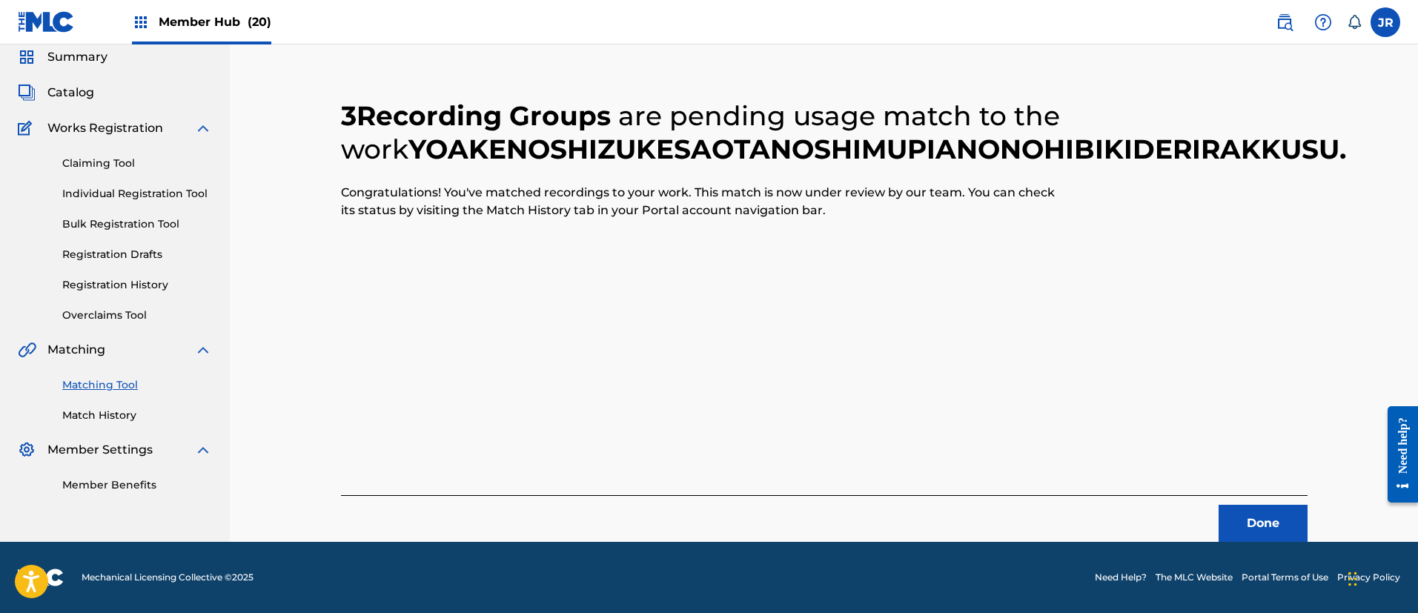
click at [769, 166] on h2 "3 Recording Groups are pending usage match to the work YOAKENOSHIZUKESAOTANOSHI…" at bounding box center [703, 132] width 725 height 67
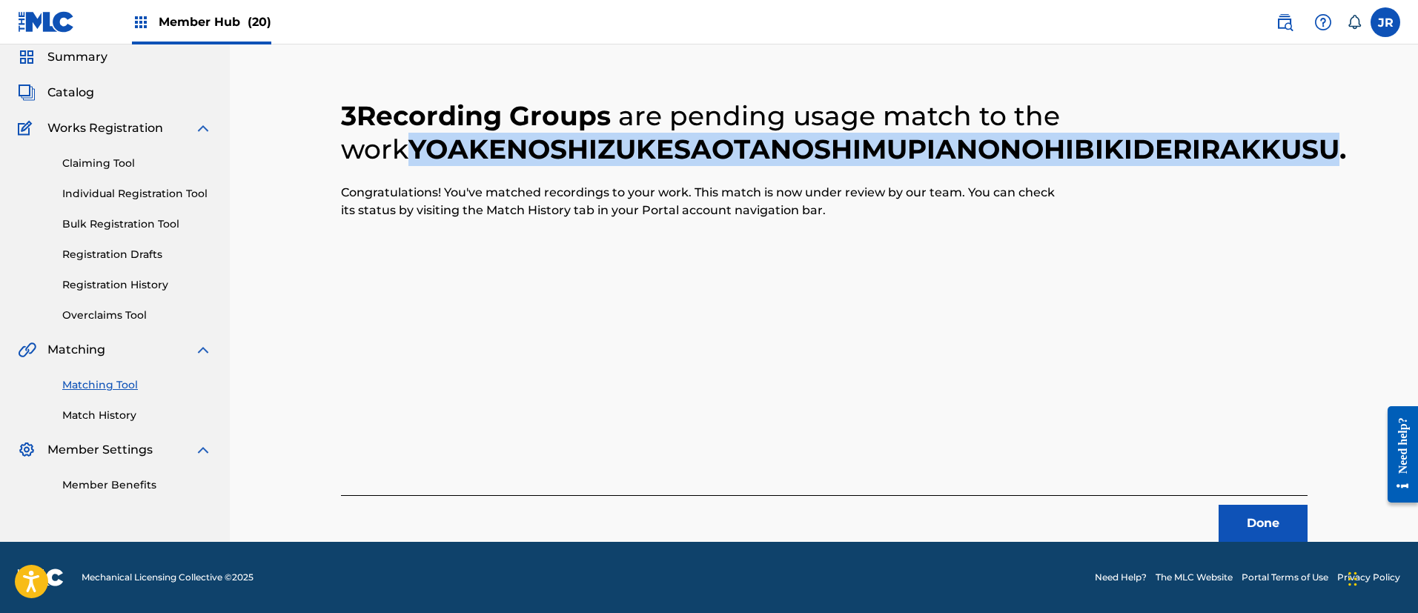
click at [769, 166] on h2 "3 Recording Groups are pending usage match to the work YOAKENOSHIZUKESAOTANOSHI…" at bounding box center [703, 132] width 725 height 67
copy h2 "YOAKENOSHIZUKESAOTANOSHIMUPIANONOHIBIKIDERIRAKKUSU"
click at [1257, 509] on button "Done" at bounding box center [1263, 523] width 89 height 37
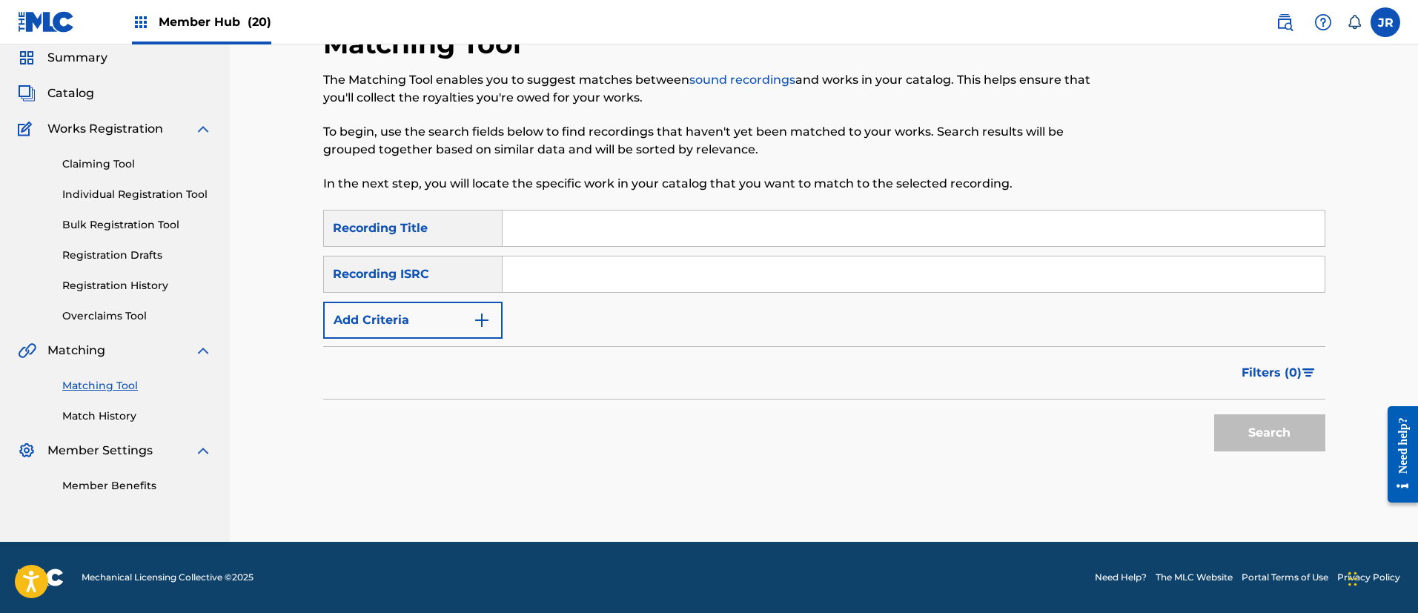
click at [604, 287] on input "Search Form" at bounding box center [914, 274] width 822 height 36
paste input "TCJPX2359594"
type input "TCJPX2359594"
drag, startPoint x: 1253, startPoint y: 426, endPoint x: 910, endPoint y: 22, distance: 529.1
click at [1253, 423] on button "Search" at bounding box center [1269, 432] width 111 height 37
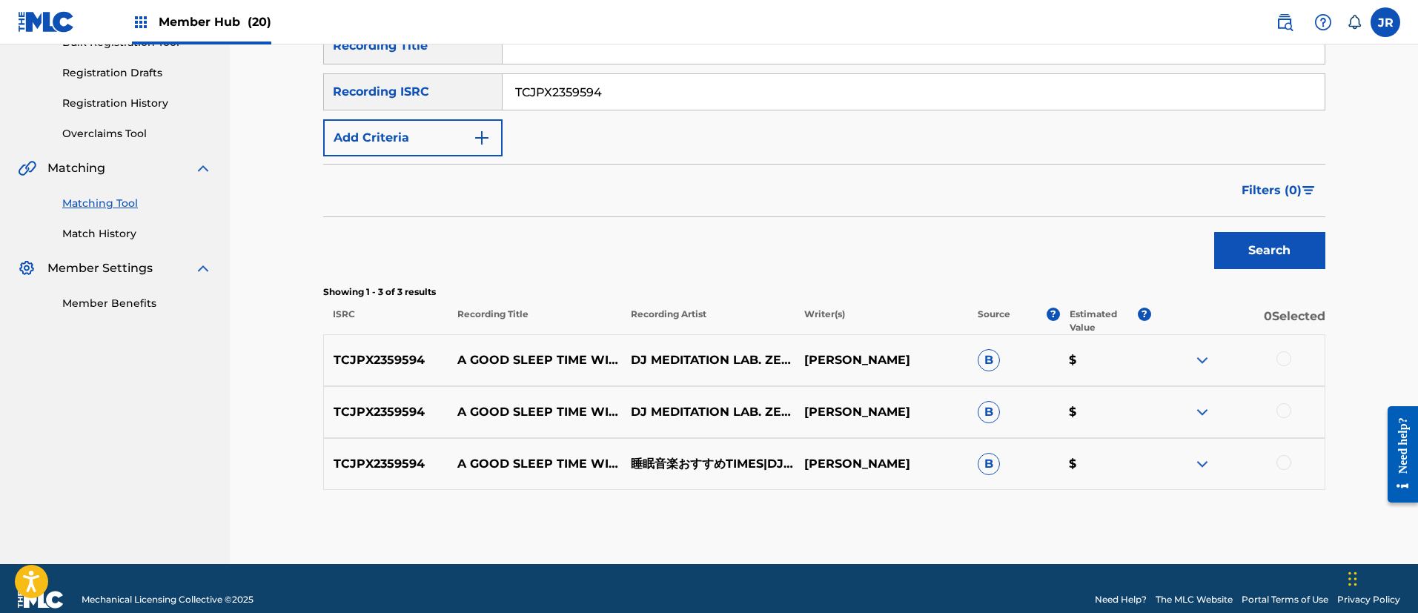
scroll to position [259, 0]
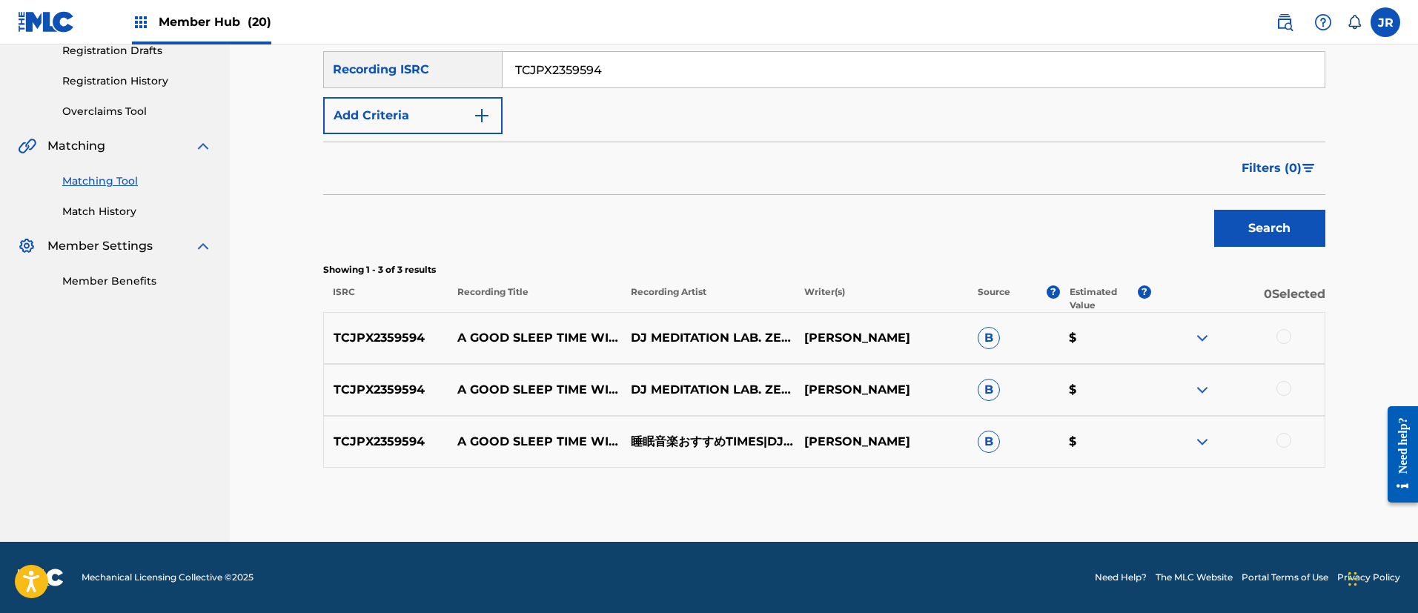
click at [1282, 334] on div at bounding box center [1284, 336] width 15 height 15
click at [1280, 389] on div at bounding box center [1284, 388] width 15 height 15
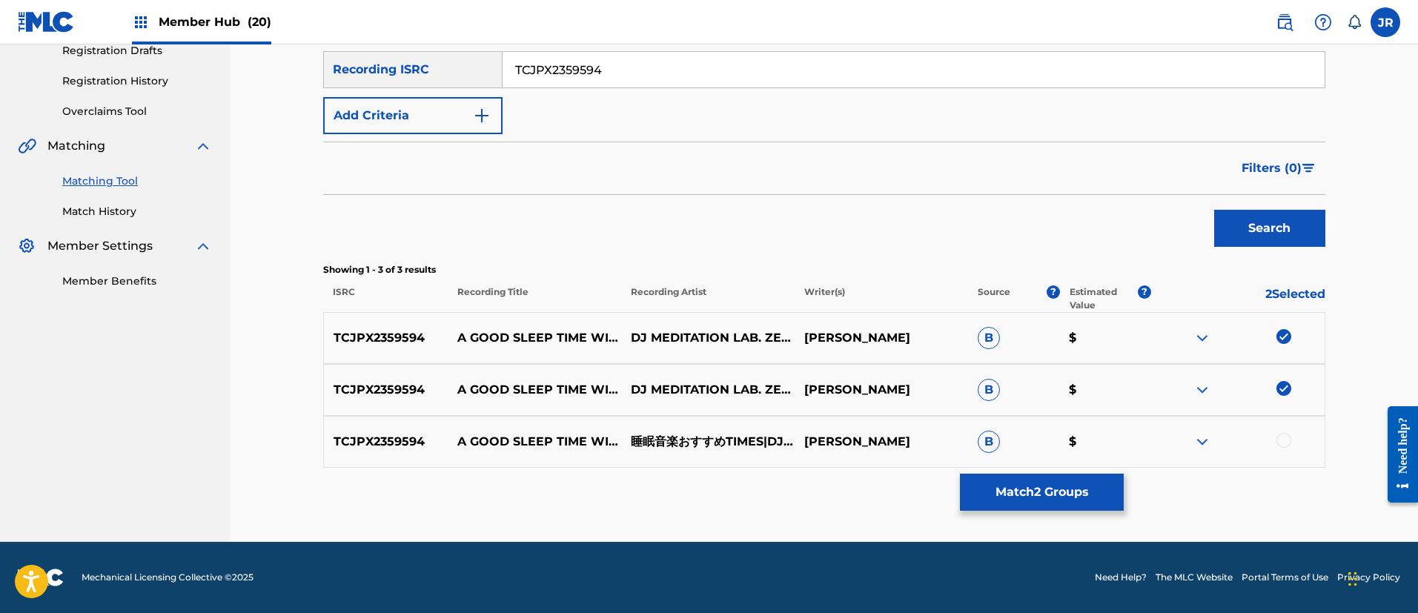
click at [1284, 444] on div at bounding box center [1284, 440] width 15 height 15
click at [1027, 495] on button "Match 3 Groups" at bounding box center [1042, 492] width 164 height 37
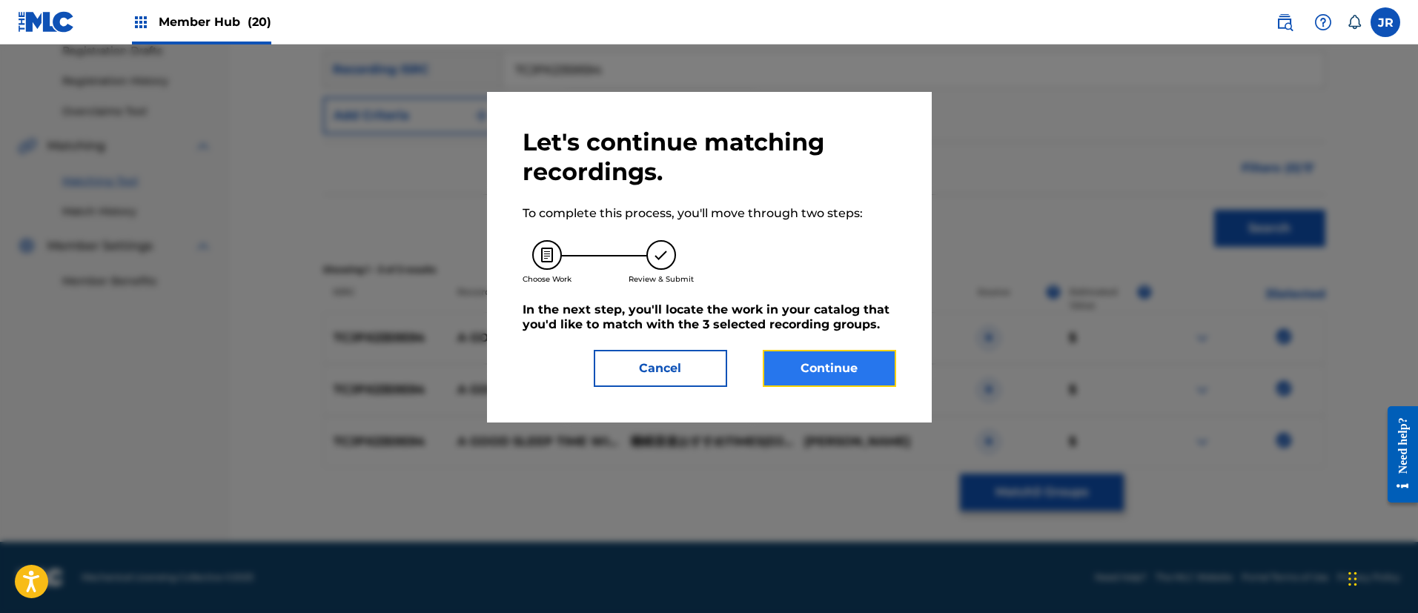
click at [835, 374] on button "Continue" at bounding box center [829, 368] width 133 height 37
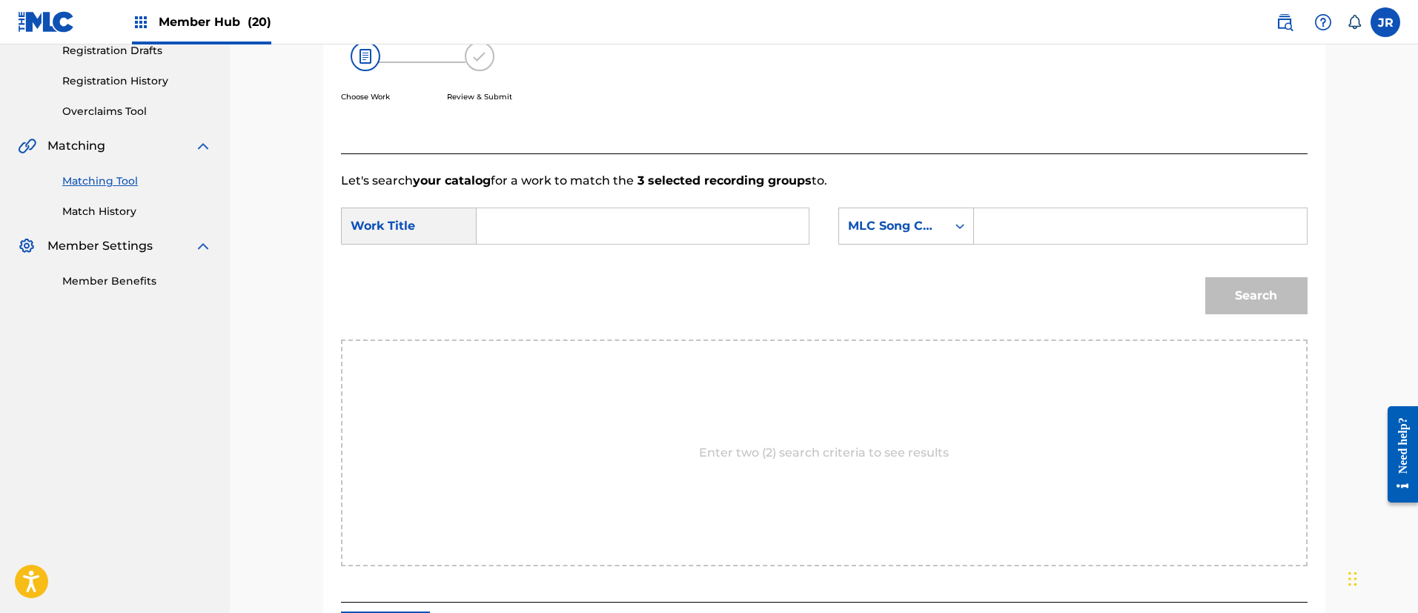
click at [550, 225] on input "Search Form" at bounding box center [642, 226] width 307 height 36
paste input "TCJPX2359594"
click at [686, 225] on input "TCJPX2359594" at bounding box center [642, 226] width 307 height 36
paste input "Kokorononaminowaonhiiringupianodekaimintaimu"
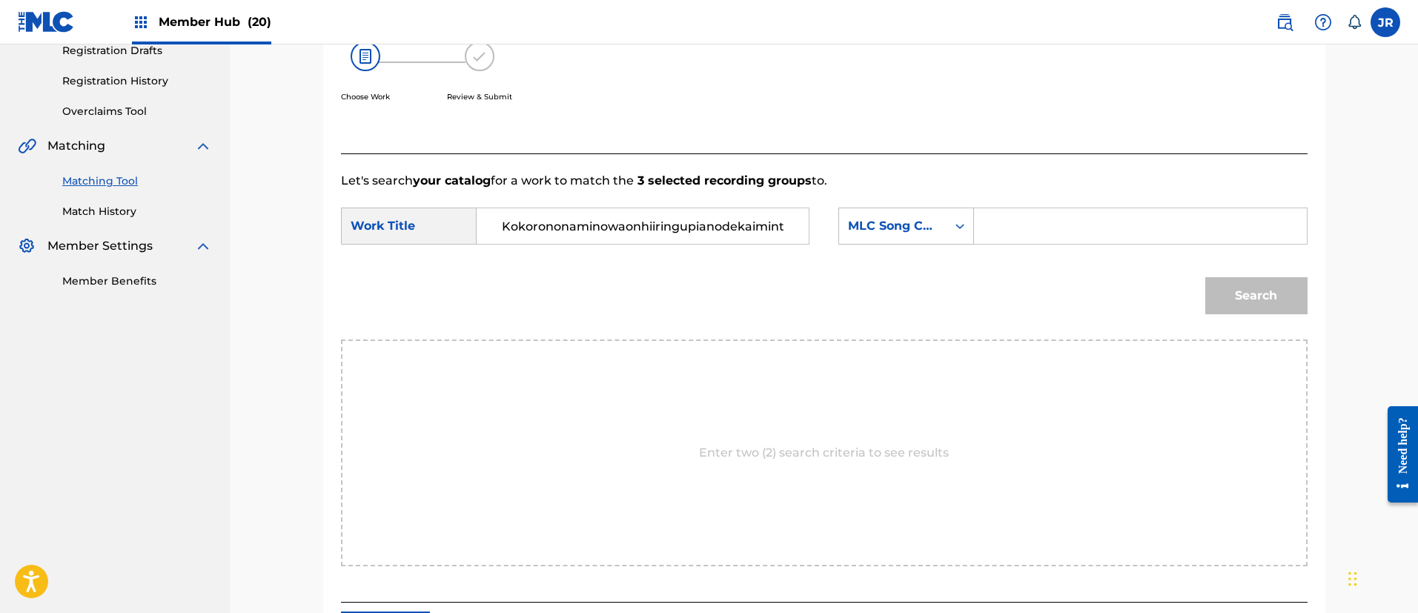
scroll to position [0, 29]
type input "Kokorononaminowaonhiiringupianodekaimintaimu"
click at [1007, 218] on input "Search Form" at bounding box center [1140, 226] width 307 height 36
paste input "KC04W5"
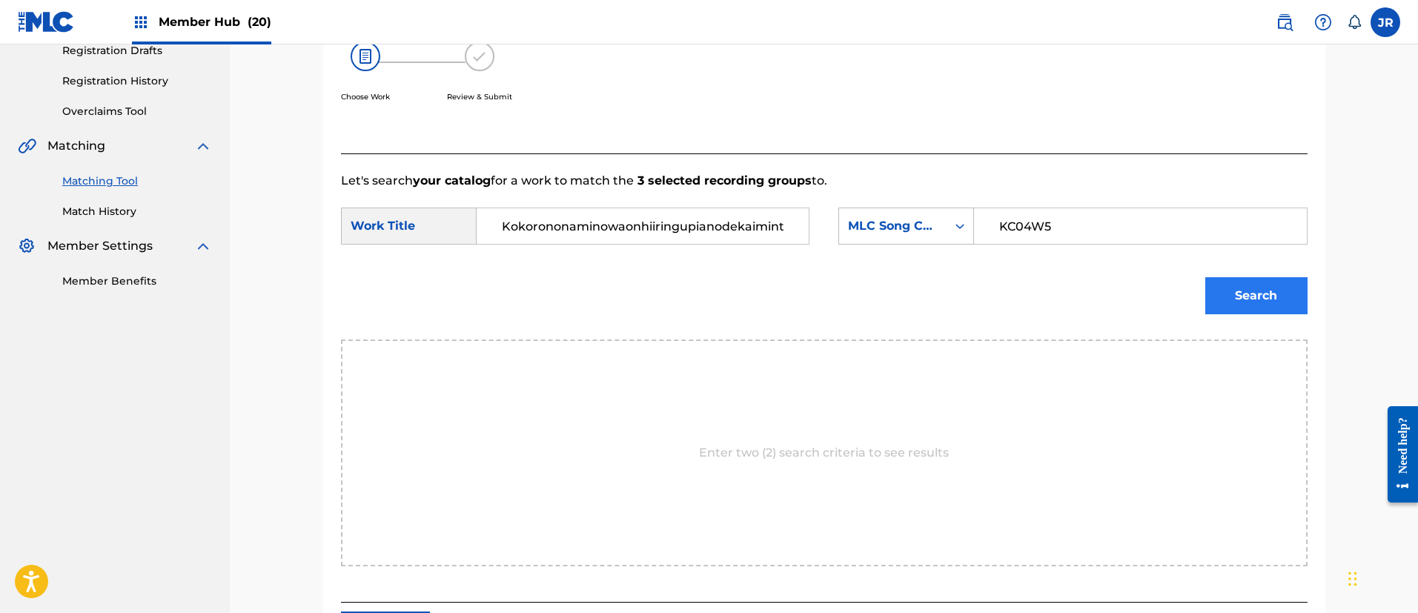
type input "KC04W5"
click at [1251, 292] on button "Search" at bounding box center [1256, 295] width 102 height 37
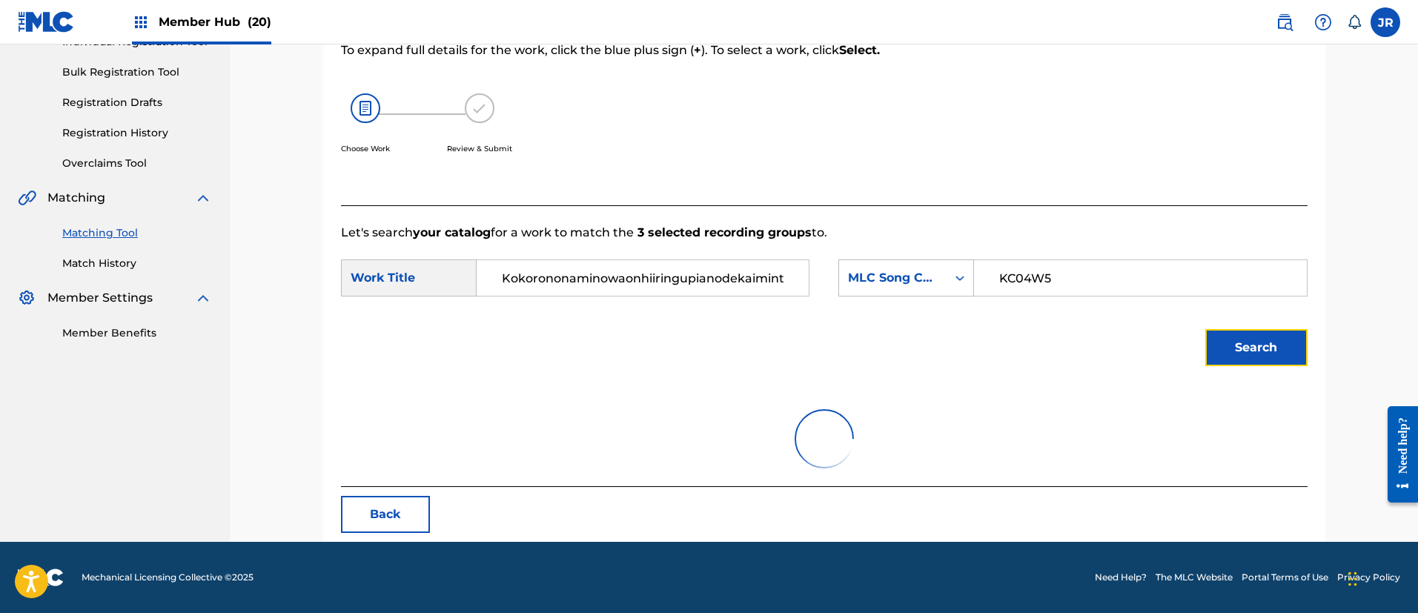
scroll to position [259, 0]
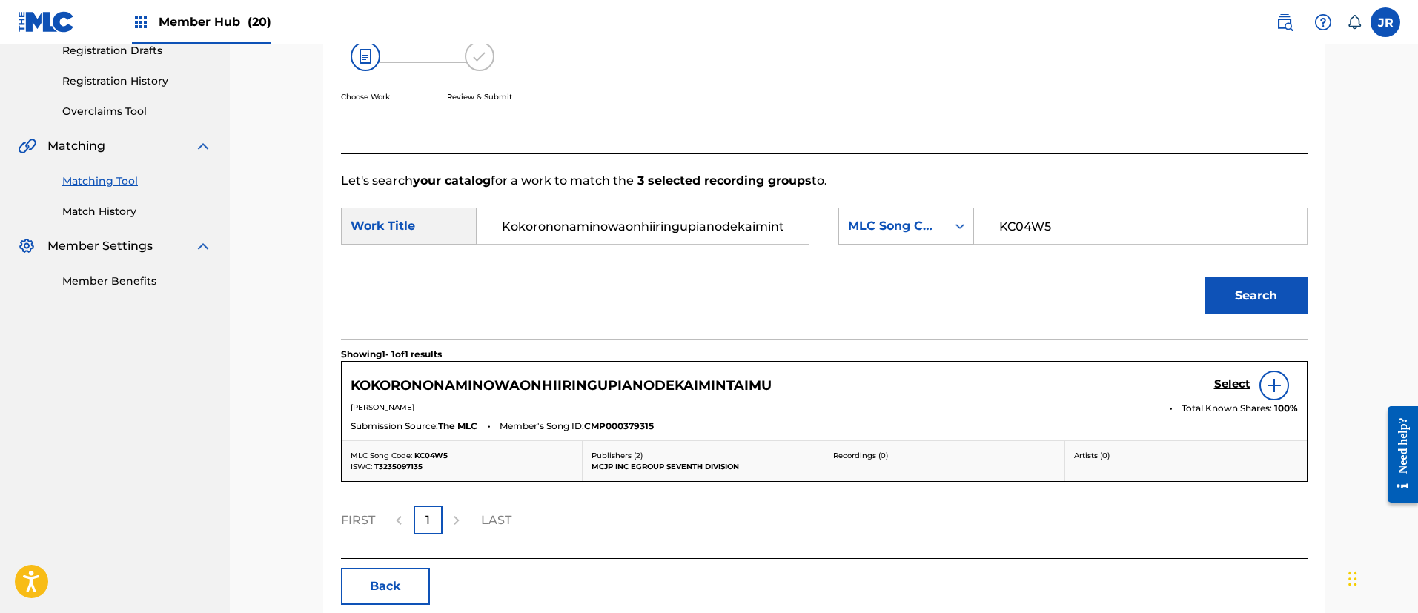
click at [1237, 375] on div "Select" at bounding box center [1256, 386] width 84 height 30
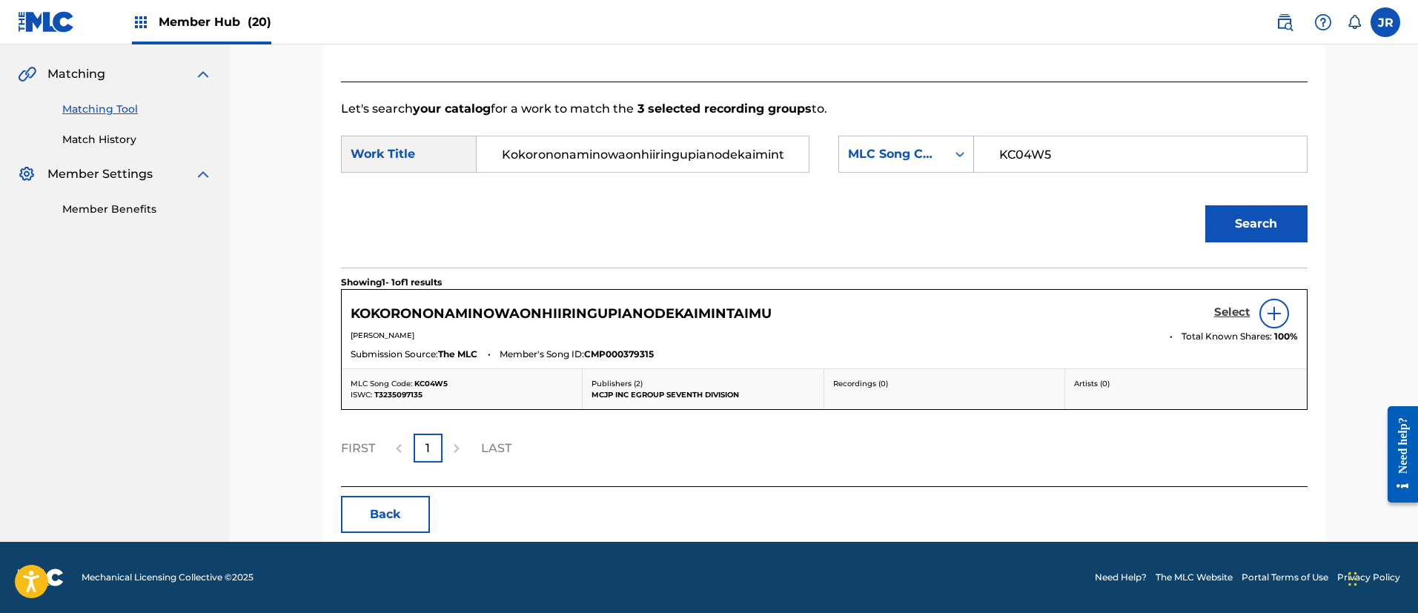
click at [1227, 312] on h5 "Select" at bounding box center [1232, 312] width 36 height 14
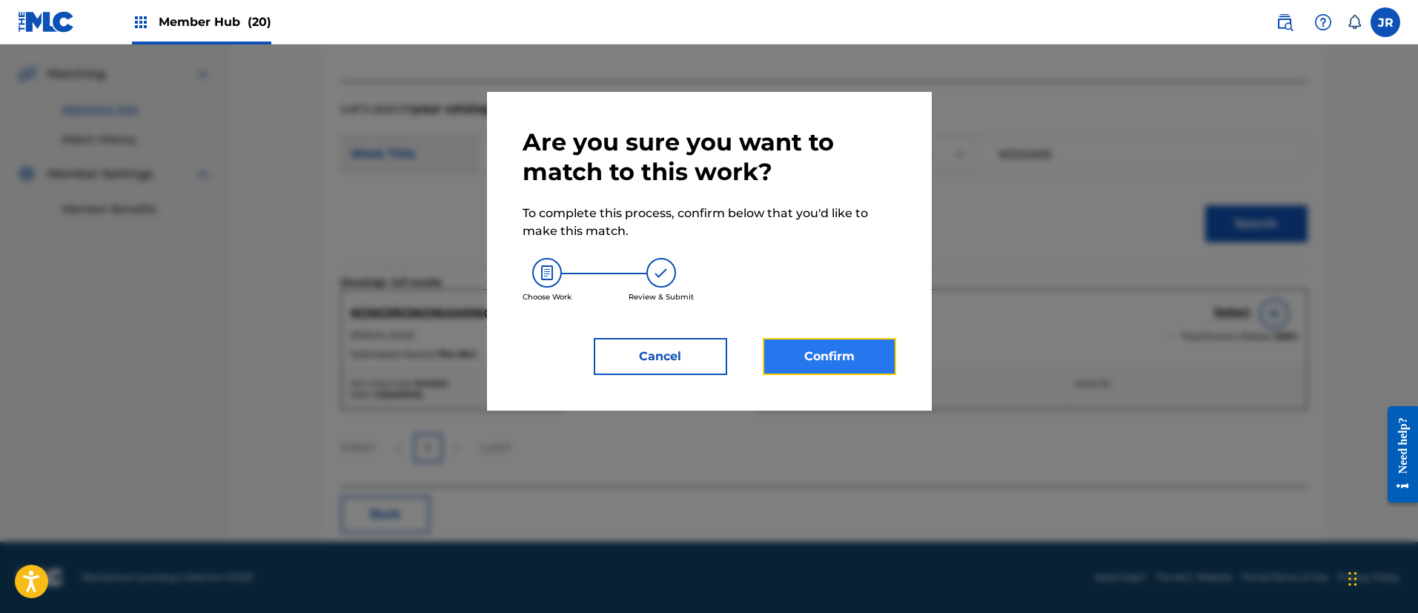
click at [843, 353] on button "Confirm" at bounding box center [829, 356] width 133 height 37
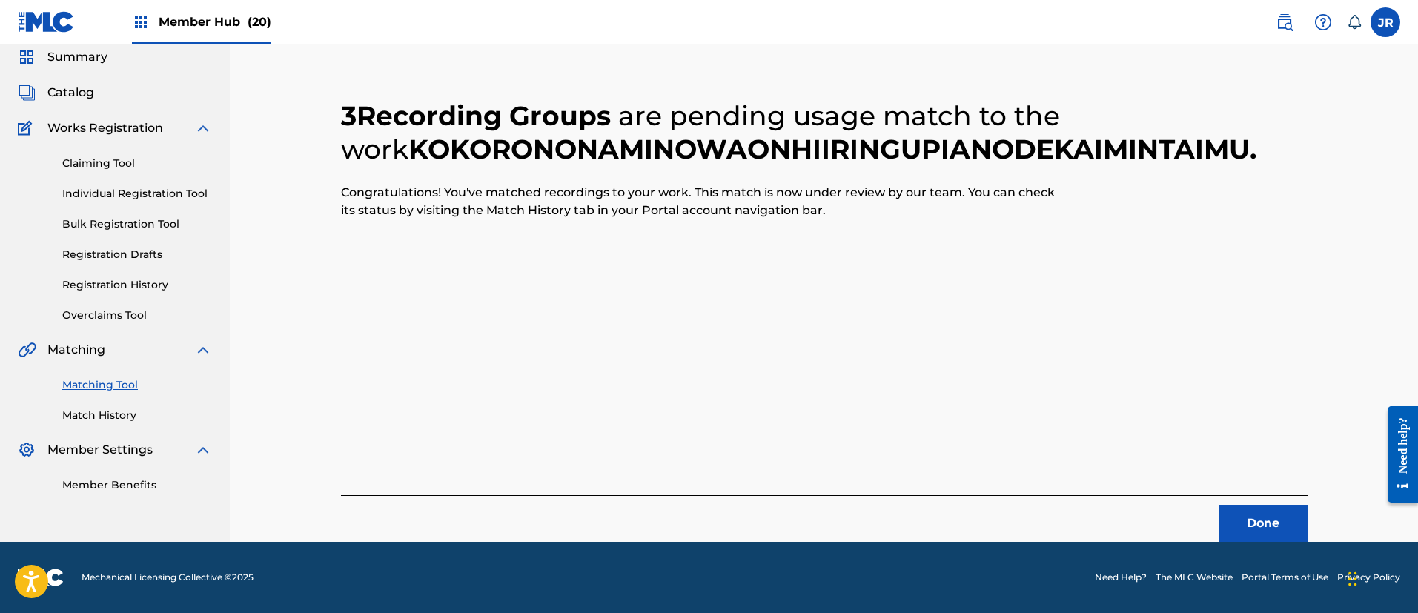
scroll to position [55, 0]
click at [1241, 523] on button "Done" at bounding box center [1263, 523] width 89 height 37
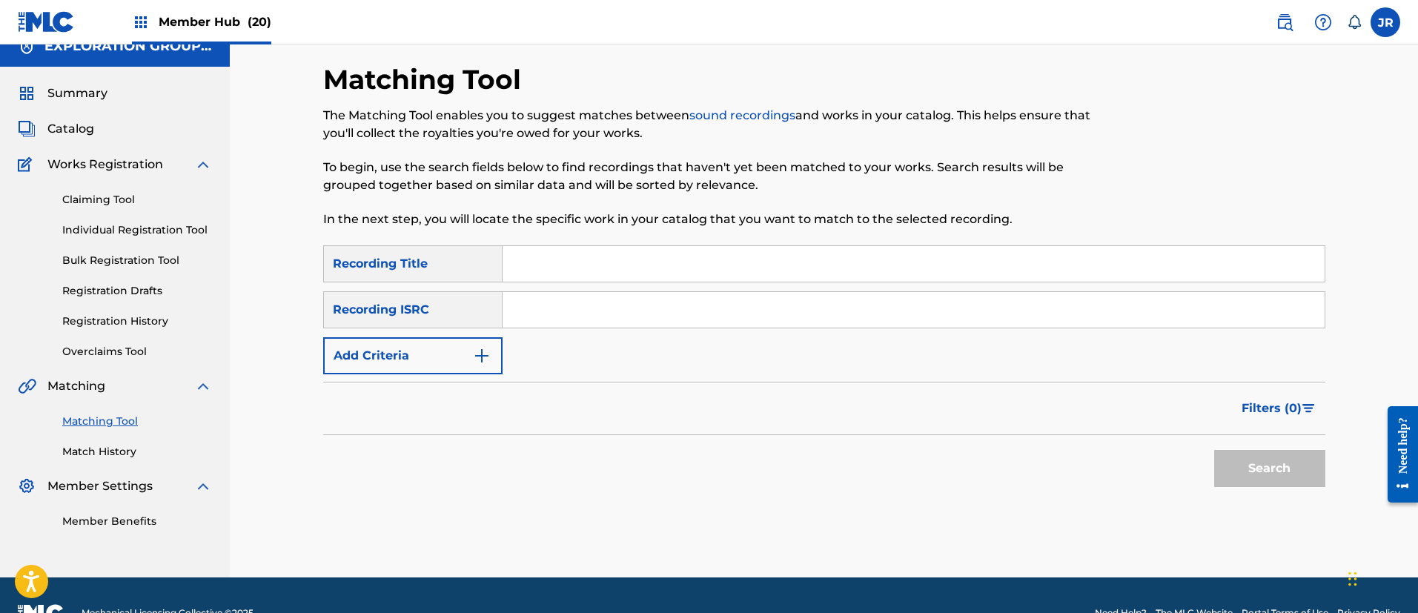
scroll to position [0, 0]
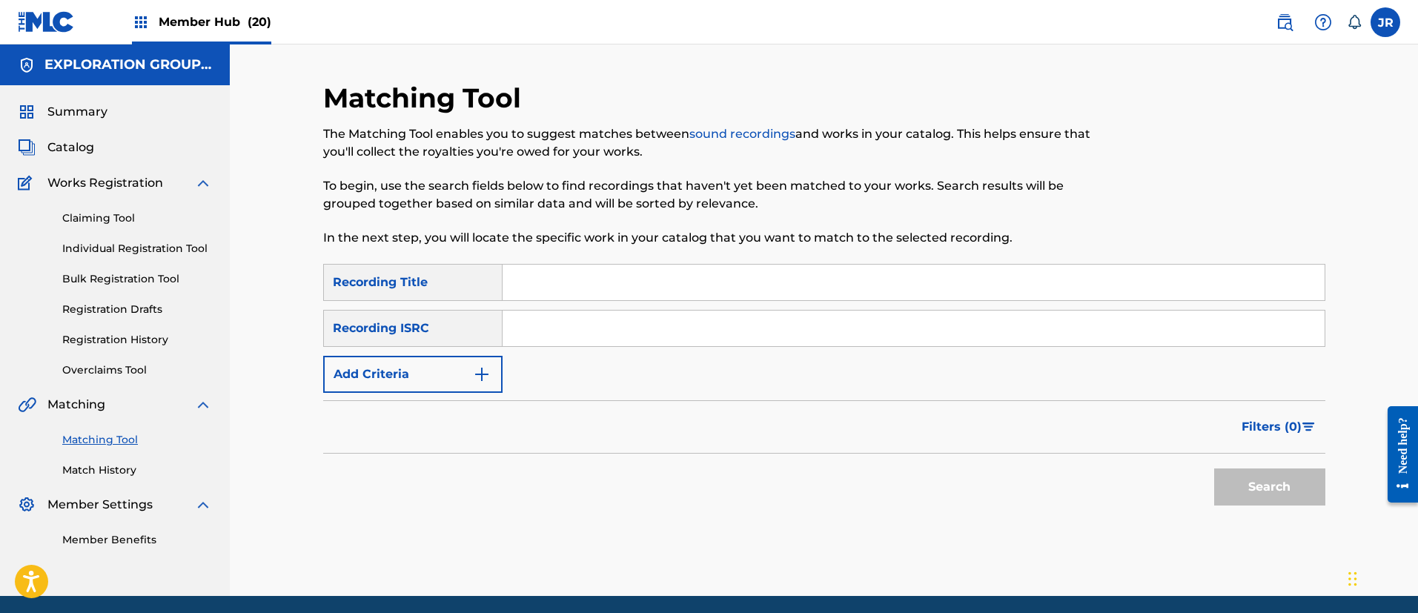
click at [566, 351] on div "SearchWithCriteria29e99b35-0c36-489a-829a-60263c96632f Recording Title SearchWi…" at bounding box center [824, 328] width 1002 height 129
click at [555, 339] on input "Search Form" at bounding box center [914, 329] width 822 height 36
paste input "TCJPX2359593"
type input "TCJPX2359593"
click at [1255, 482] on button "Search" at bounding box center [1269, 487] width 111 height 37
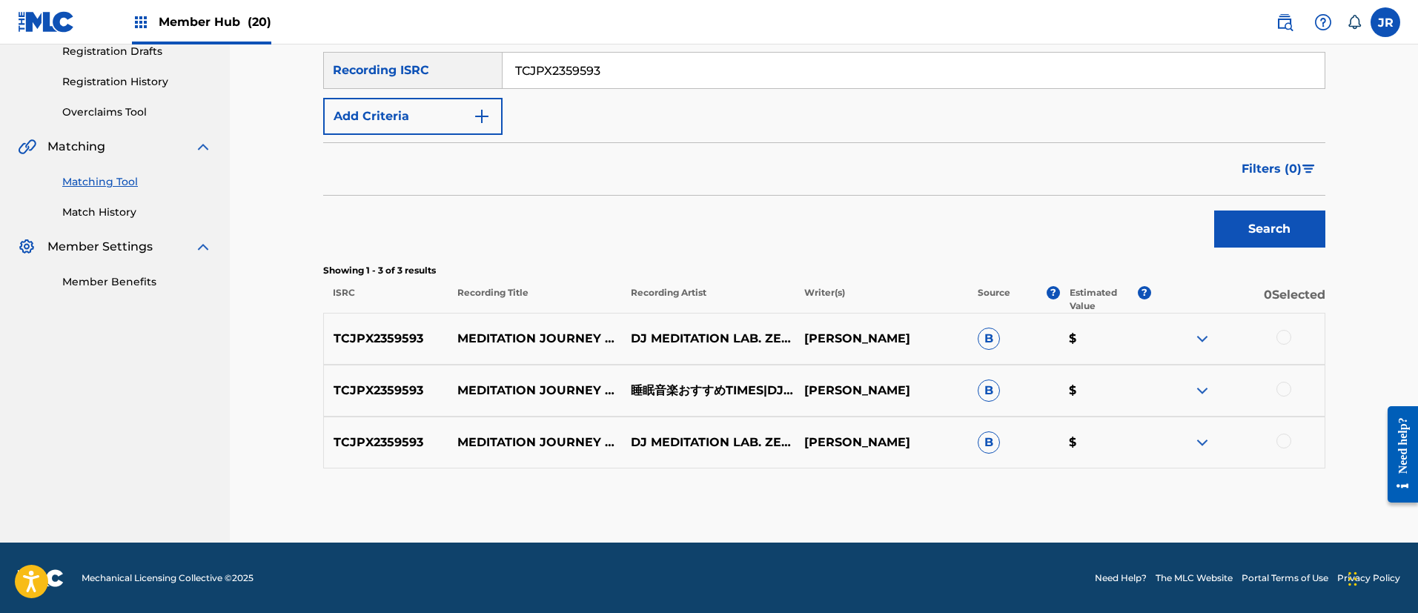
scroll to position [259, 0]
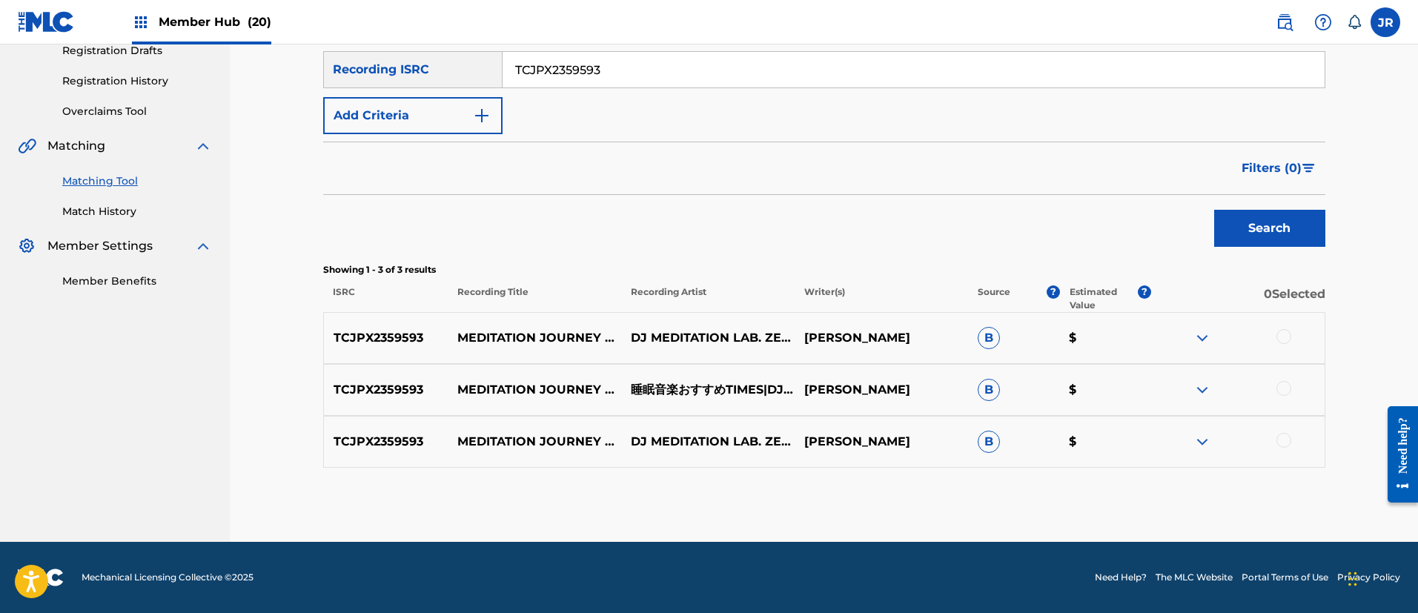
click at [1280, 334] on div at bounding box center [1284, 336] width 15 height 15
click at [1285, 393] on div at bounding box center [1284, 388] width 15 height 15
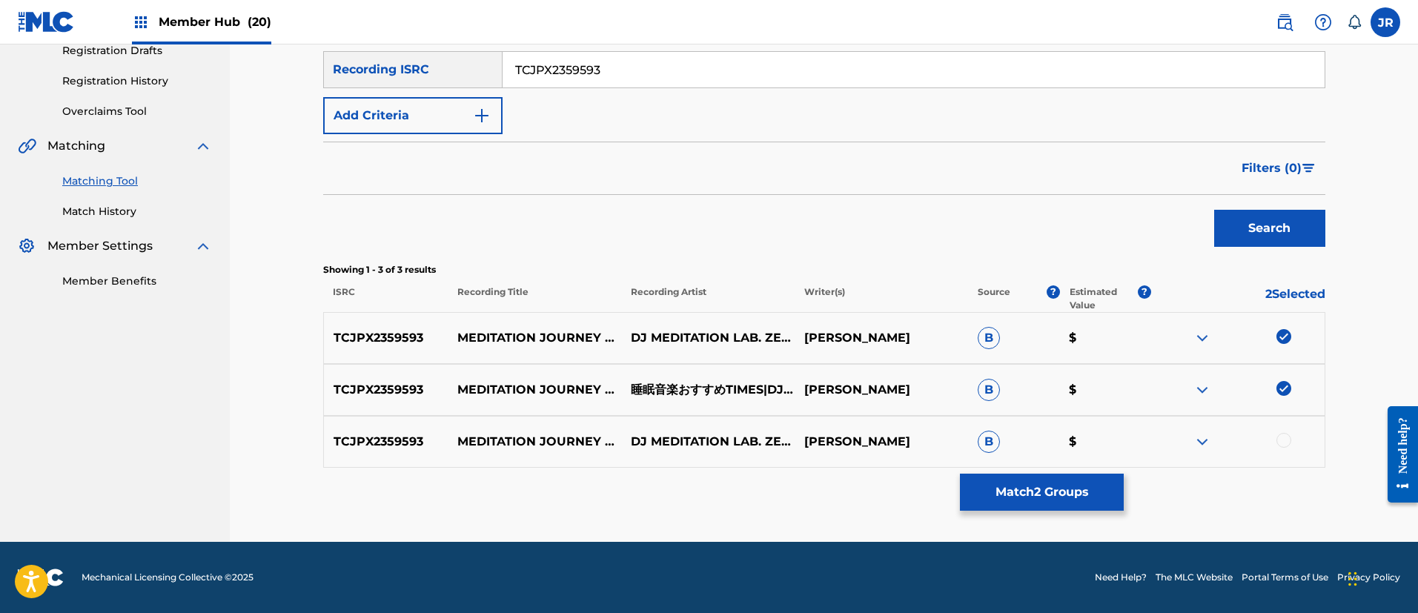
click at [1288, 441] on div at bounding box center [1284, 440] width 15 height 15
click at [1072, 485] on button "Match 3 Groups" at bounding box center [1042, 492] width 164 height 37
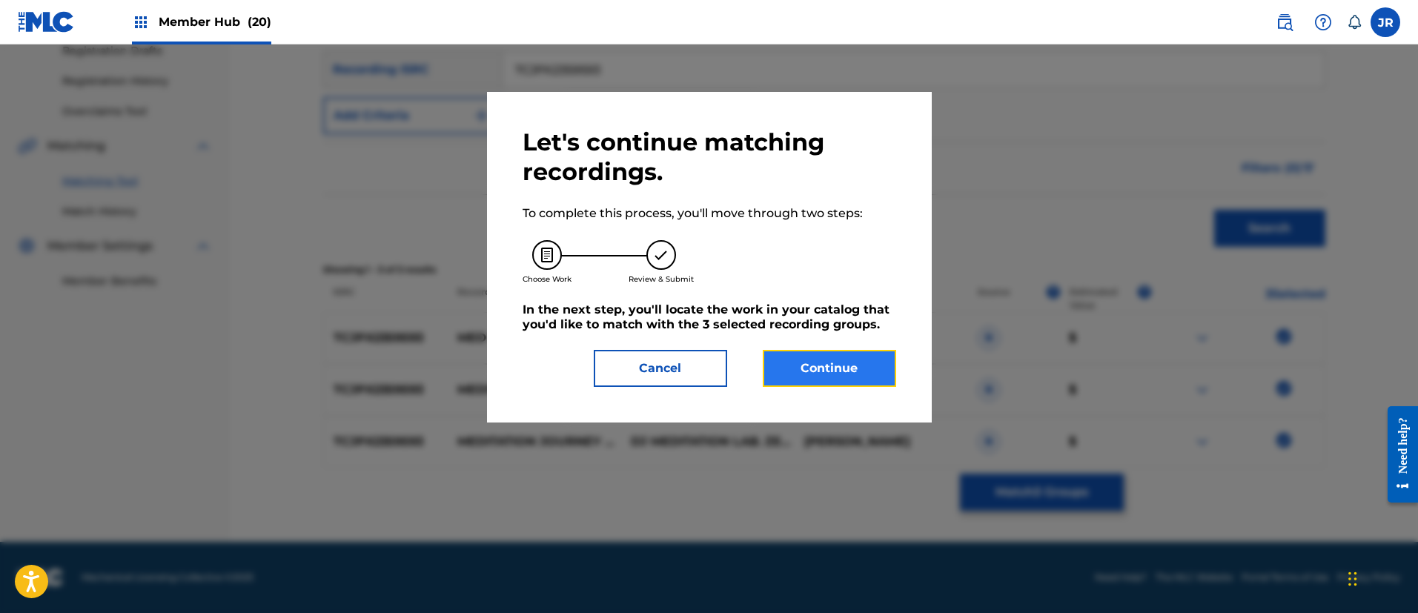
drag, startPoint x: 841, startPoint y: 376, endPoint x: 831, endPoint y: 375, distance: 10.4
click at [831, 375] on button "Continue" at bounding box center [829, 368] width 133 height 37
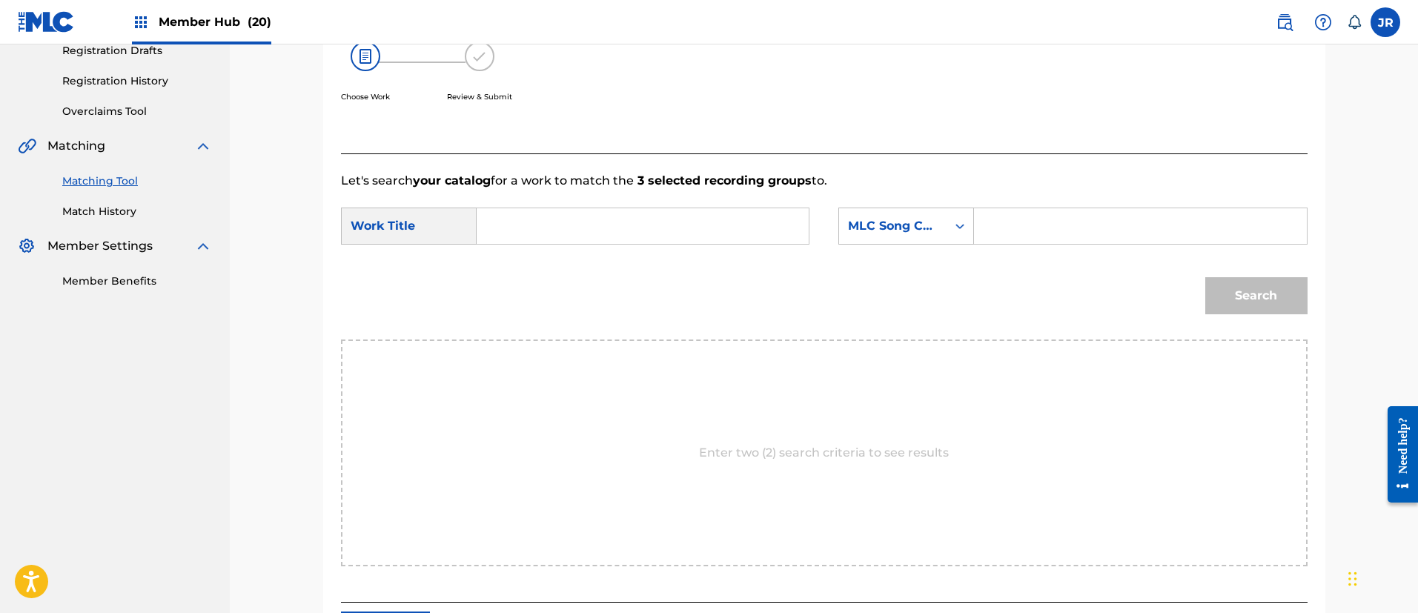
click at [646, 215] on input "Search Form" at bounding box center [642, 226] width 307 height 36
paste input "Meisounotabijinounokyuusokunotamenojukusuipianoong"
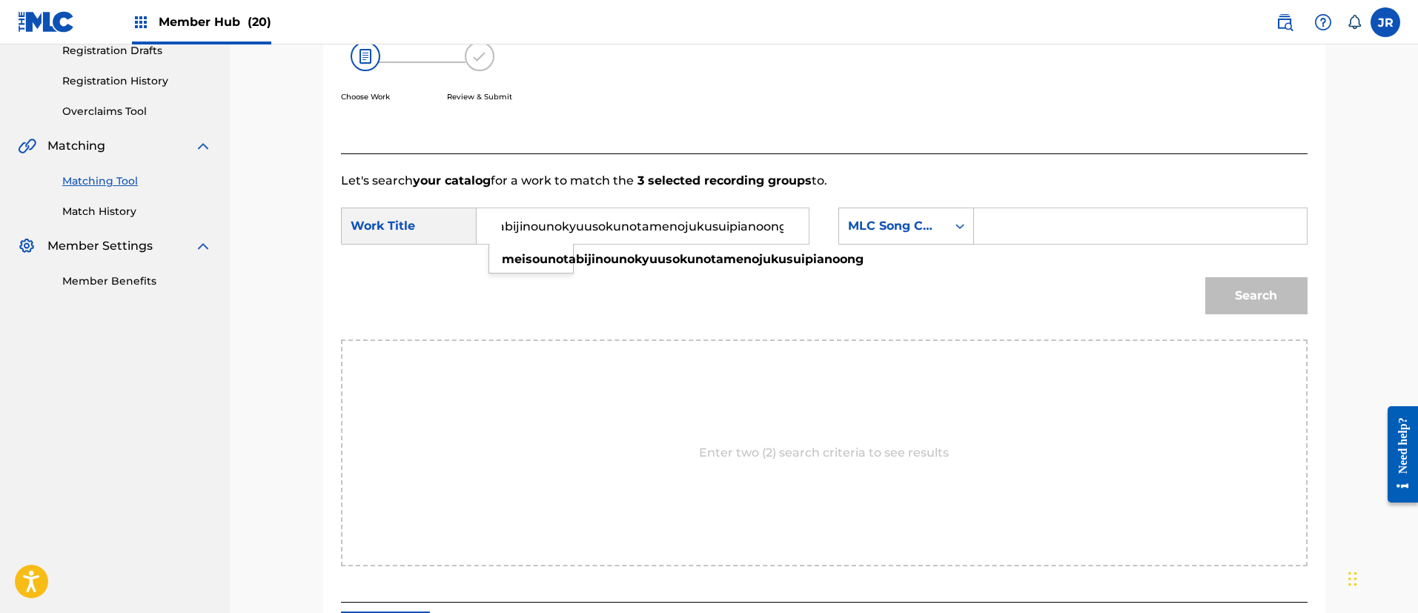
type input "Meisounotabijinounokyuusokunotamenojukusuipianoong"
click at [1019, 216] on input "Search Form" at bounding box center [1140, 226] width 307 height 36
paste input "MW1CAS"
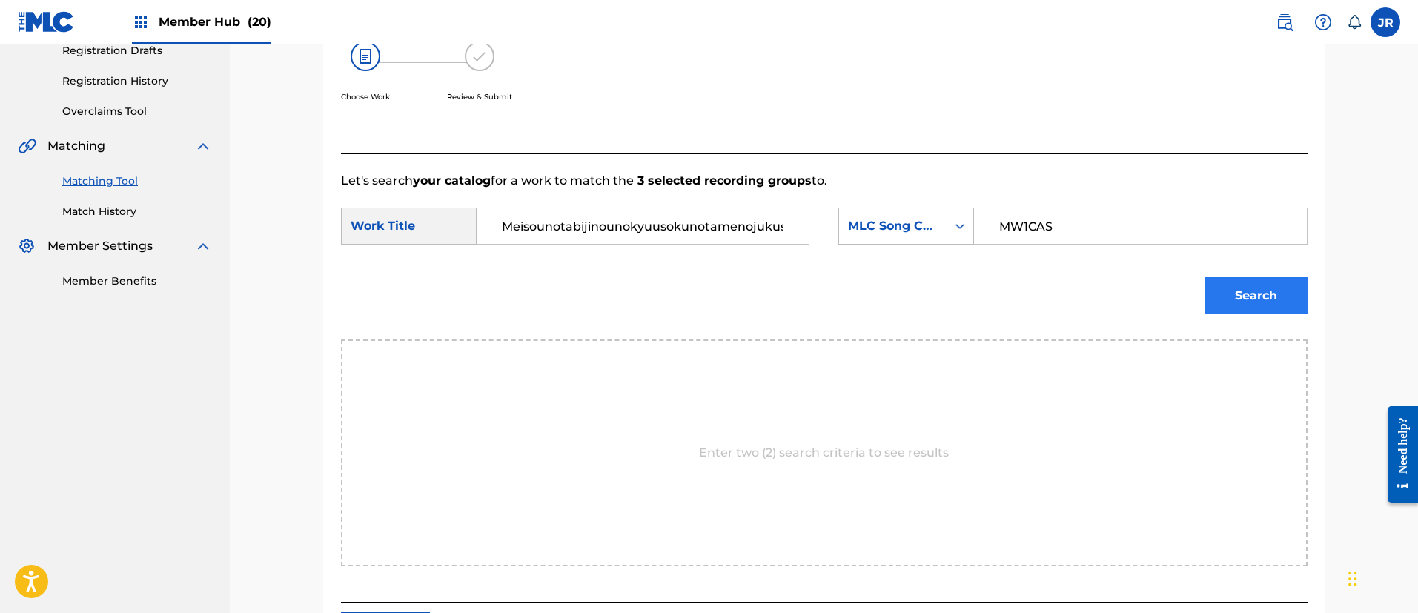
type input "MW1CAS"
click at [1257, 302] on button "Search" at bounding box center [1256, 295] width 102 height 37
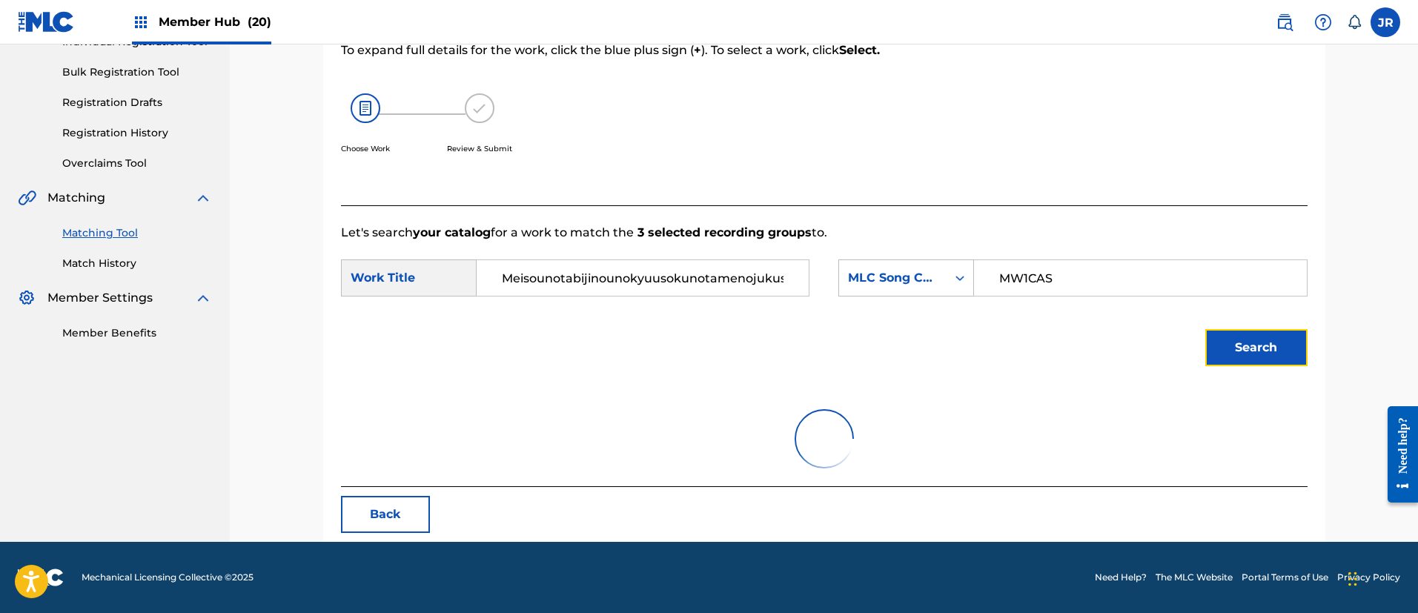
scroll to position [259, 0]
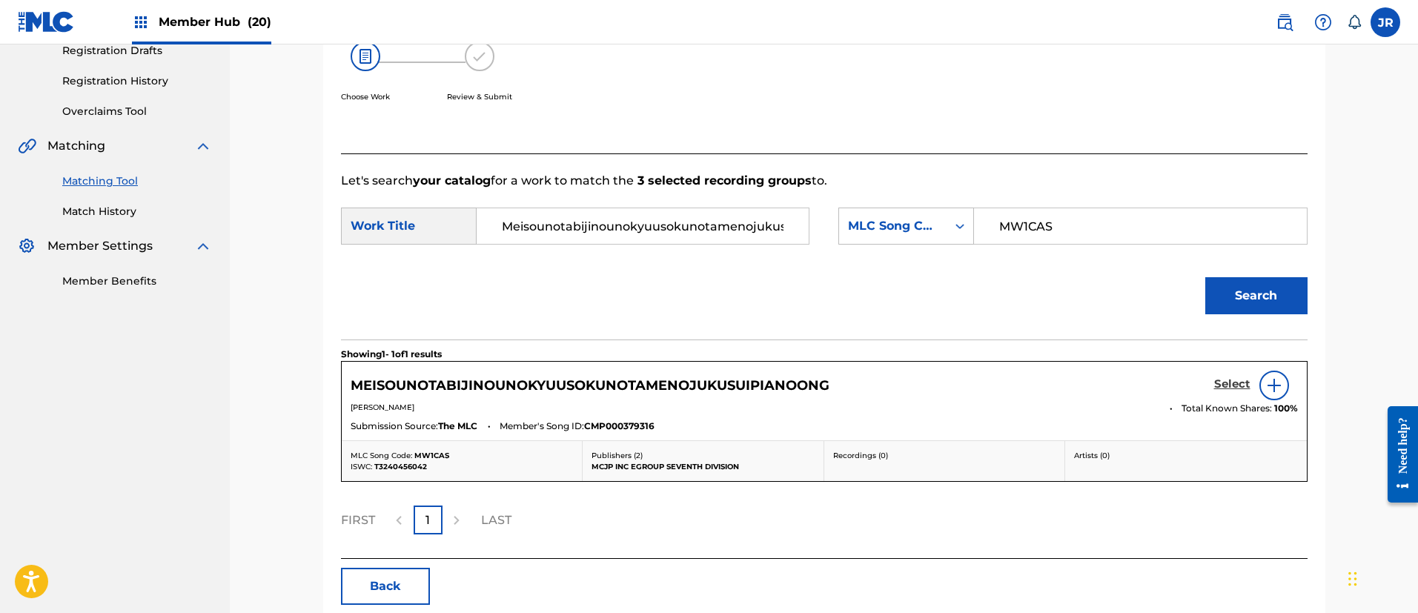
click at [1219, 383] on h5 "Select" at bounding box center [1232, 384] width 36 height 14
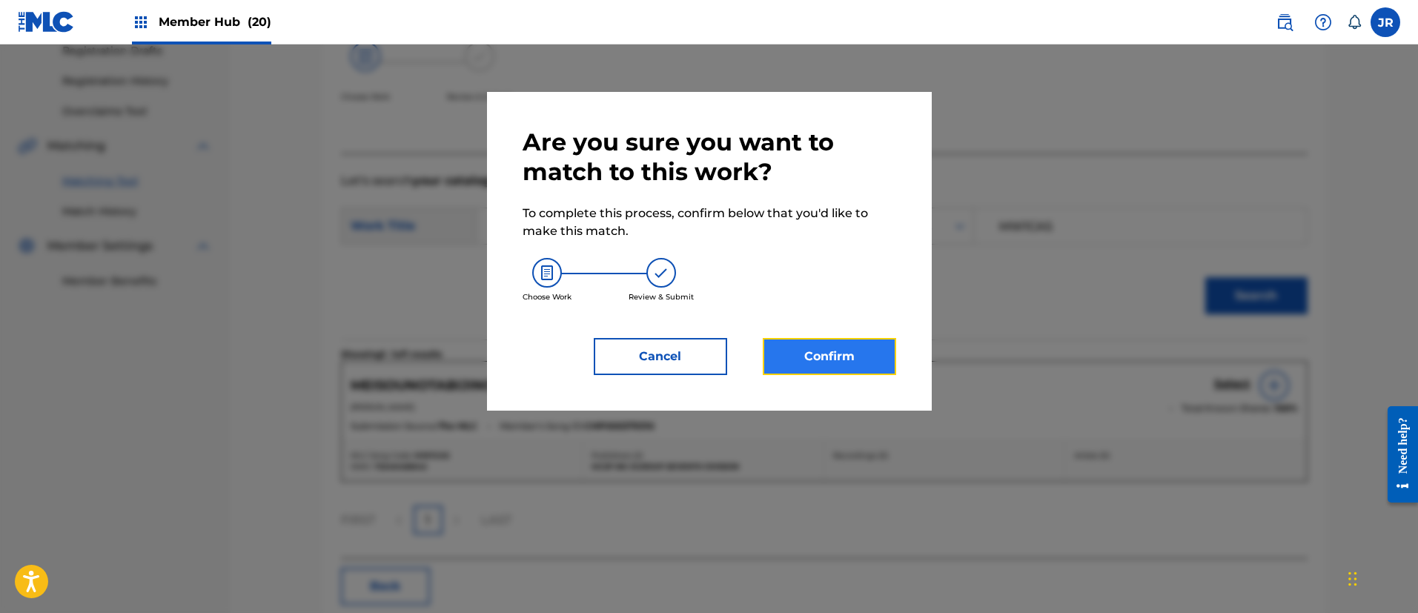
click at [807, 363] on button "Confirm" at bounding box center [829, 356] width 133 height 37
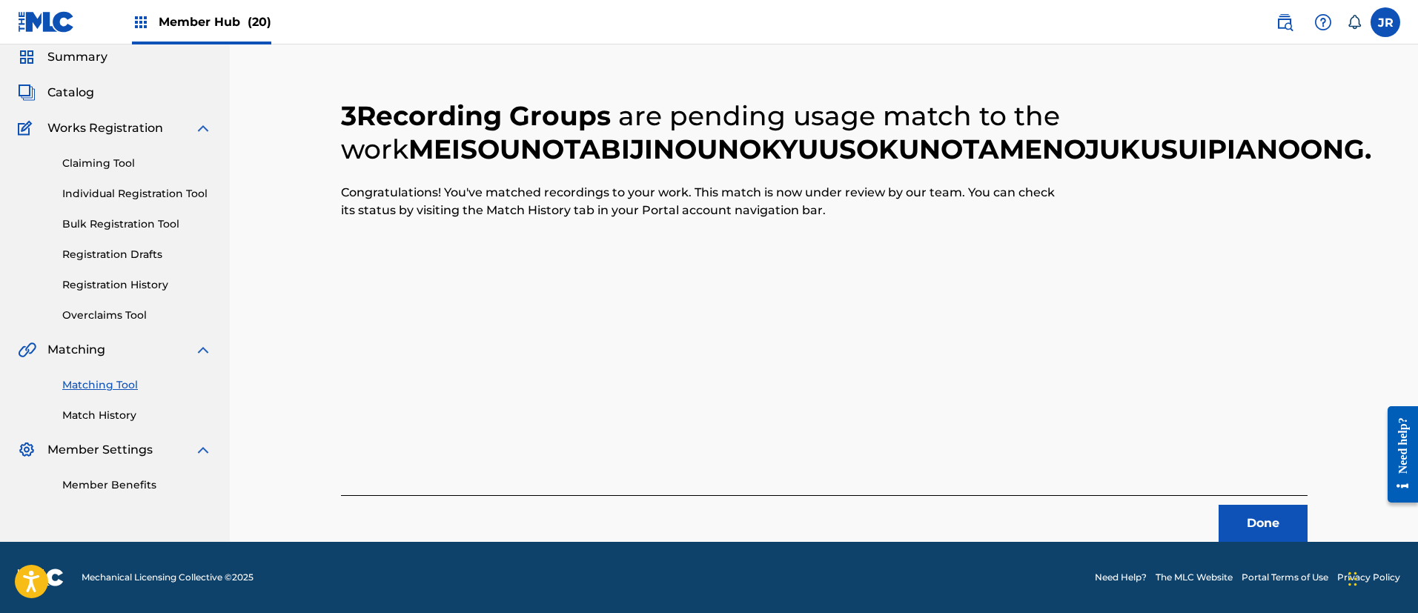
scroll to position [55, 0]
click at [1245, 528] on button "Done" at bounding box center [1263, 523] width 89 height 37
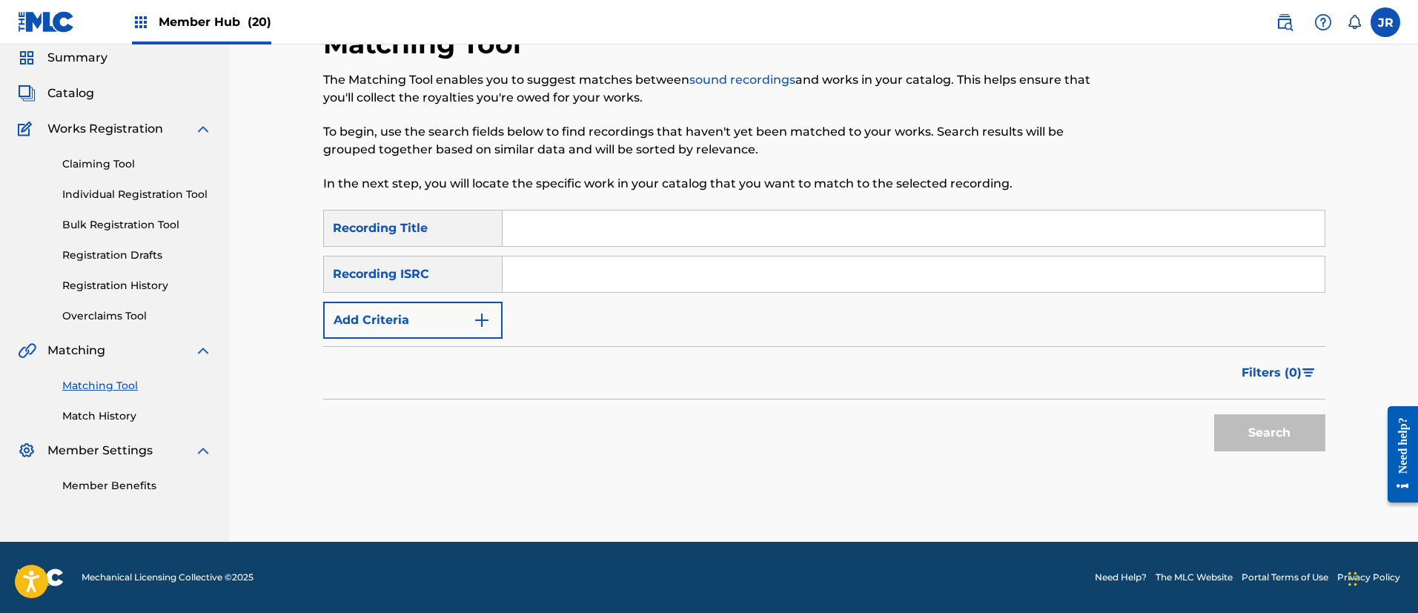
scroll to position [54, 0]
click at [537, 275] on input "Search Form" at bounding box center [914, 274] width 822 height 36
paste input "TCJPX2359592"
type input "TCJPX2359592"
click at [1222, 428] on button "Search" at bounding box center [1269, 432] width 111 height 37
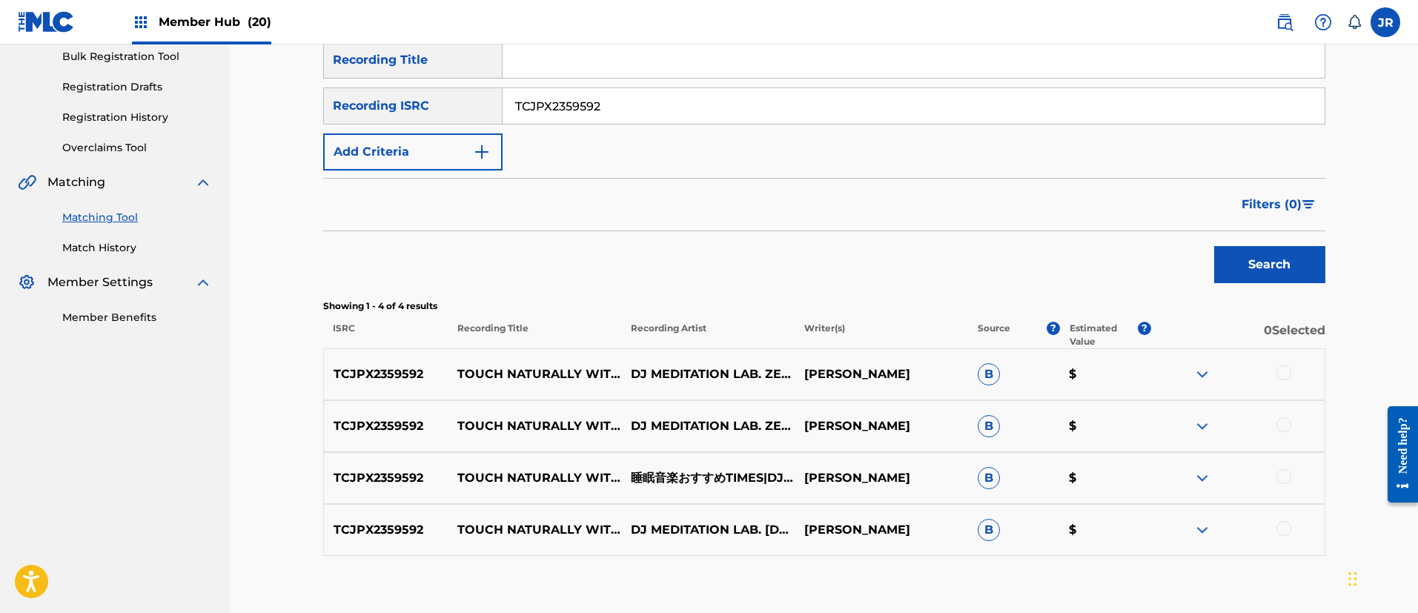
scroll to position [311, 0]
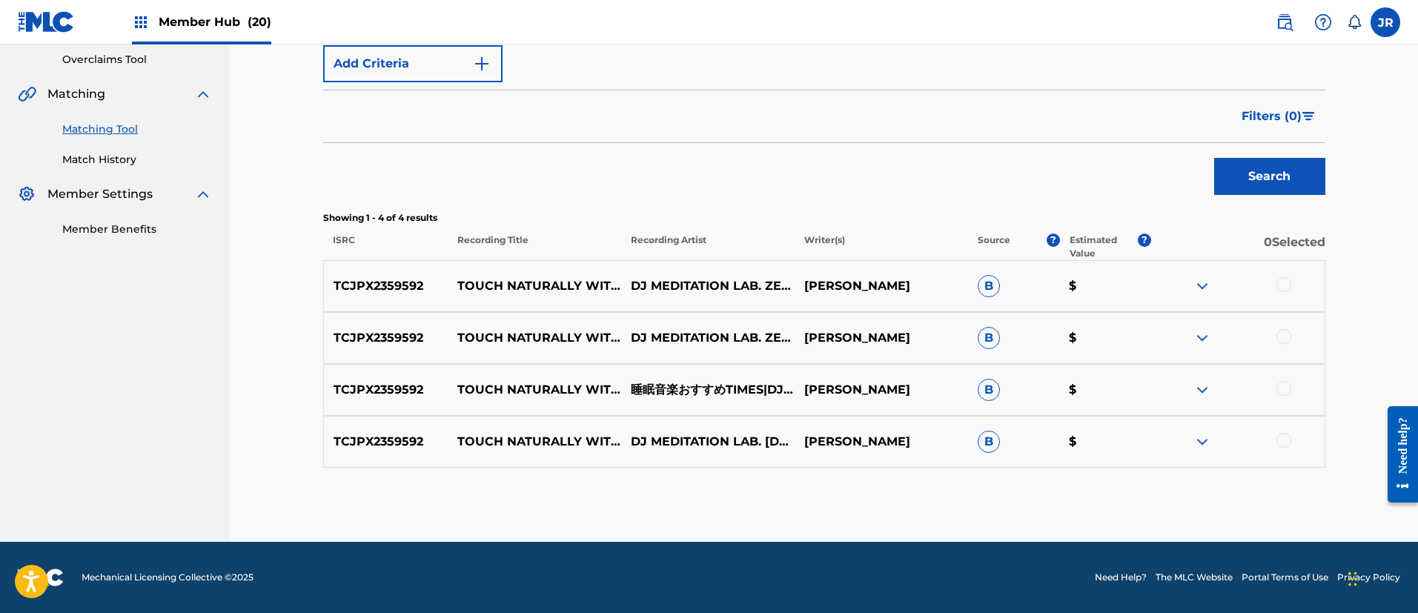
click at [1289, 284] on div at bounding box center [1284, 284] width 15 height 15
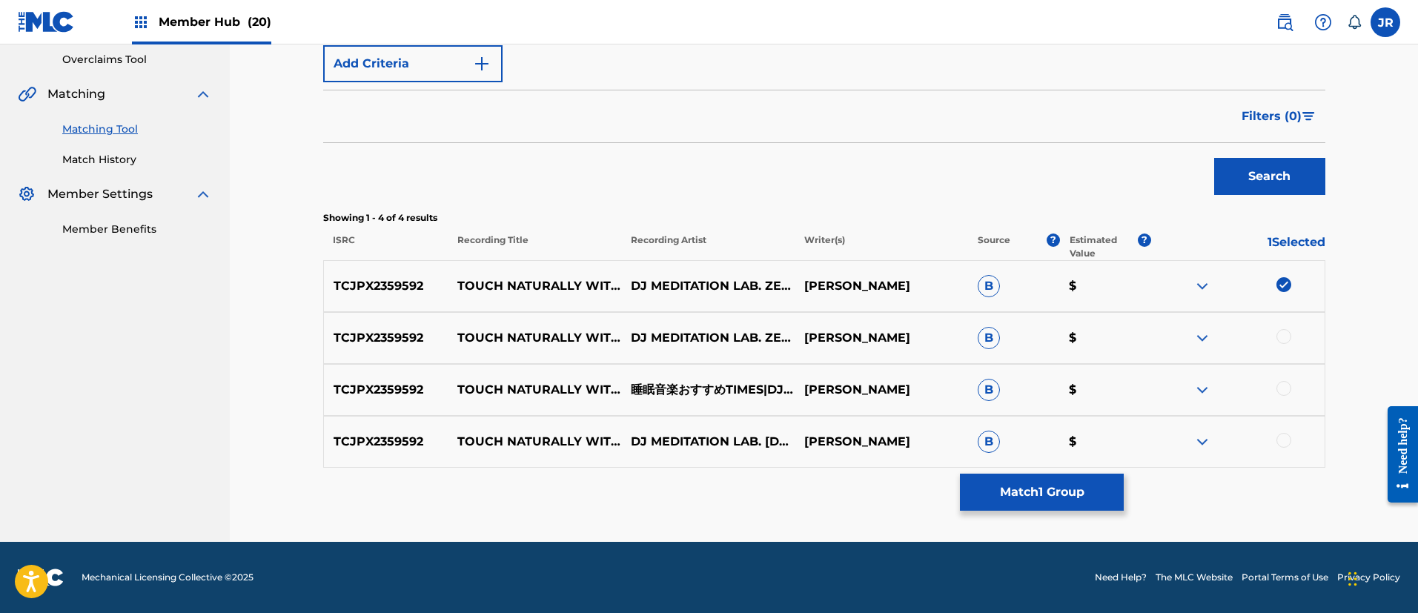
click at [1285, 337] on div at bounding box center [1284, 336] width 15 height 15
click at [1280, 389] on div at bounding box center [1284, 388] width 15 height 15
click at [1282, 446] on div at bounding box center [1284, 440] width 15 height 15
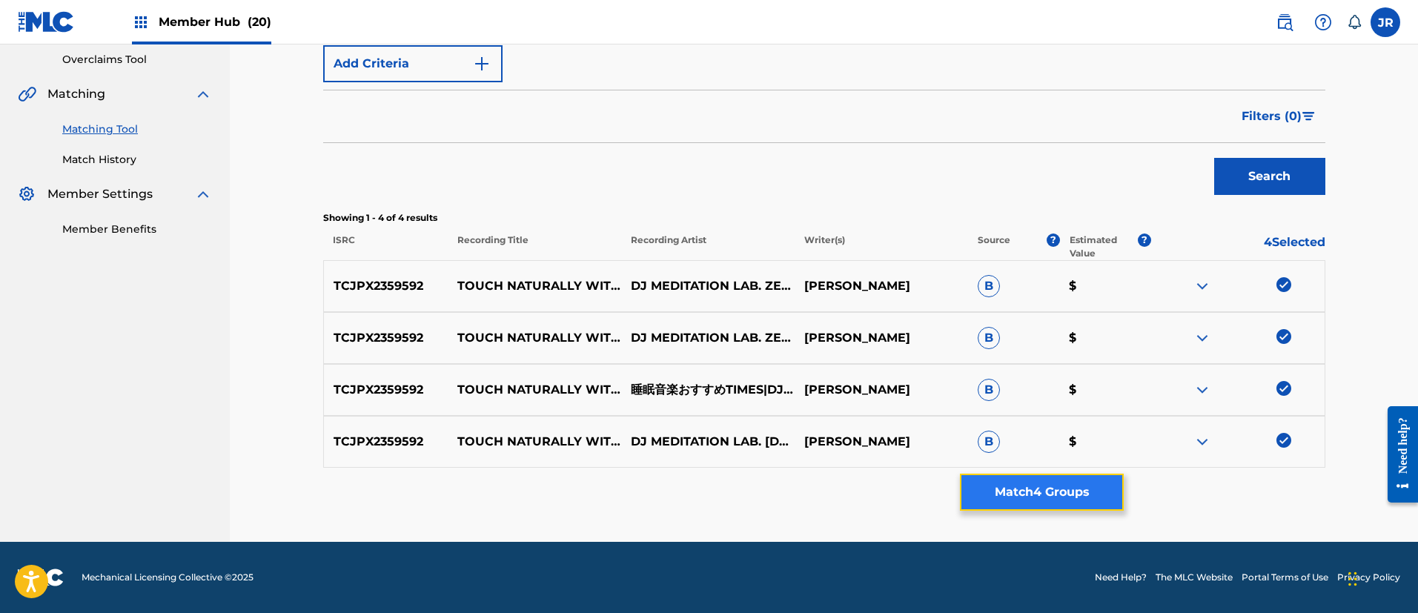
click at [1018, 491] on button "Match 4 Groups" at bounding box center [1042, 492] width 164 height 37
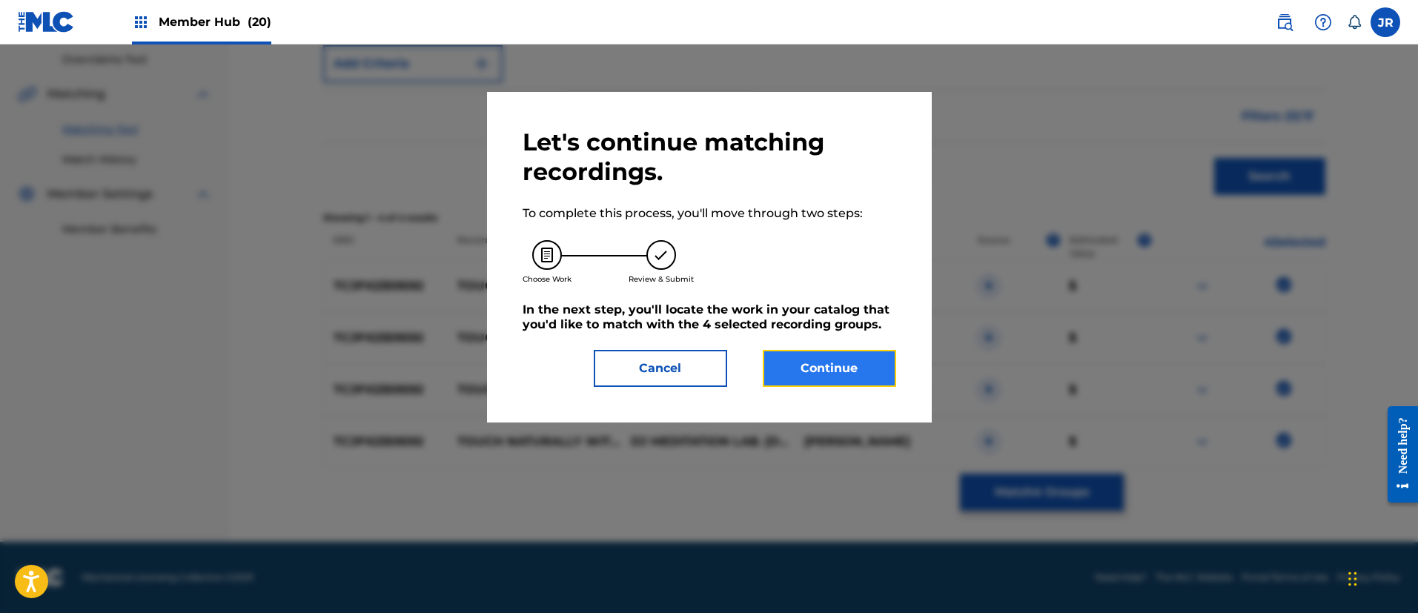
click at [810, 371] on button "Continue" at bounding box center [829, 368] width 133 height 37
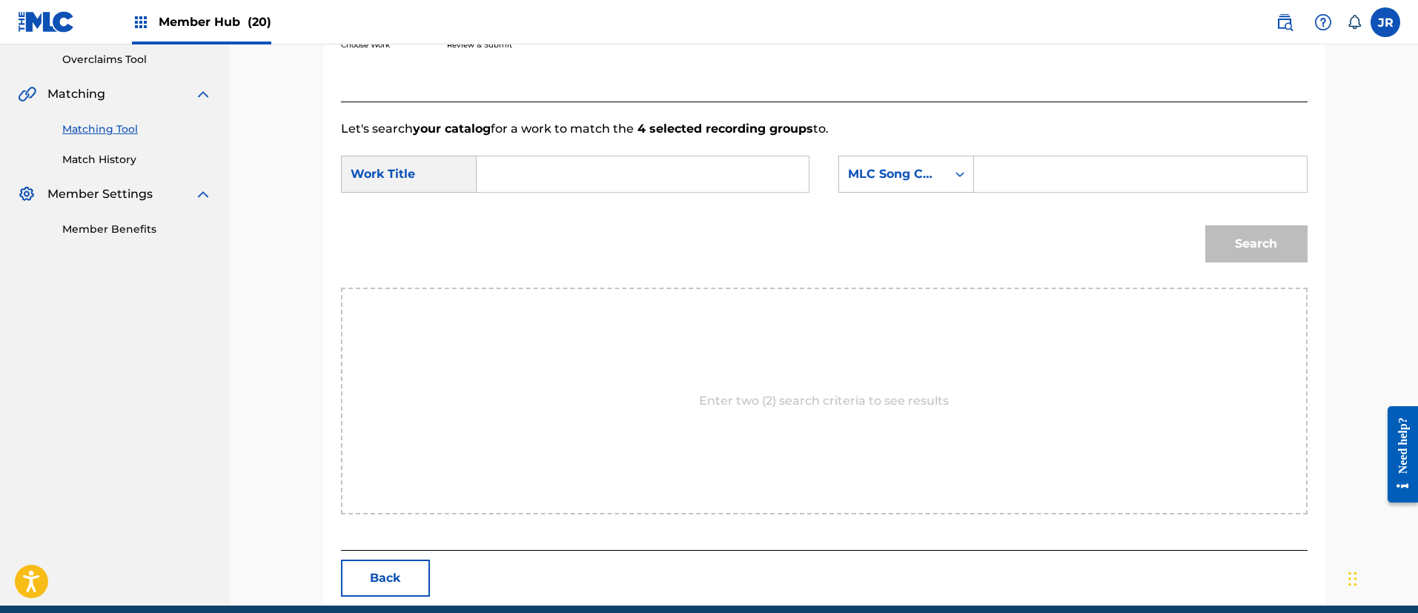
click at [537, 188] on input "Search Form" at bounding box center [642, 174] width 307 height 36
paste input "Seijakunomoripianononeirodeshizennifureru"
type input "Seijakunomoripianononeirodeshizennifureru"
click at [1050, 179] on input "Search Form" at bounding box center [1140, 174] width 307 height 36
paste input "S67DL7"
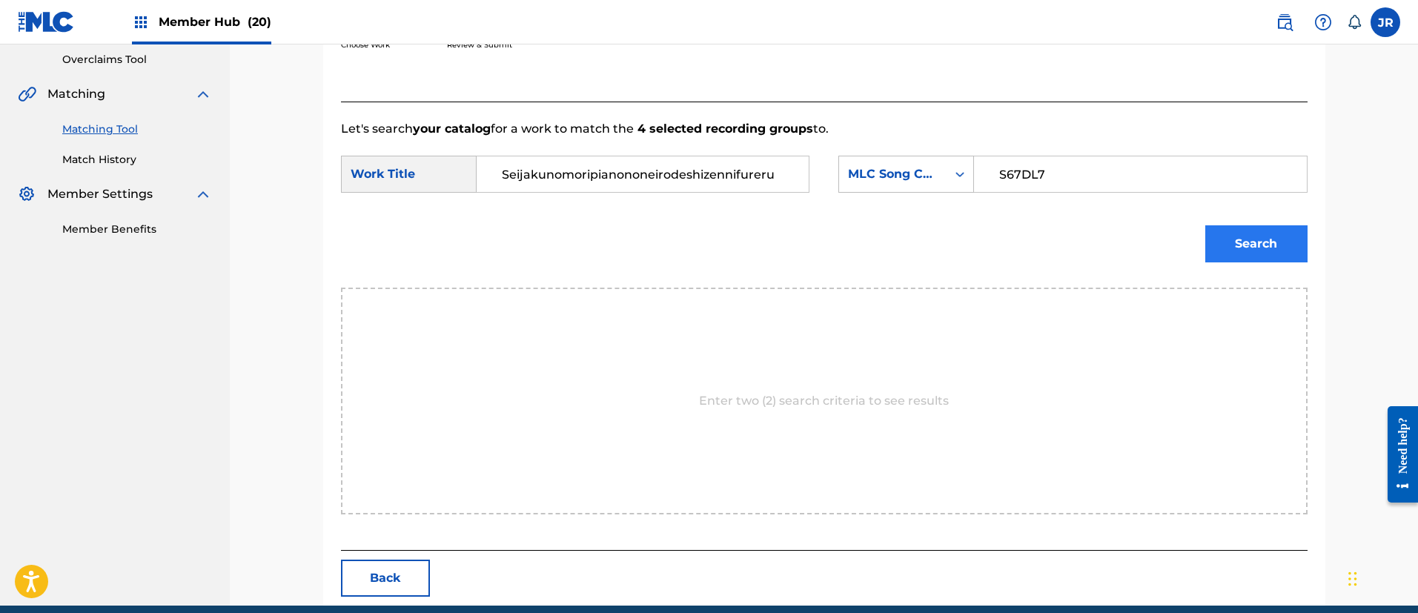
type input "S67DL7"
click at [1248, 240] on button "Search" at bounding box center [1256, 243] width 102 height 37
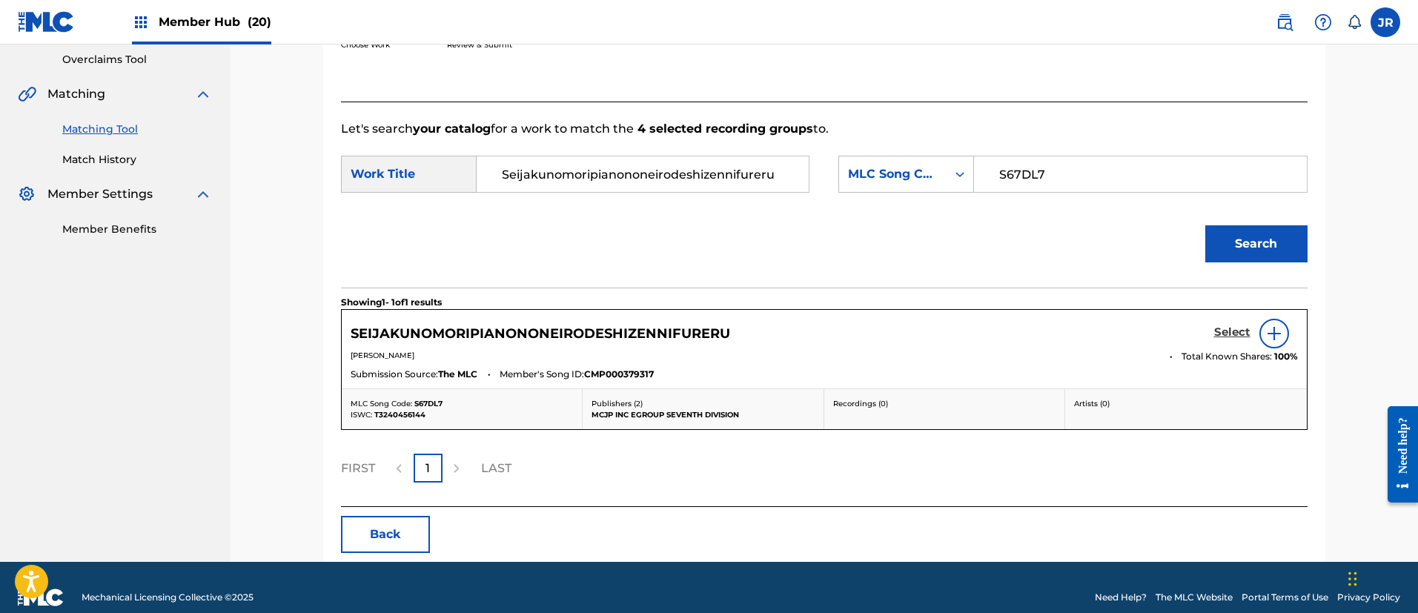
click at [1228, 339] on h5 "Select" at bounding box center [1232, 332] width 36 height 14
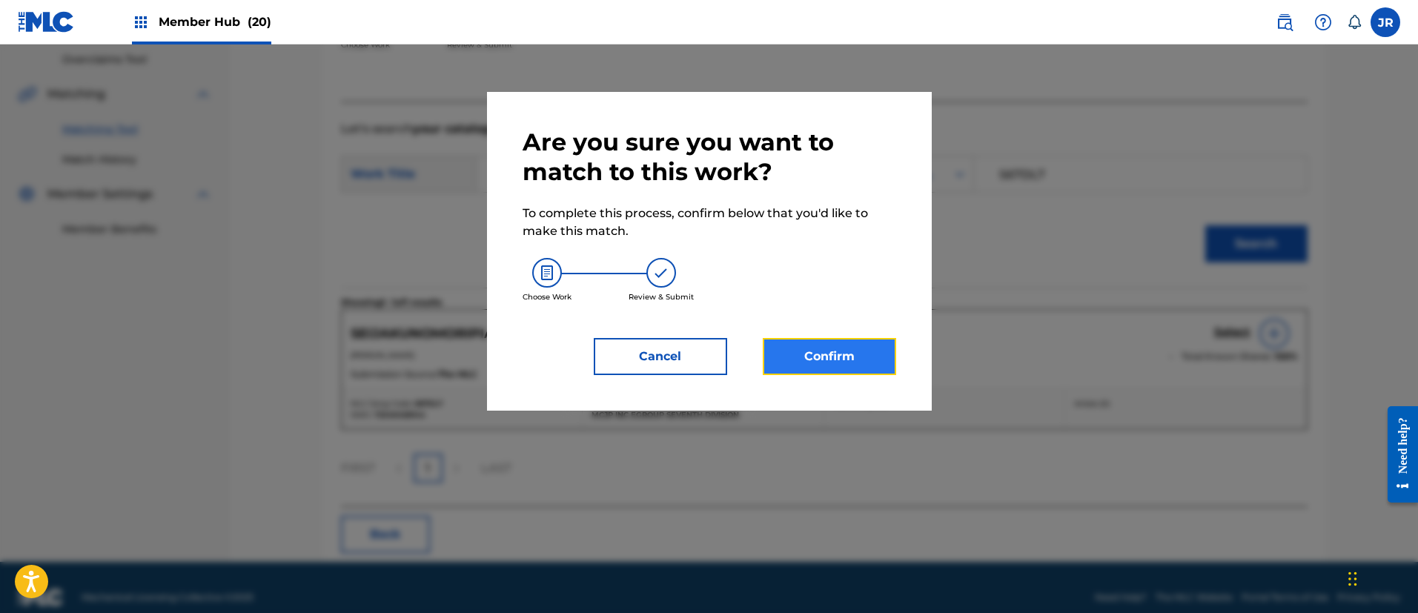
click at [863, 356] on button "Confirm" at bounding box center [829, 356] width 133 height 37
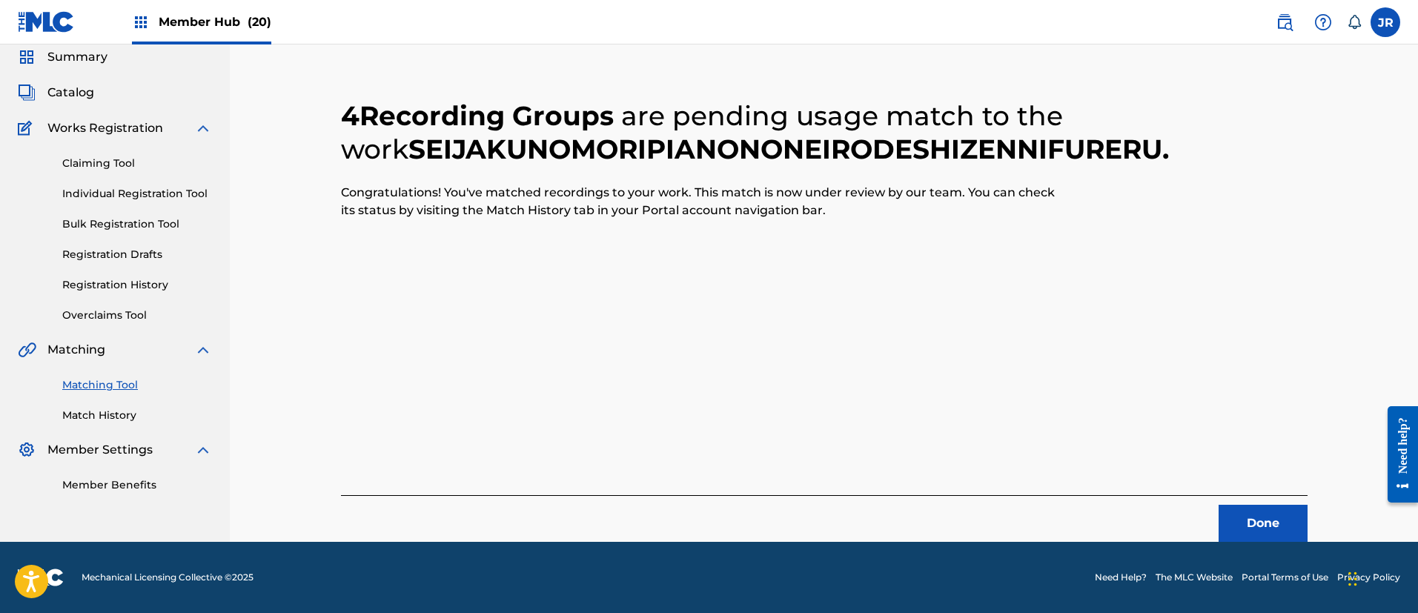
scroll to position [55, 0]
click at [1252, 513] on button "Done" at bounding box center [1263, 523] width 89 height 37
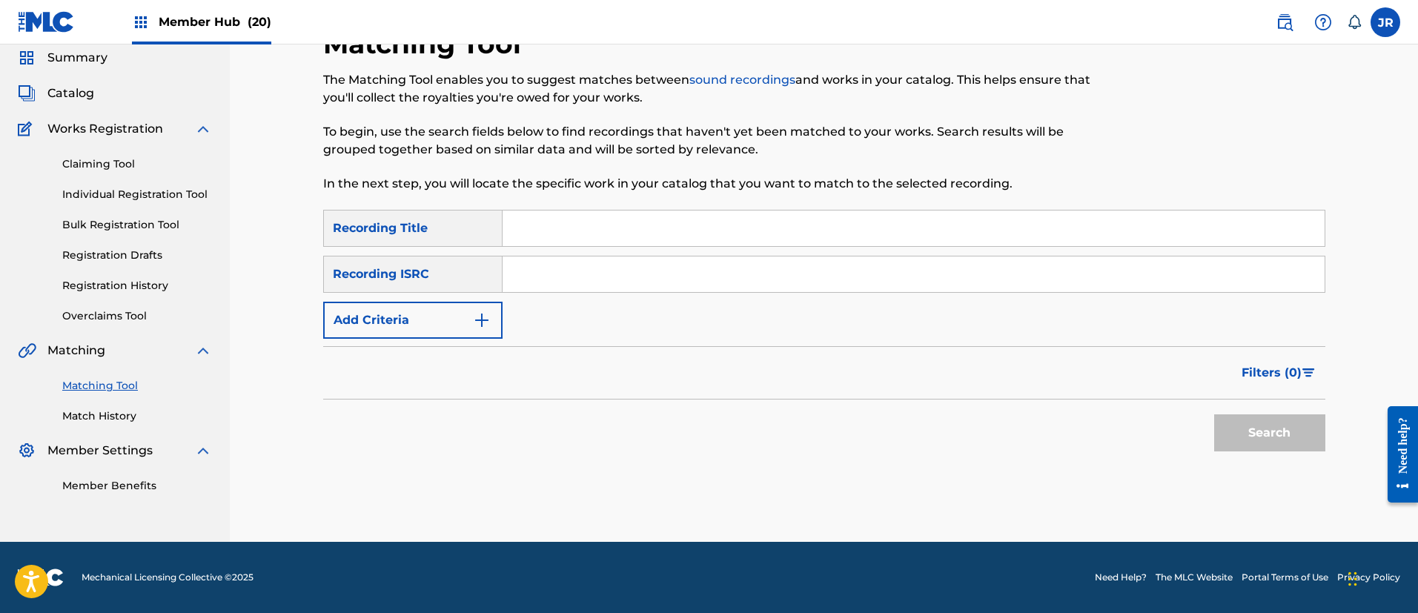
click at [590, 268] on input "Search Form" at bounding box center [914, 274] width 822 height 36
paste input "TCJPX2359591"
type input "TCJPX2359591"
click at [1253, 430] on button "Search" at bounding box center [1269, 432] width 111 height 37
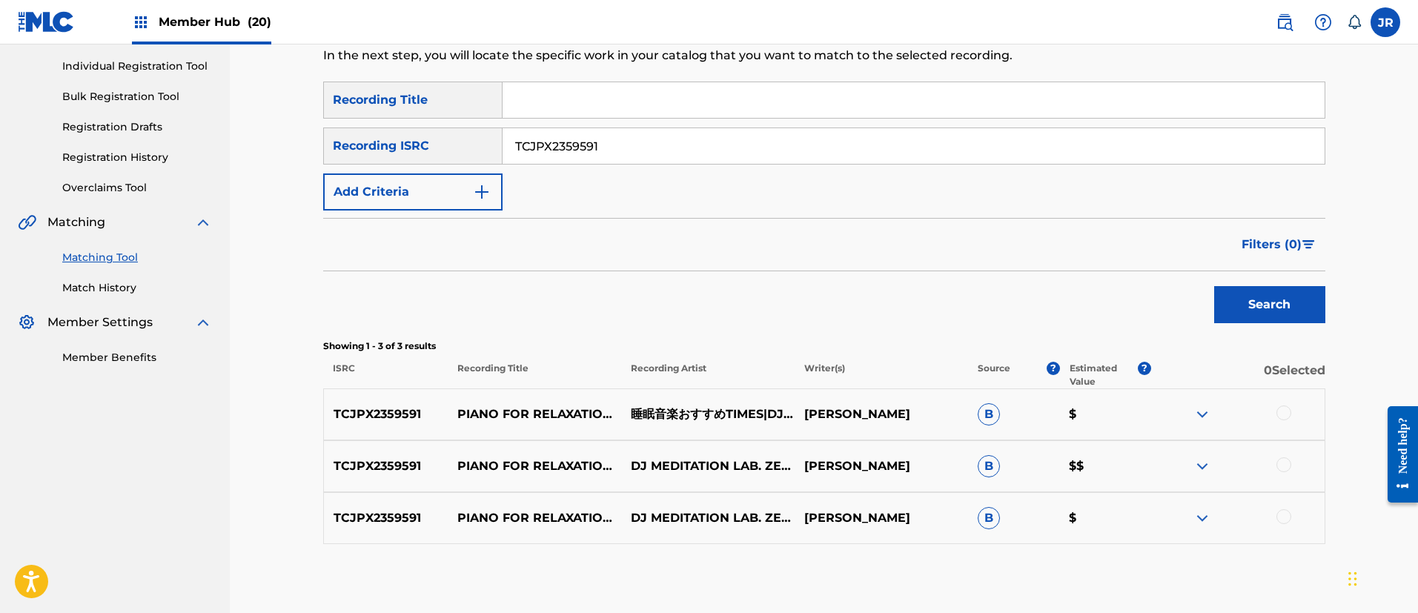
scroll to position [148, 0]
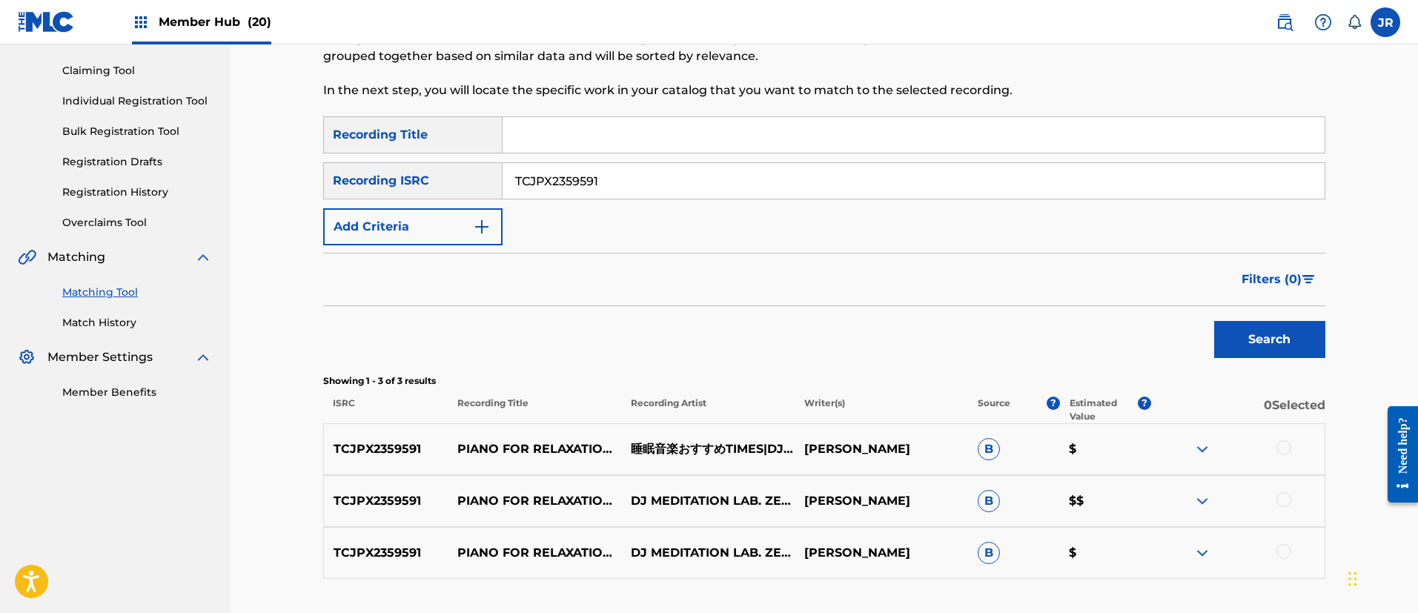
drag, startPoint x: 408, startPoint y: 179, endPoint x: 342, endPoint y: 171, distance: 66.5
click at [347, 171] on div "SearchWithCriteria2865f563-73c1-4ece-83f7-f7c42d0ba712 Recording ISRC TCJPX2359…" at bounding box center [824, 180] width 1002 height 37
click at [1274, 343] on button "Search" at bounding box center [1269, 339] width 111 height 37
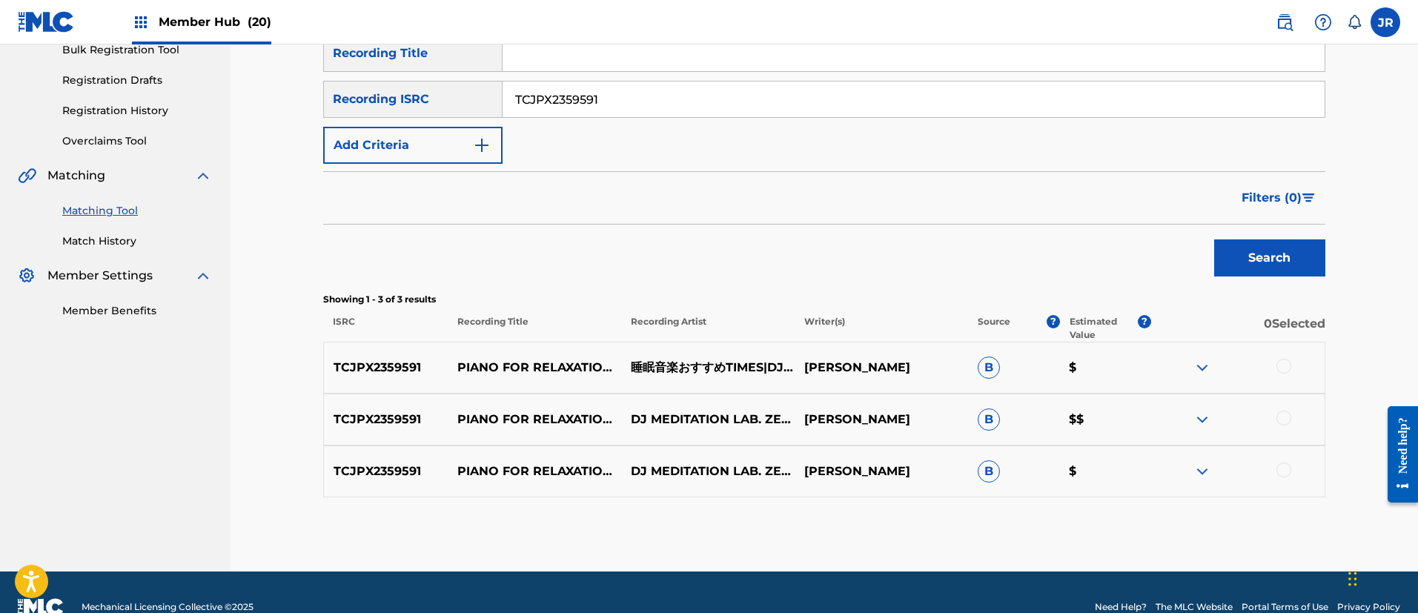
scroll to position [259, 0]
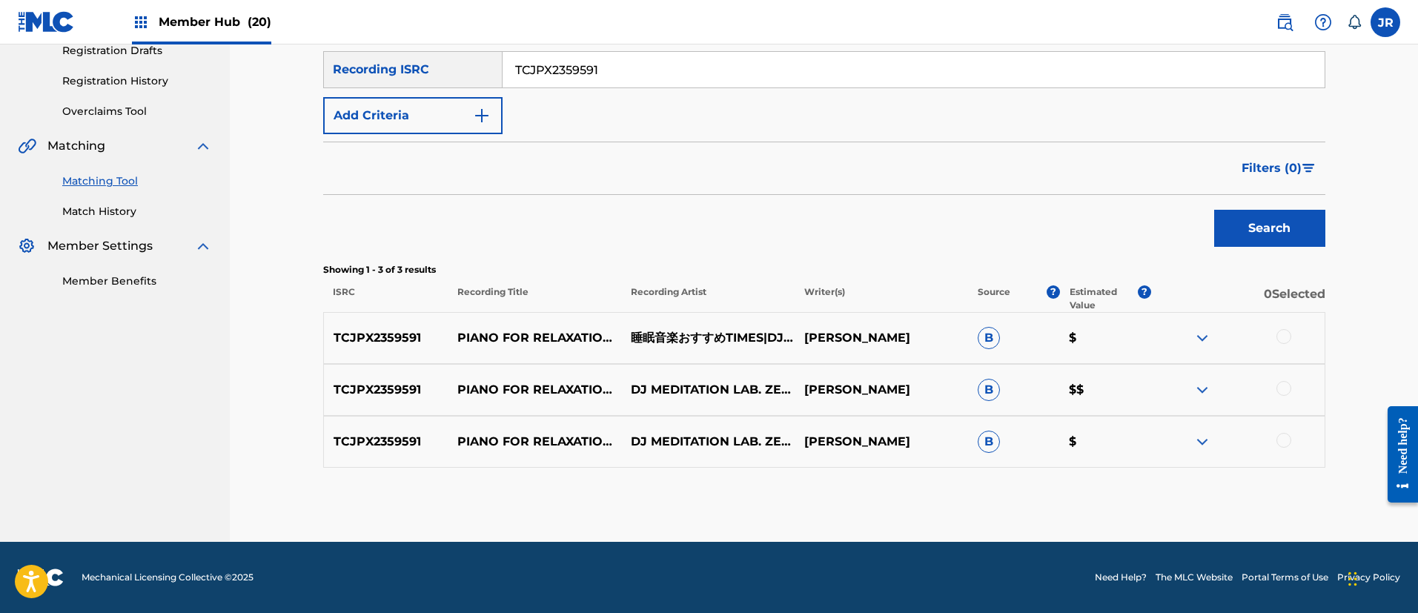
click at [1285, 332] on div at bounding box center [1284, 336] width 15 height 15
click at [1287, 381] on div at bounding box center [1284, 388] width 15 height 15
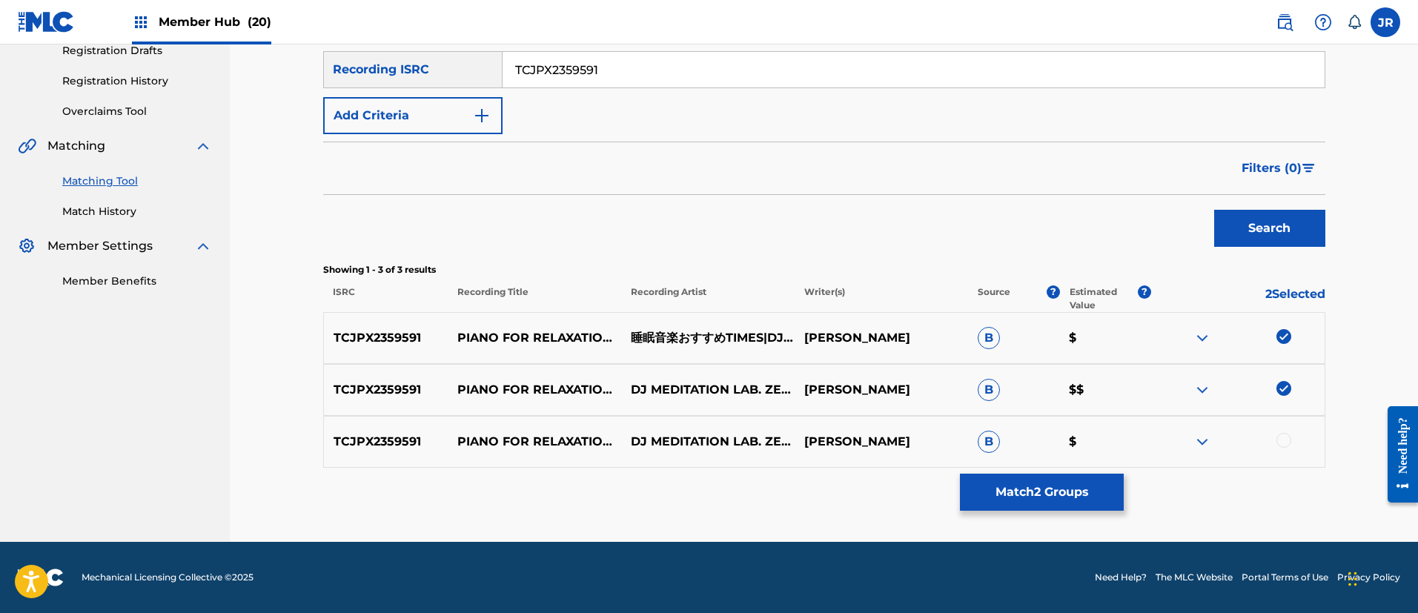
click at [1282, 441] on div at bounding box center [1284, 440] width 15 height 15
click at [1065, 489] on button "Match 3 Groups" at bounding box center [1042, 492] width 164 height 37
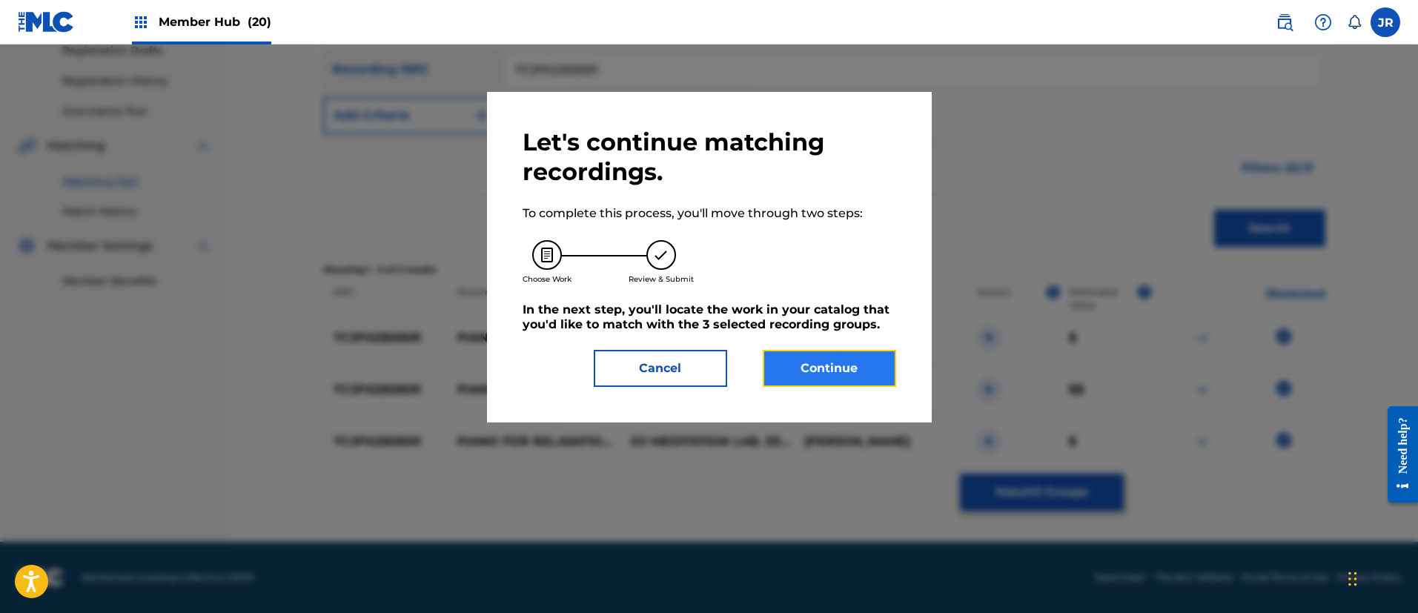
click at [830, 365] on button "Continue" at bounding box center [829, 368] width 133 height 37
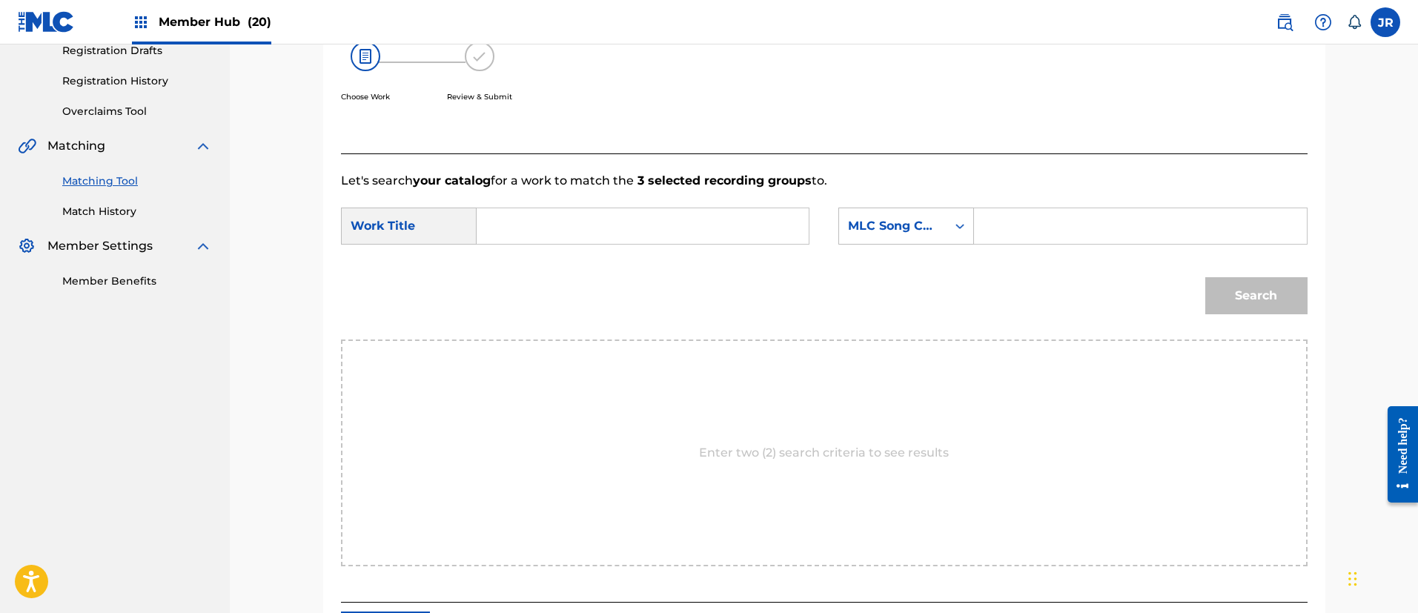
click at [595, 222] on input "Search Form" at bounding box center [642, 226] width 307 height 36
paste input "Rirakkusutokutsurogikokorotokaradanokyuusokunotame"
type input "Rirakkusutokutsurogikokorotokaradanokyuusokunotame"
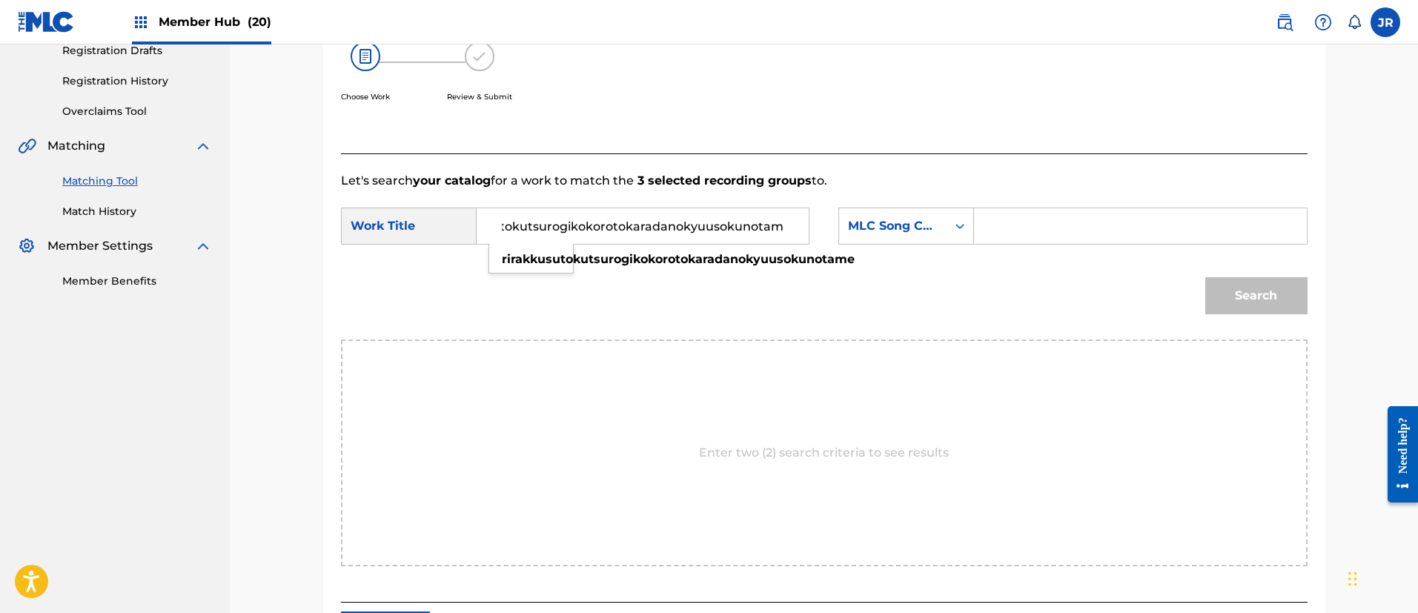
scroll to position [0, 0]
click at [998, 216] on input "Search Form" at bounding box center [1140, 226] width 307 height 36
paste input "RO126V"
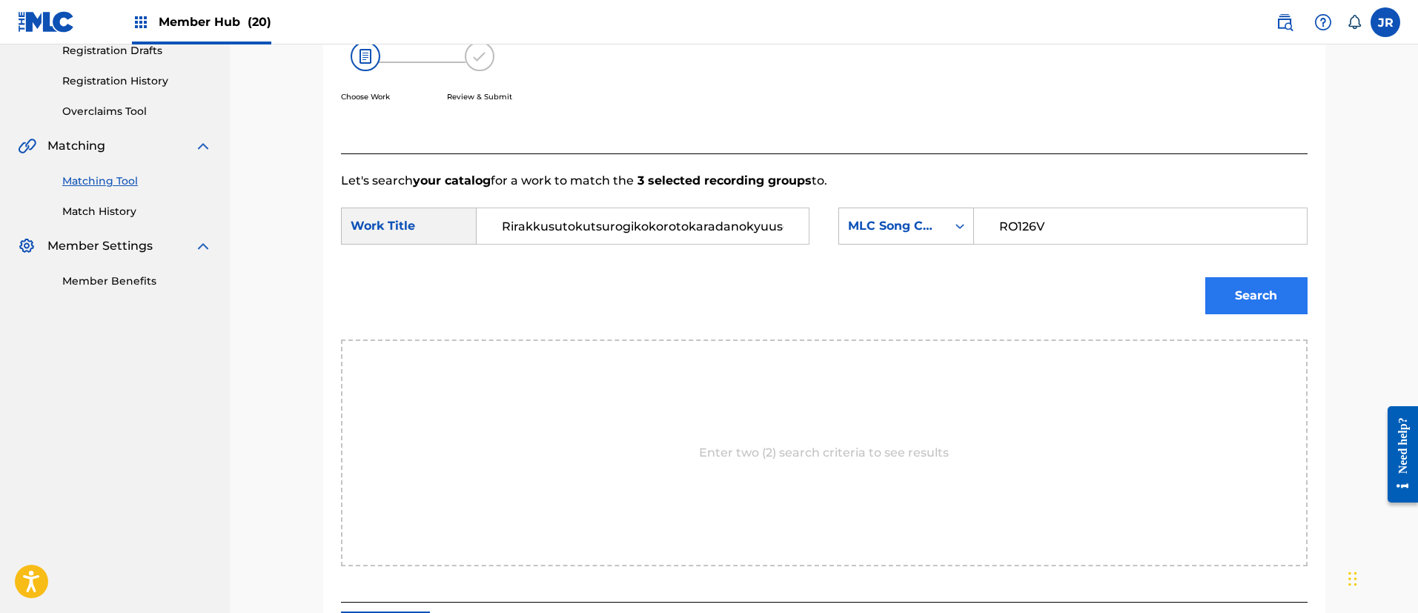
type input "RO126V"
click at [1249, 282] on button "Search" at bounding box center [1256, 295] width 102 height 37
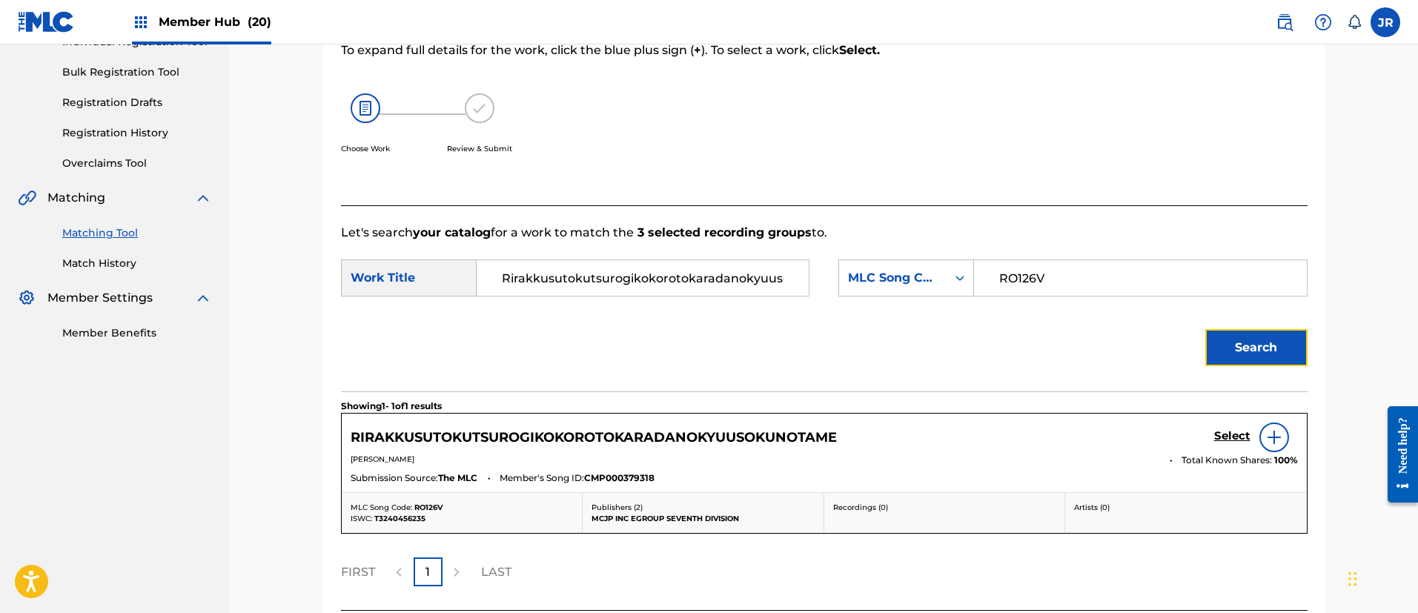
scroll to position [259, 0]
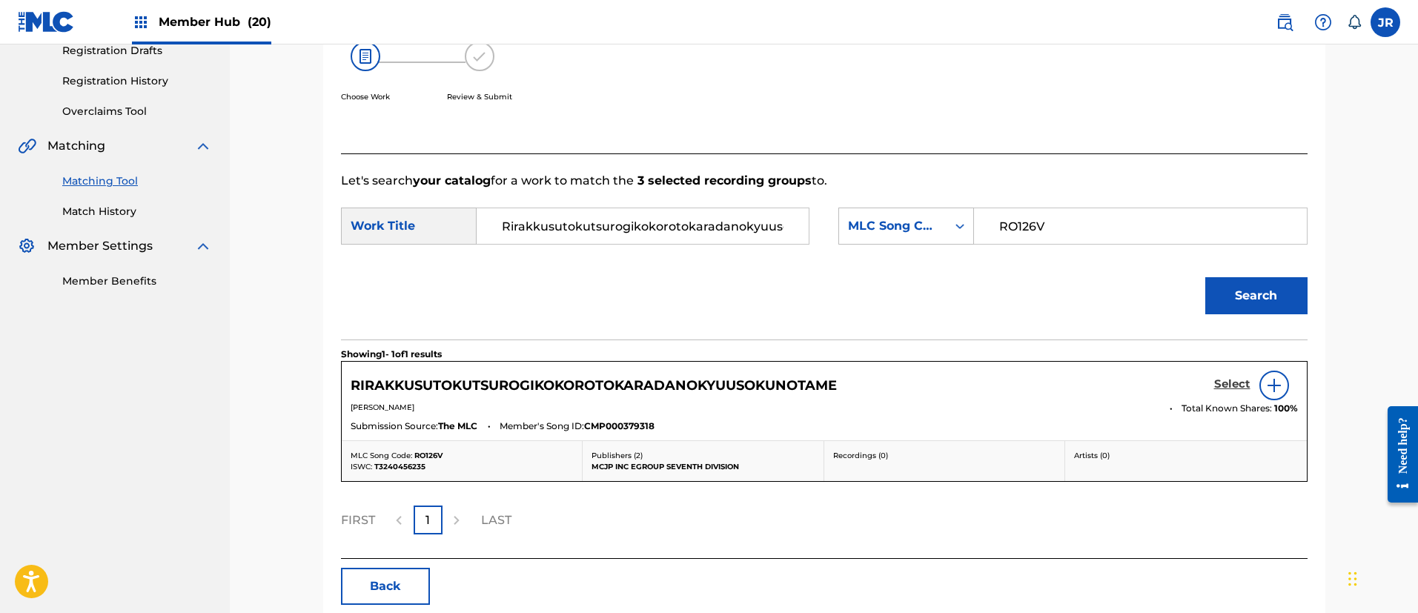
click at [1241, 382] on h5 "Select" at bounding box center [1232, 384] width 36 height 14
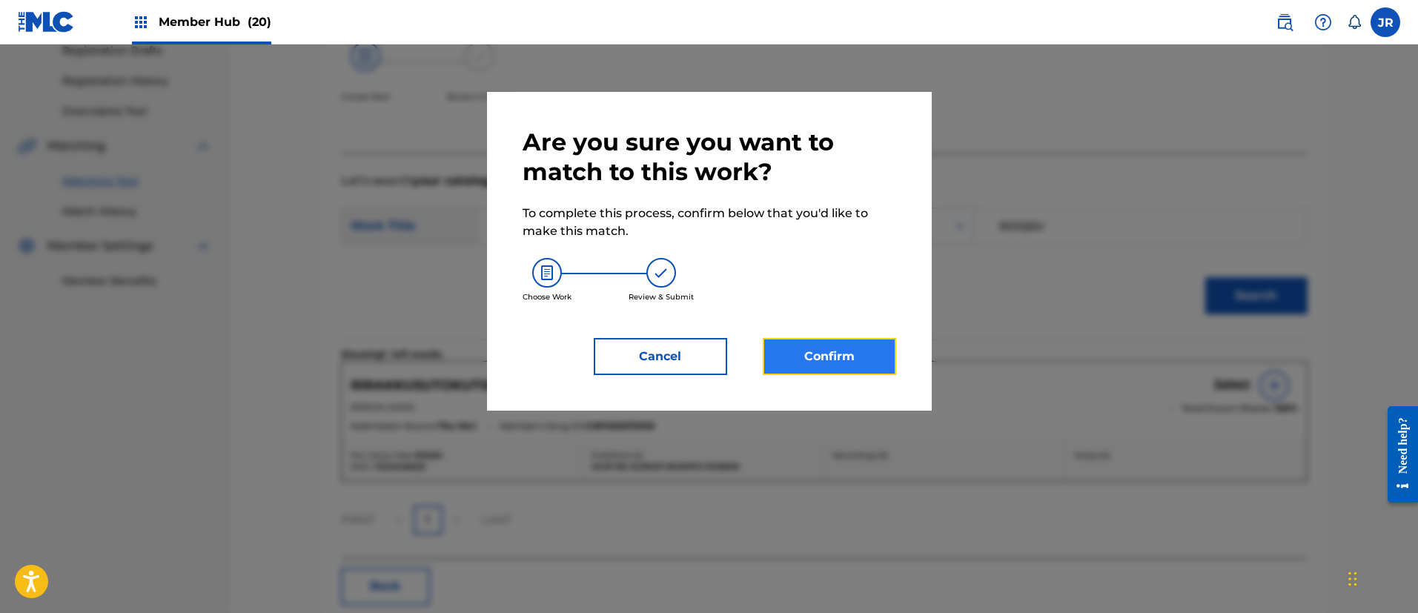
click at [810, 349] on button "Confirm" at bounding box center [829, 356] width 133 height 37
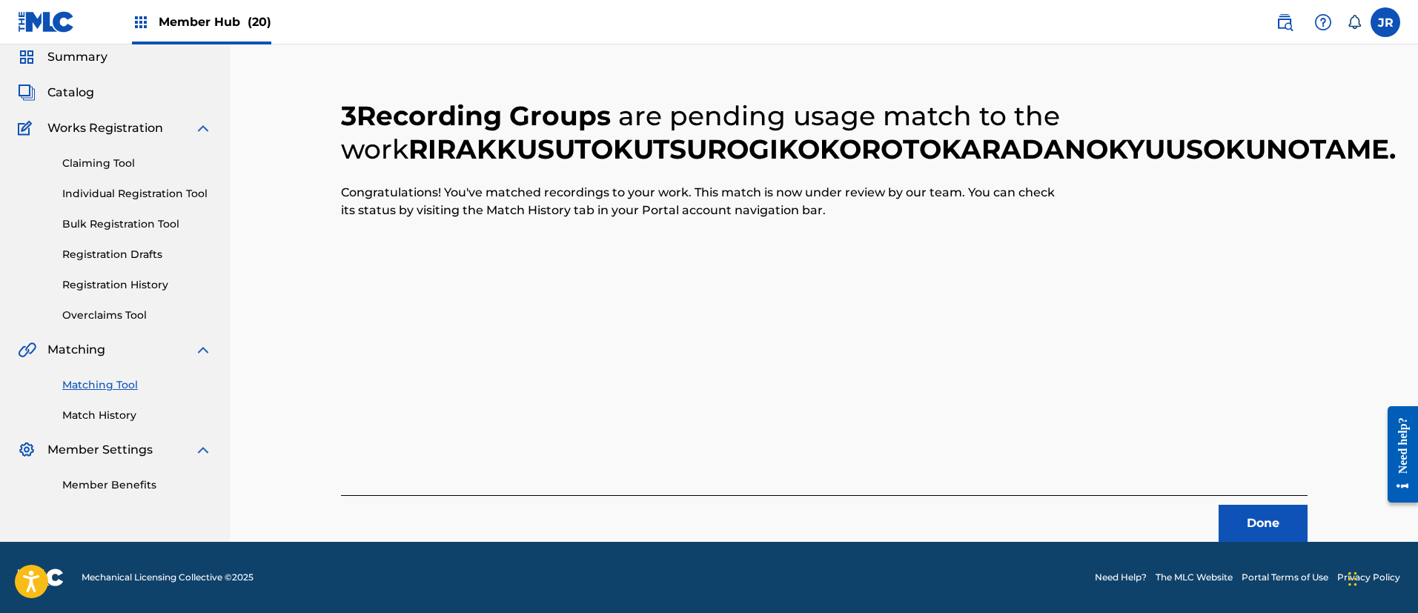
scroll to position [55, 0]
click at [1268, 522] on button "Done" at bounding box center [1263, 523] width 89 height 37
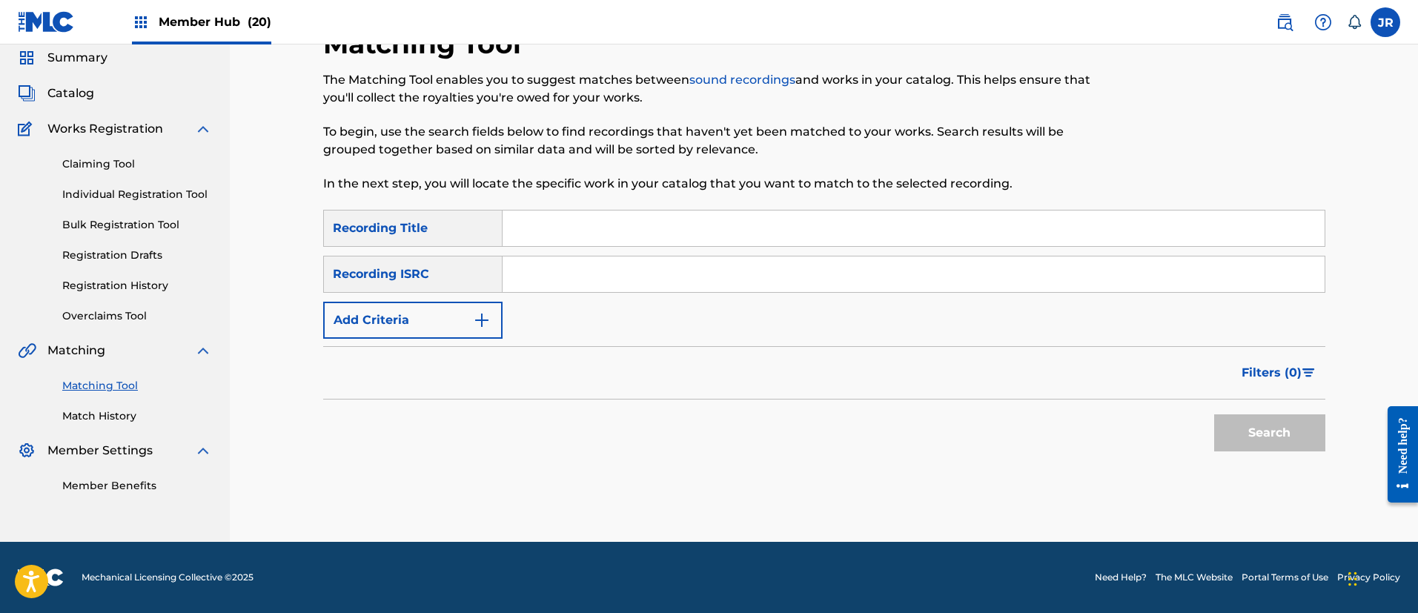
click at [522, 274] on input "Search Form" at bounding box center [914, 274] width 822 height 36
paste input "TCJPX2359590"
type input "TCJPX2359590"
drag, startPoint x: 1272, startPoint y: 446, endPoint x: 1265, endPoint y: 434, distance: 13.0
click at [1271, 446] on button "Search" at bounding box center [1269, 432] width 111 height 37
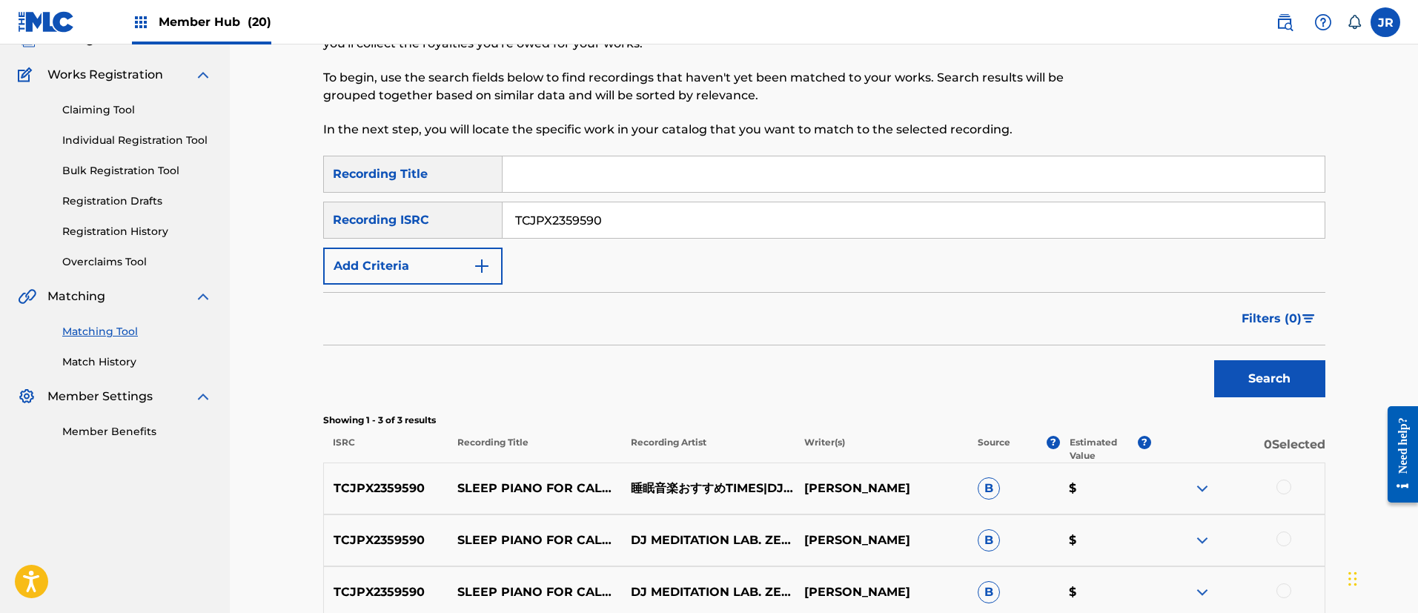
scroll to position [0, 0]
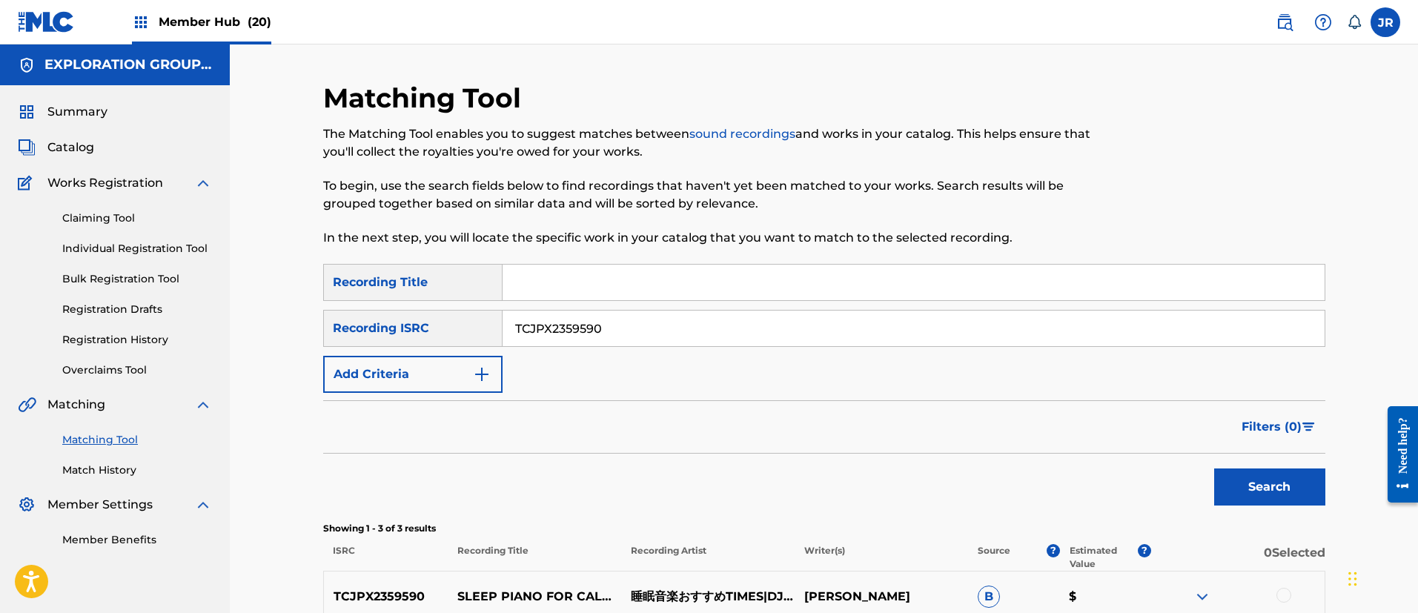
drag, startPoint x: 433, startPoint y: 326, endPoint x: 276, endPoint y: 326, distance: 157.2
click at [276, 326] on div "Matching Tool The Matching Tool enables you to suggest matches between sound re…" at bounding box center [824, 422] width 1188 height 756
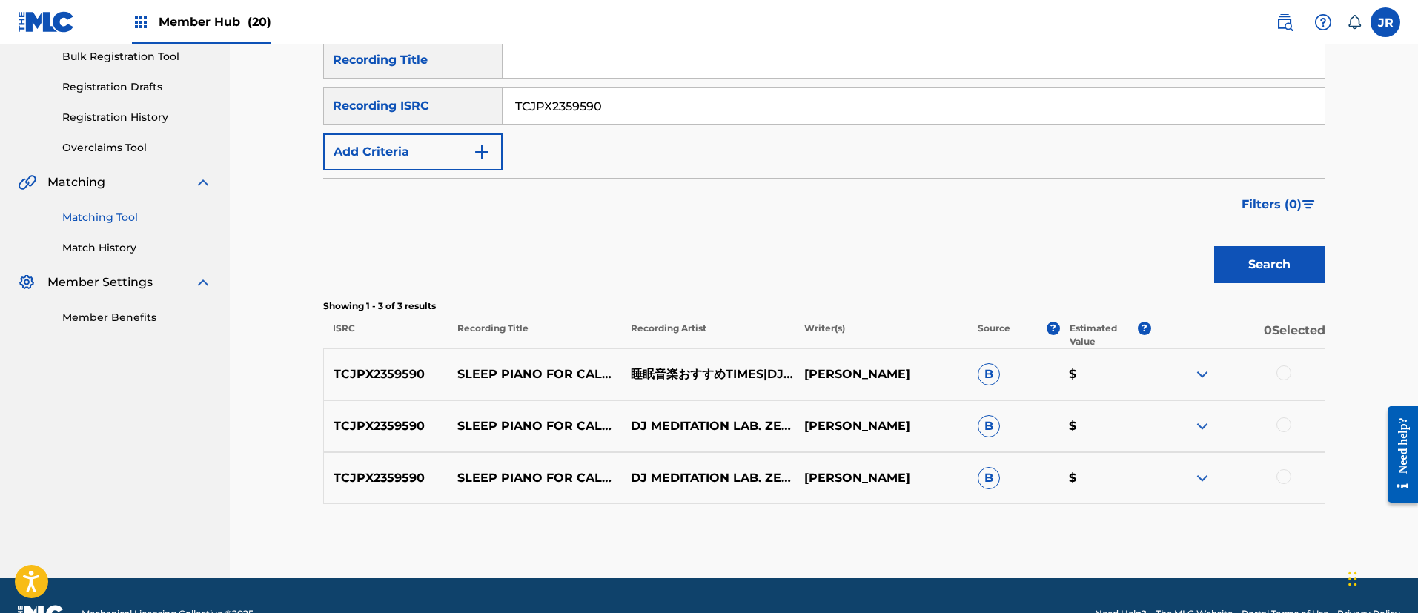
click at [1285, 376] on div at bounding box center [1284, 372] width 15 height 15
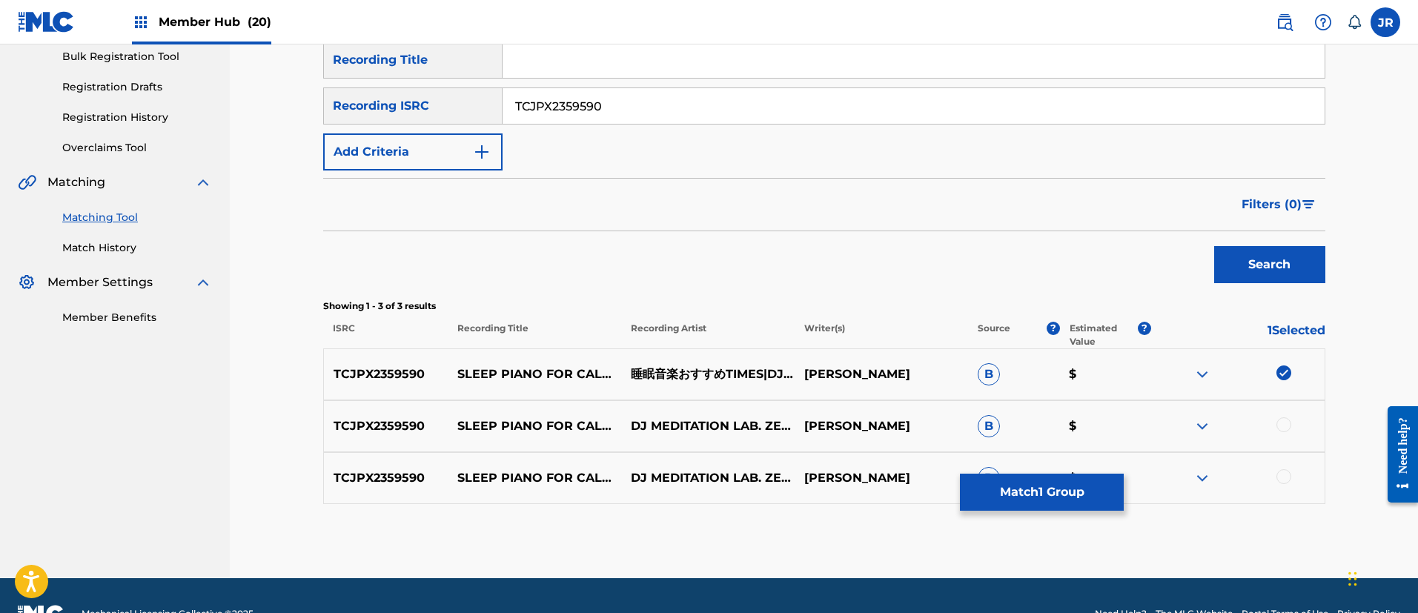
click at [1282, 420] on div at bounding box center [1284, 424] width 15 height 15
click at [1285, 477] on div at bounding box center [1284, 476] width 15 height 15
click at [1073, 489] on button "Match 3 Groups" at bounding box center [1042, 492] width 164 height 37
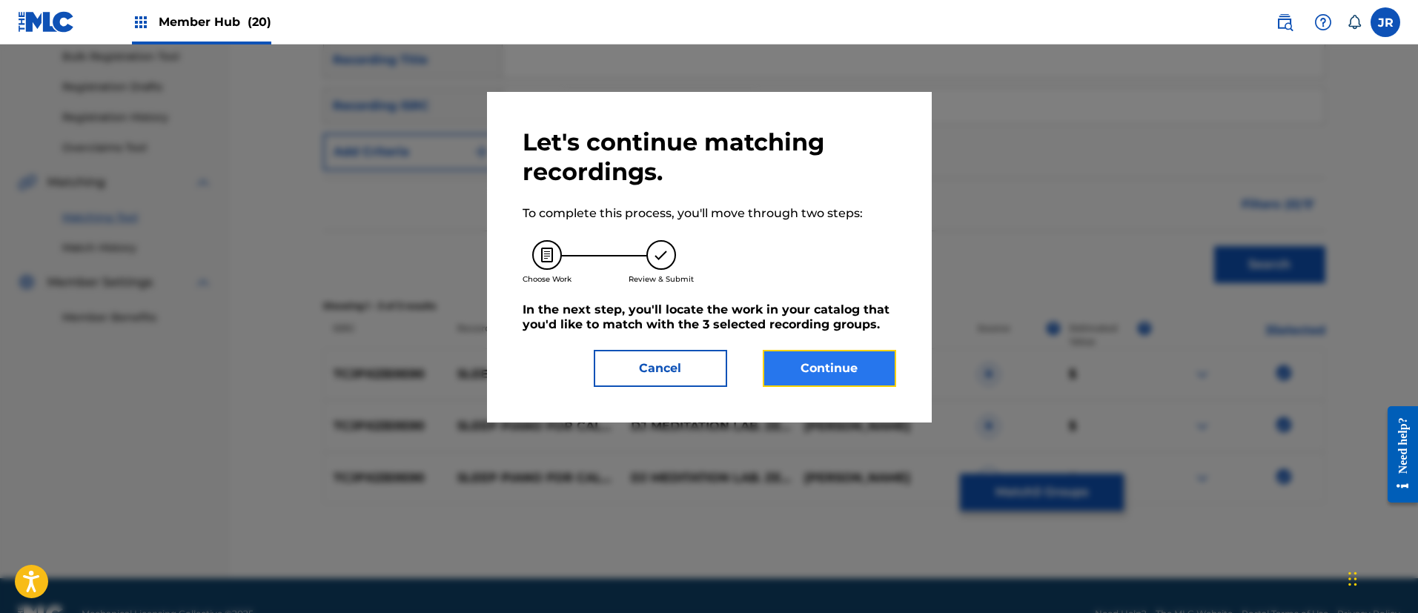
click at [835, 371] on button "Continue" at bounding box center [829, 368] width 133 height 37
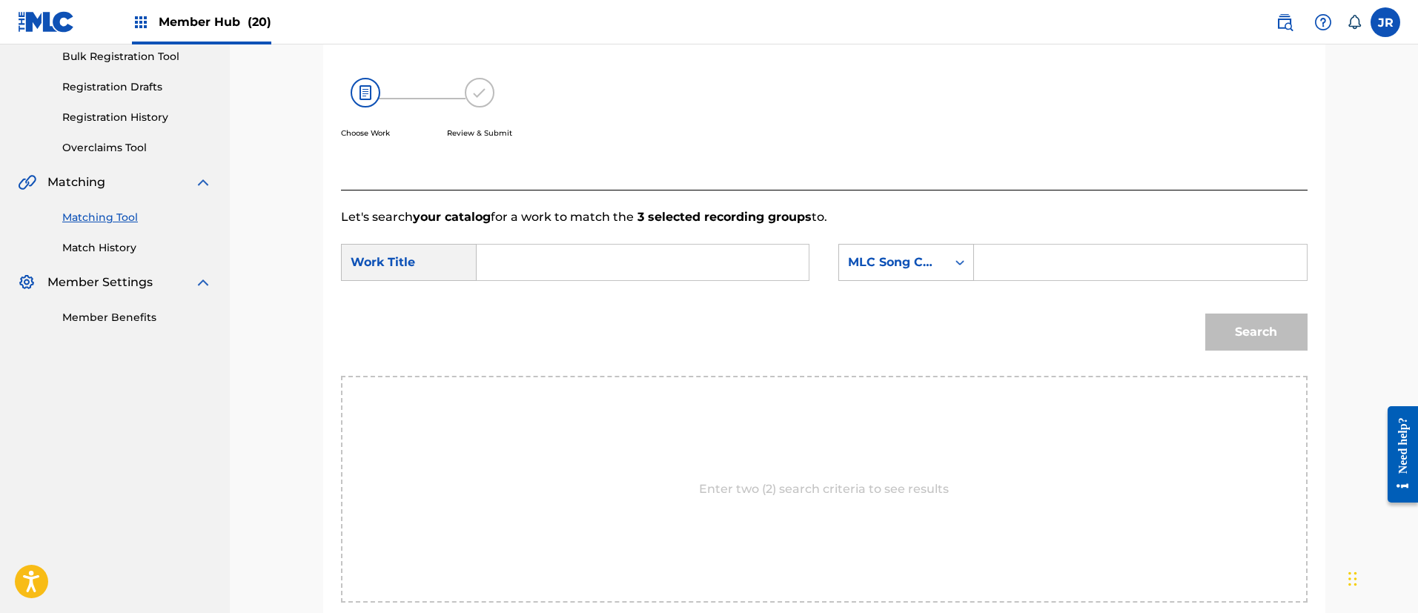
click at [999, 260] on input "Search Form" at bounding box center [1140, 263] width 307 height 36
paste input "OL7ICQ"
type input "OL7ICQ"
click at [699, 273] on input "Search Form" at bounding box center [642, 263] width 307 height 36
paste input "Odayakanayorunokazerirakkusunotamenosuiminpiano"
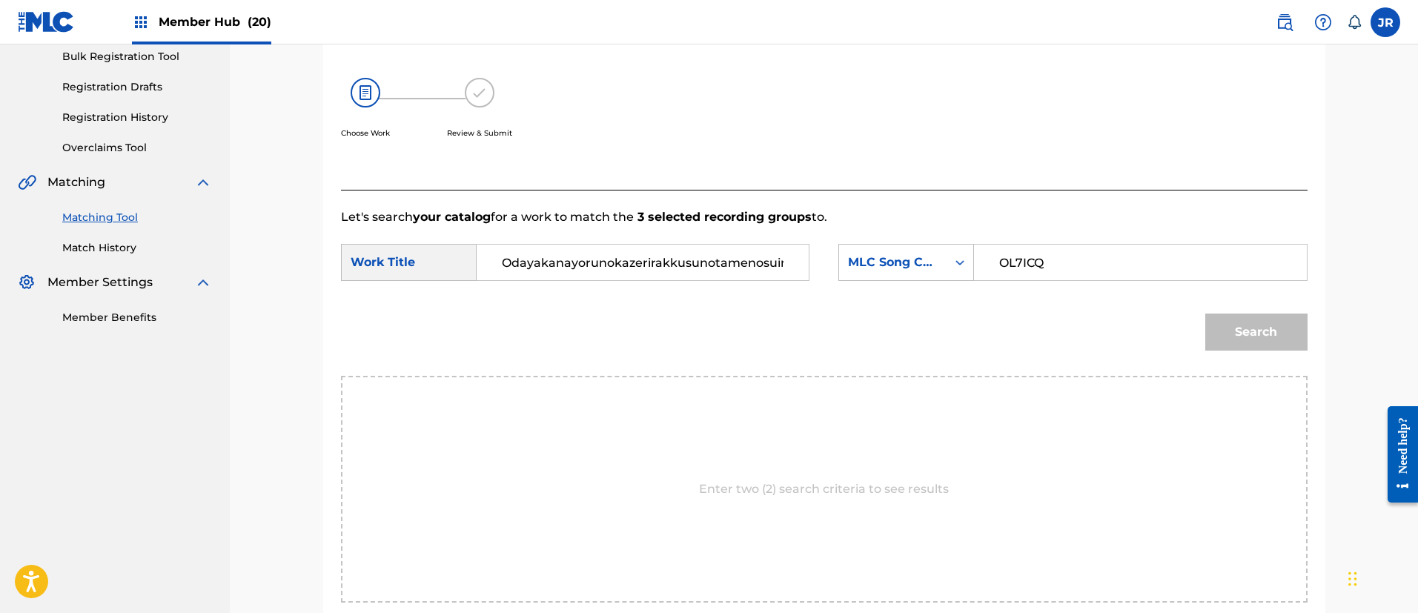
scroll to position [0, 50]
type input "Odayakanayorunokazerirakkusunotamenosuiminpiano"
click at [1228, 338] on button "Search" at bounding box center [1256, 332] width 102 height 37
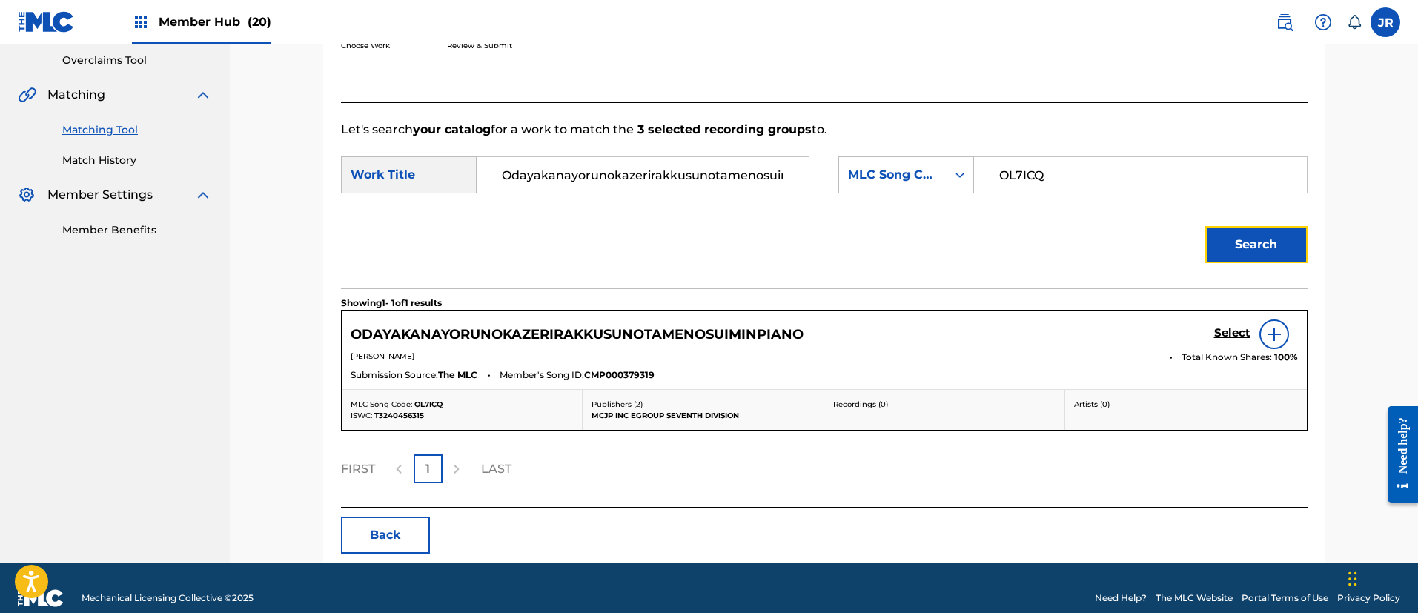
scroll to position [331, 0]
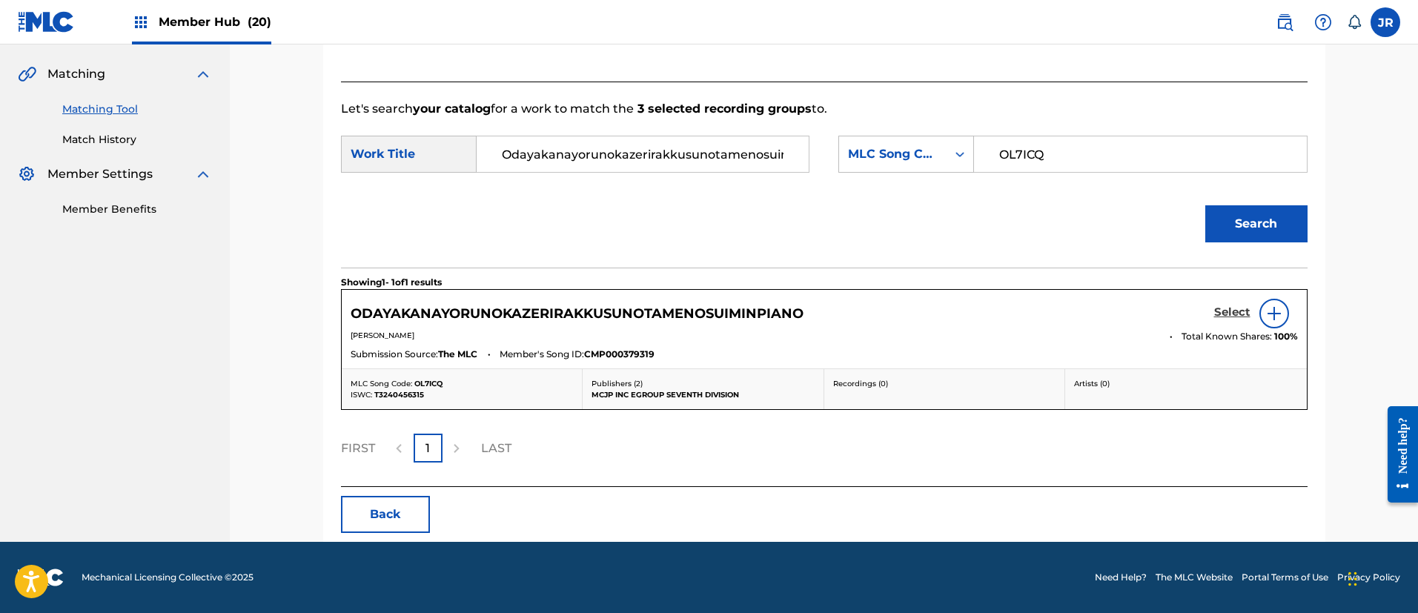
click at [1235, 308] on h5 "Select" at bounding box center [1232, 312] width 36 height 14
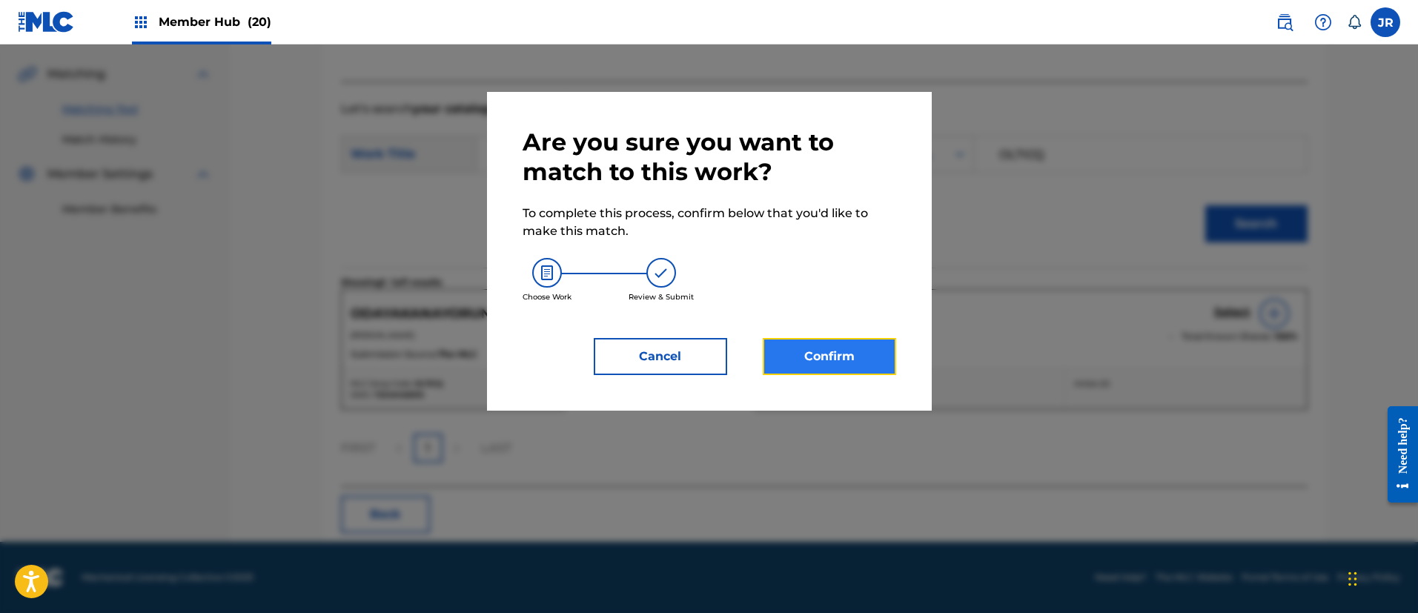
click at [800, 355] on button "Confirm" at bounding box center [829, 356] width 133 height 37
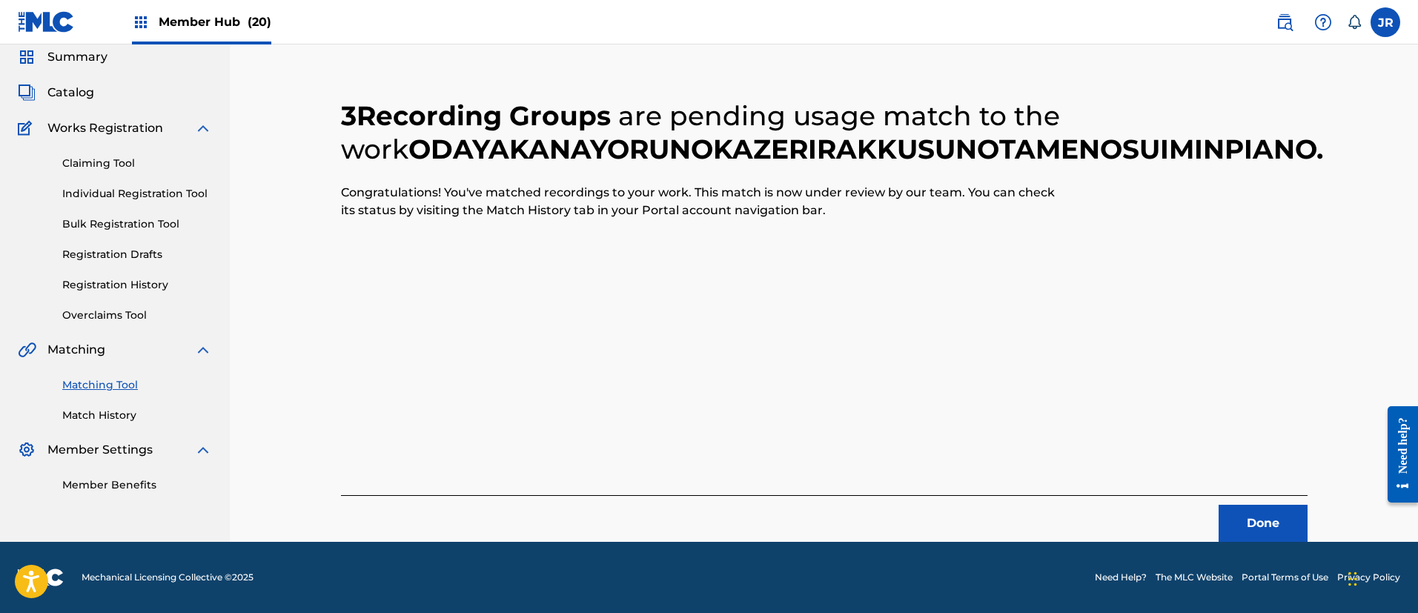
scroll to position [55, 0]
click at [1234, 512] on button "Done" at bounding box center [1263, 523] width 89 height 37
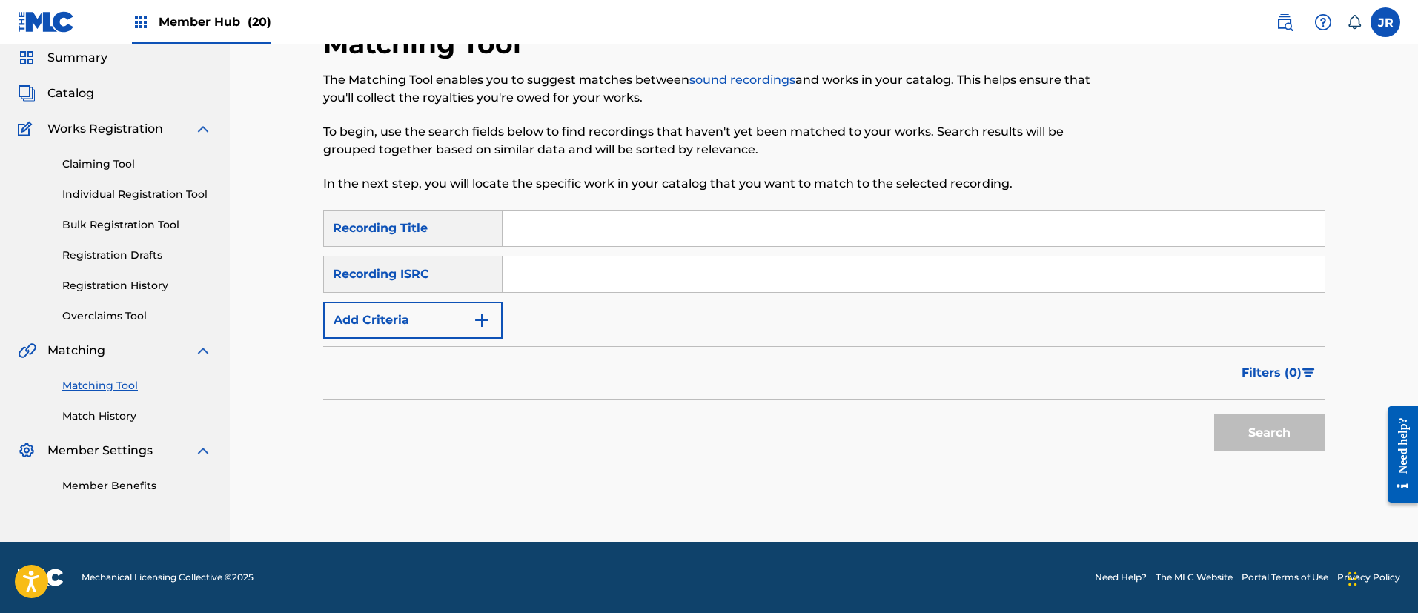
scroll to position [54, 0]
click at [509, 285] on input "Search Form" at bounding box center [914, 274] width 822 height 36
paste input "TCJPX2359589"
type input "TCJPX2359589"
click at [1254, 431] on button "Search" at bounding box center [1269, 432] width 111 height 37
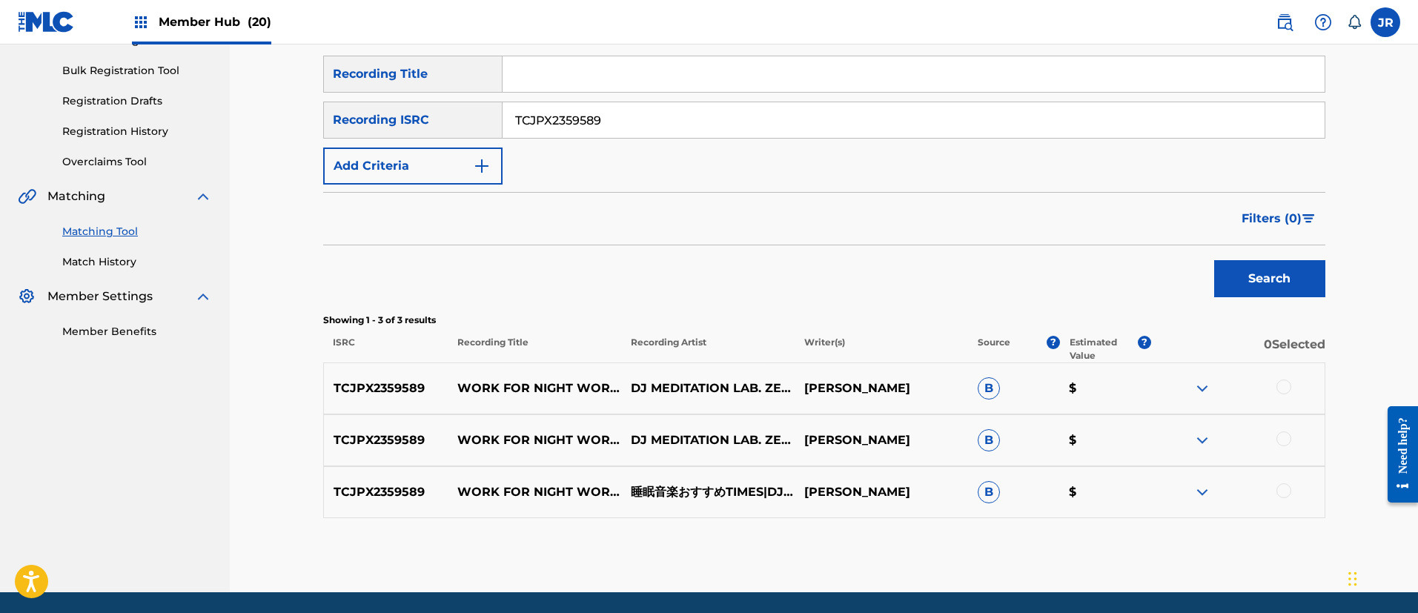
scroll to position [222, 0]
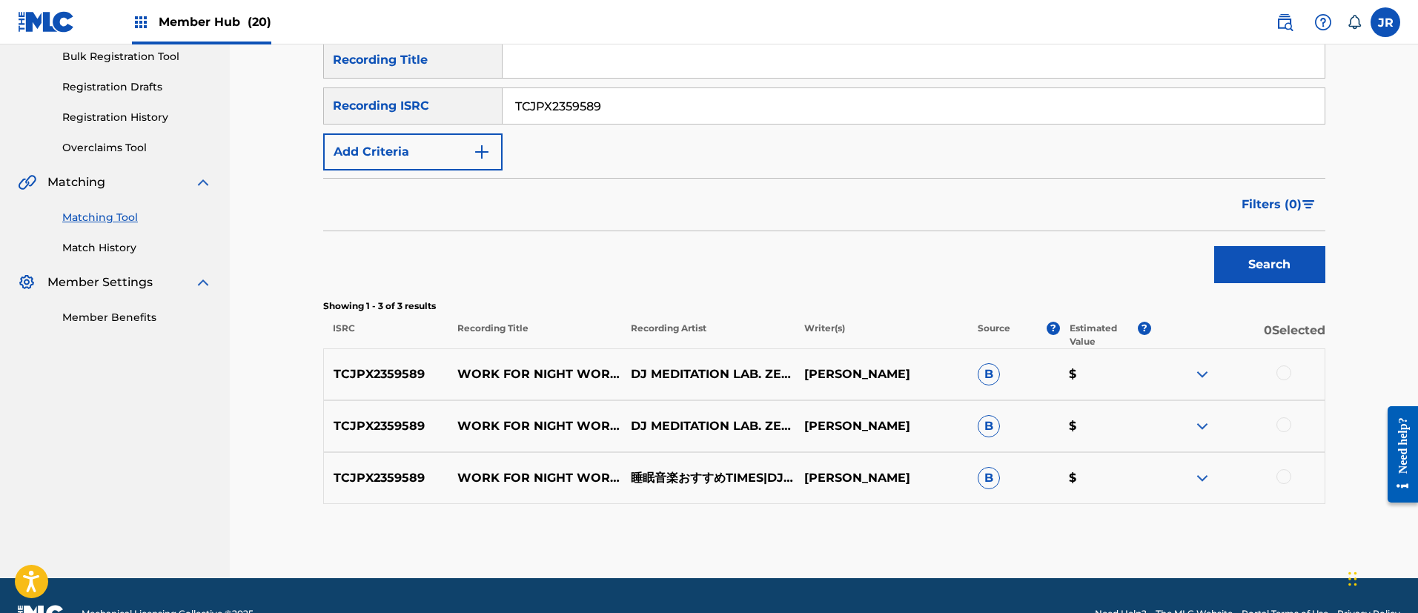
click at [1288, 374] on div at bounding box center [1284, 372] width 15 height 15
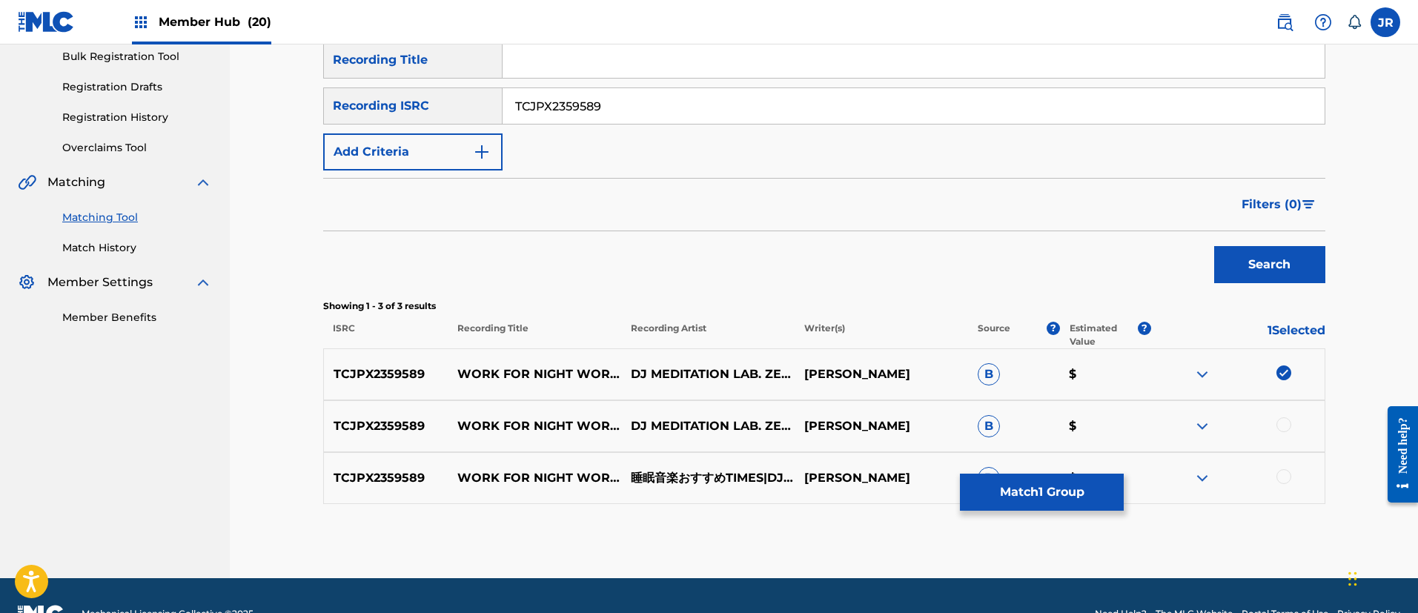
click at [1287, 428] on div at bounding box center [1284, 424] width 15 height 15
click at [1287, 474] on div at bounding box center [1284, 476] width 15 height 15
click at [1010, 497] on button "Match 3 Groups" at bounding box center [1042, 492] width 164 height 37
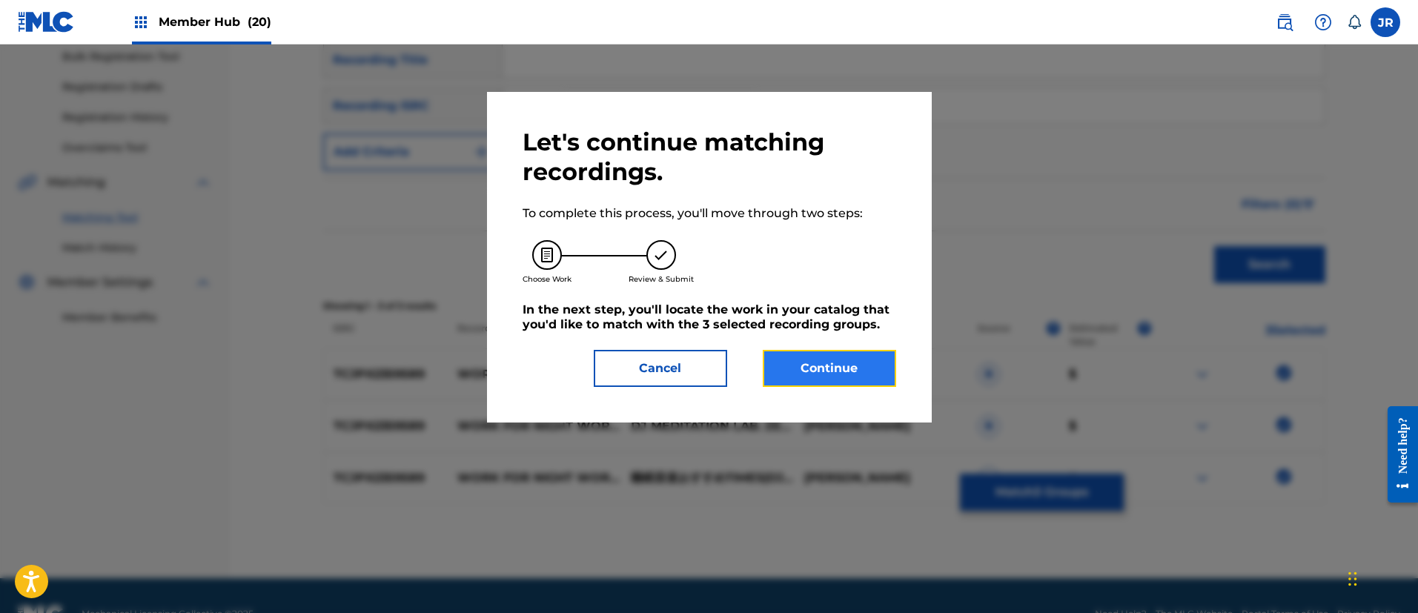
click at [818, 369] on button "Continue" at bounding box center [829, 368] width 133 height 37
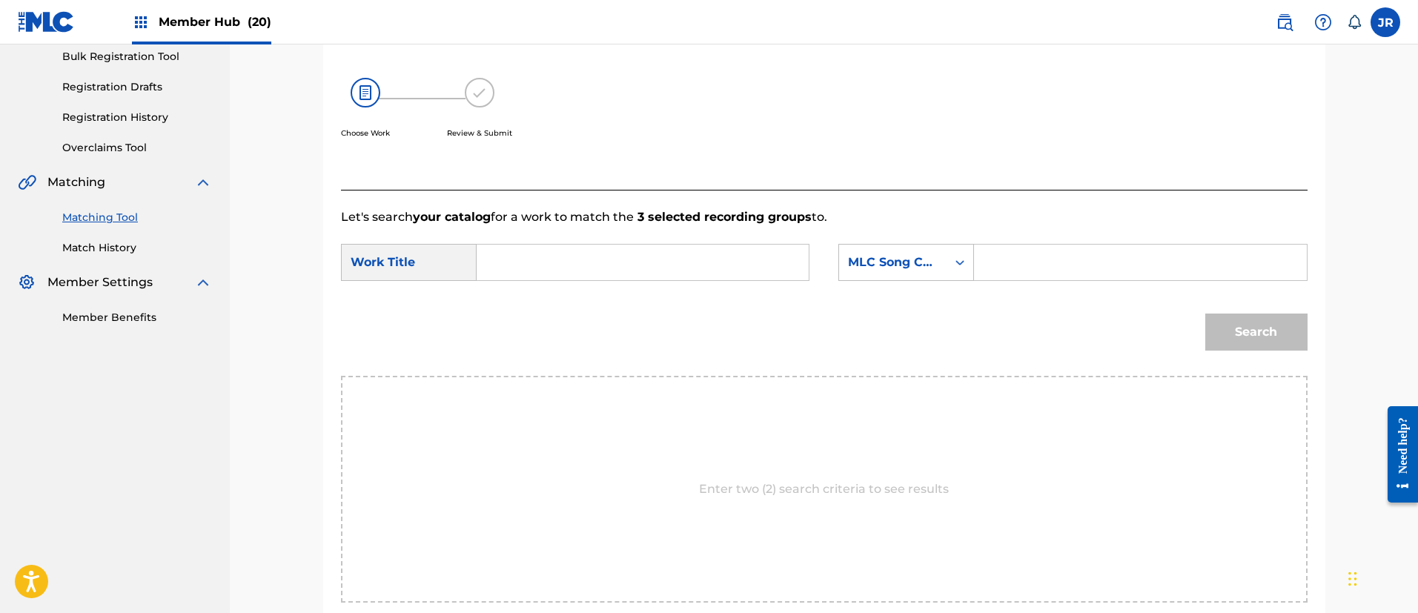
click at [699, 268] on input "Search Form" at bounding box center [642, 263] width 307 height 36
paste input "Gensoutekinapianodeseijakuokanjiruyorunosagyouyoub"
type input "Gensoutekinapianodeseijakuokanjiruyorunosagyouyoub"
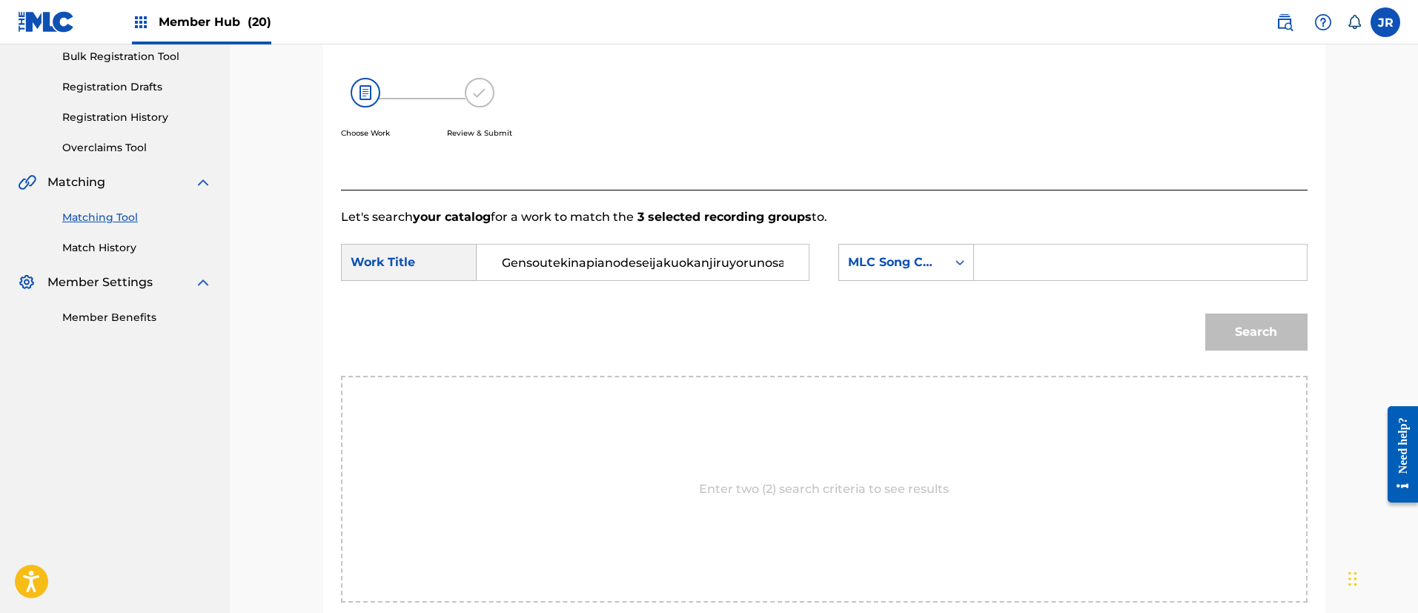
click at [1018, 263] on input "Search Form" at bounding box center [1140, 263] width 307 height 36
paste input "GB0SRH"
type input "GB0SRH"
click at [1242, 322] on button "Search" at bounding box center [1256, 332] width 102 height 37
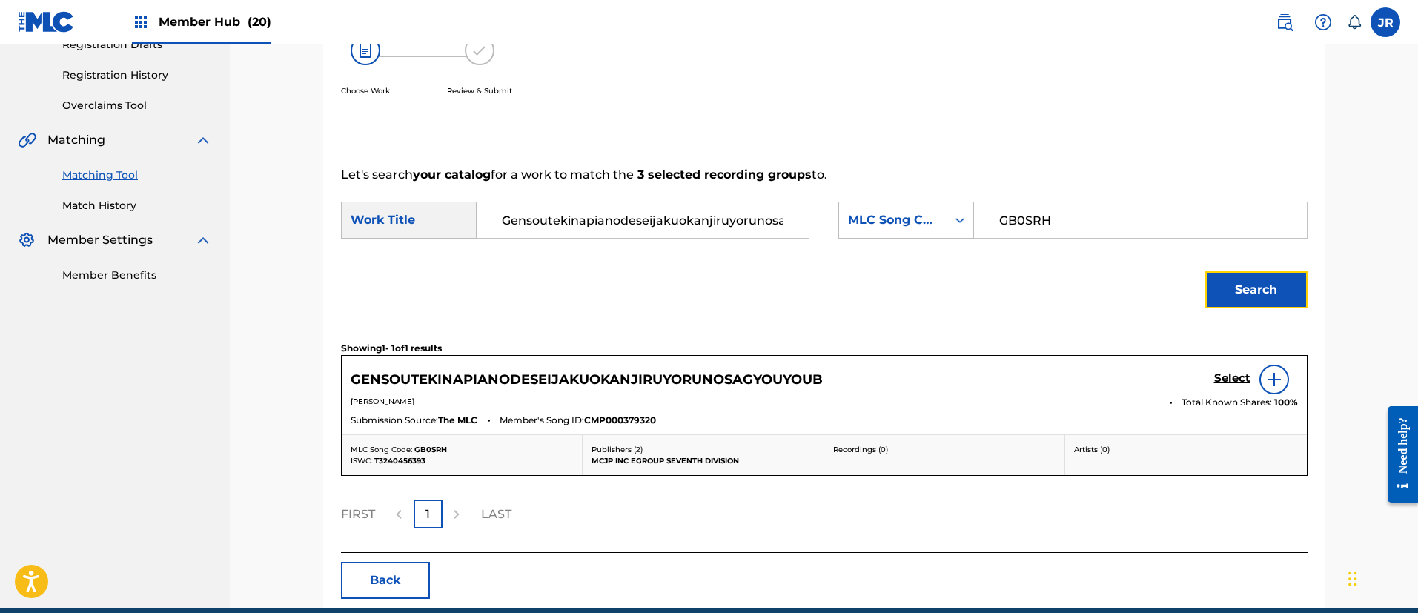
scroll to position [331, 0]
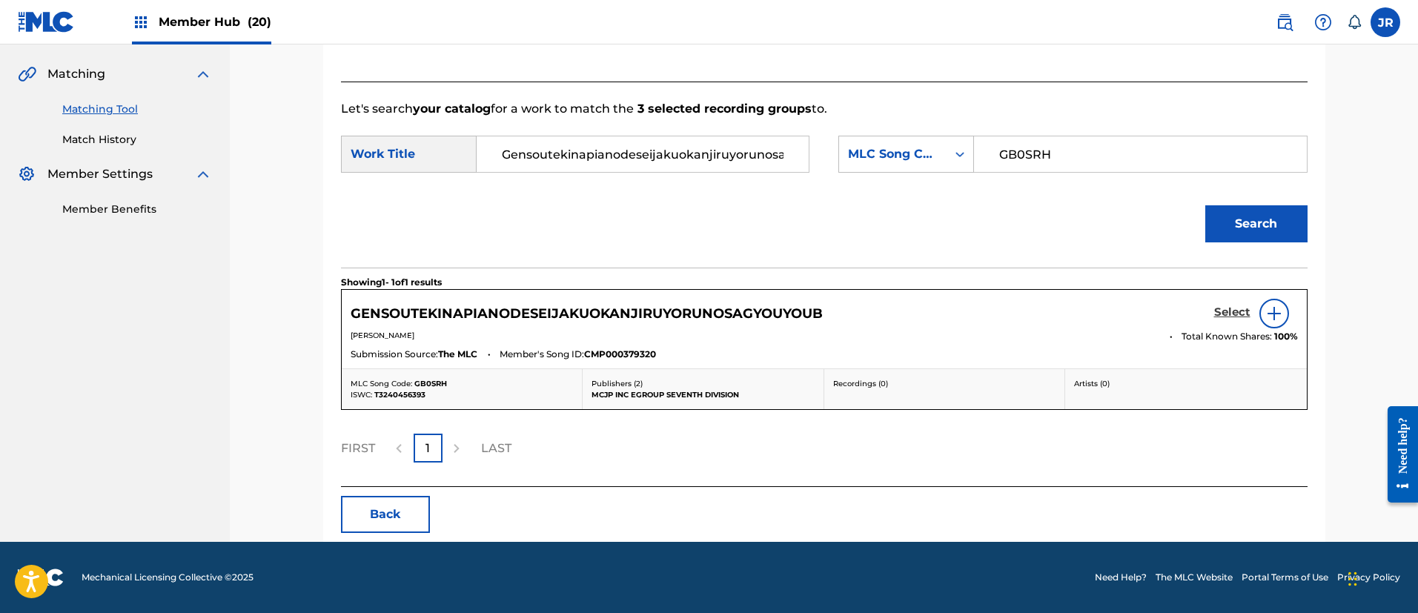
click at [1222, 310] on h5 "Select" at bounding box center [1232, 312] width 36 height 14
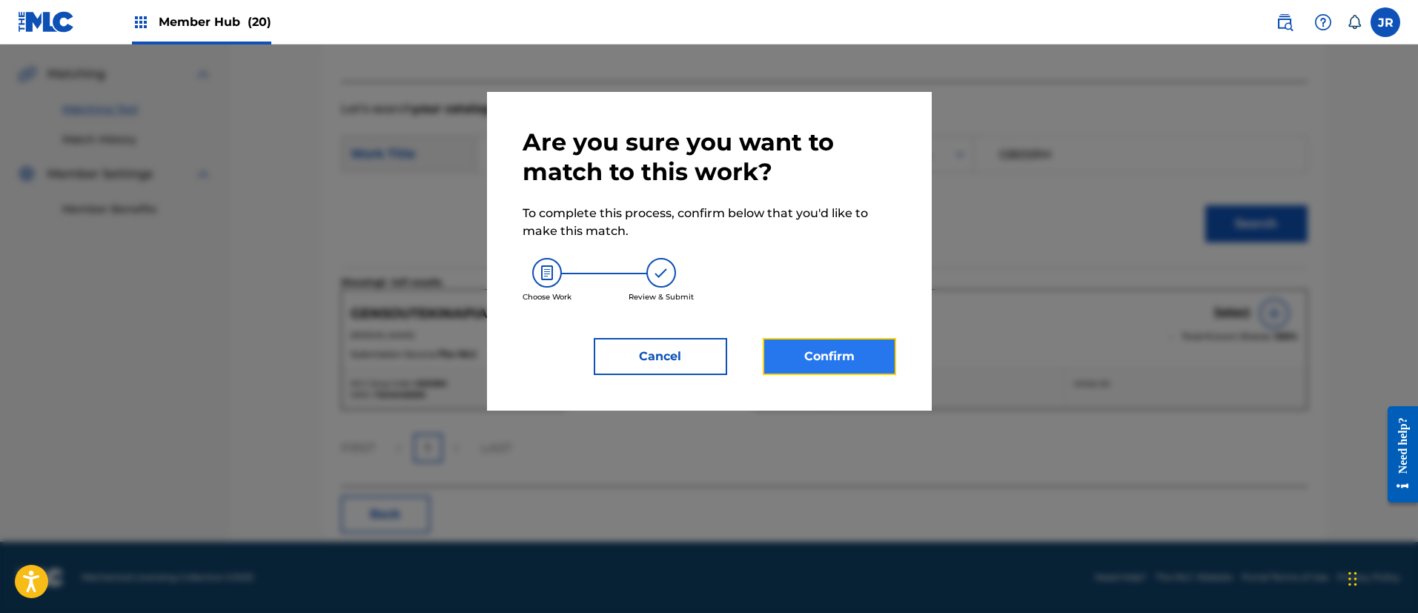
click at [833, 360] on button "Confirm" at bounding box center [829, 356] width 133 height 37
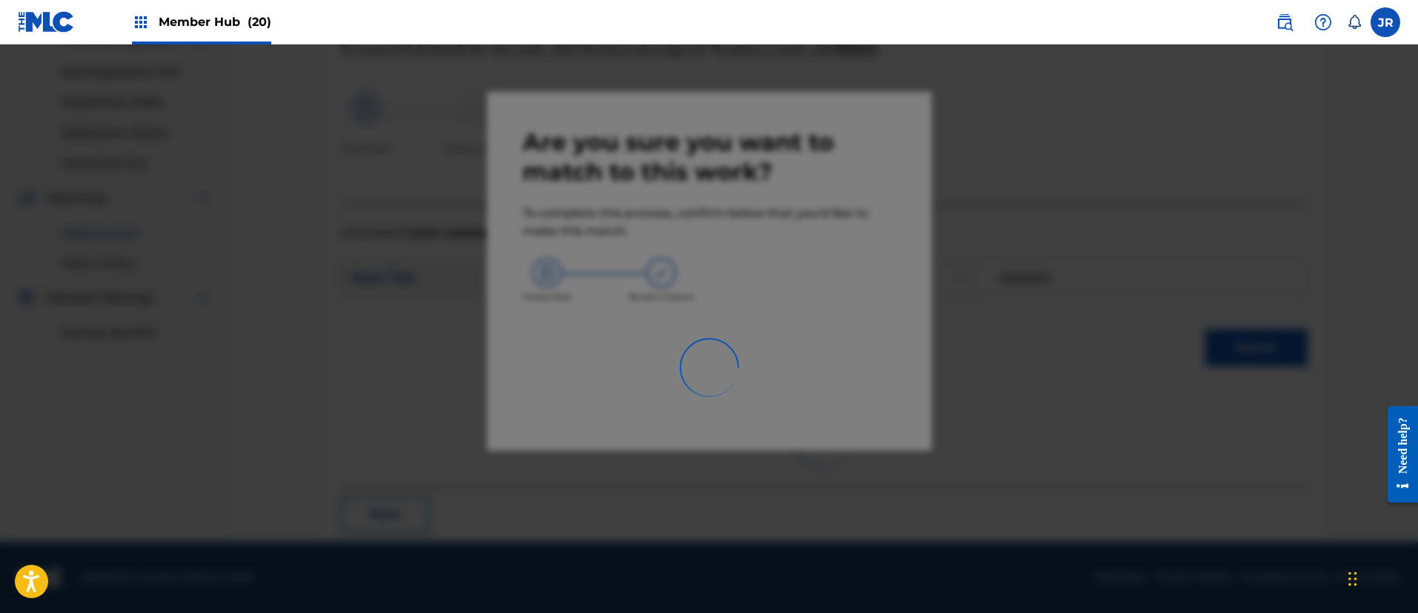
scroll to position [55, 0]
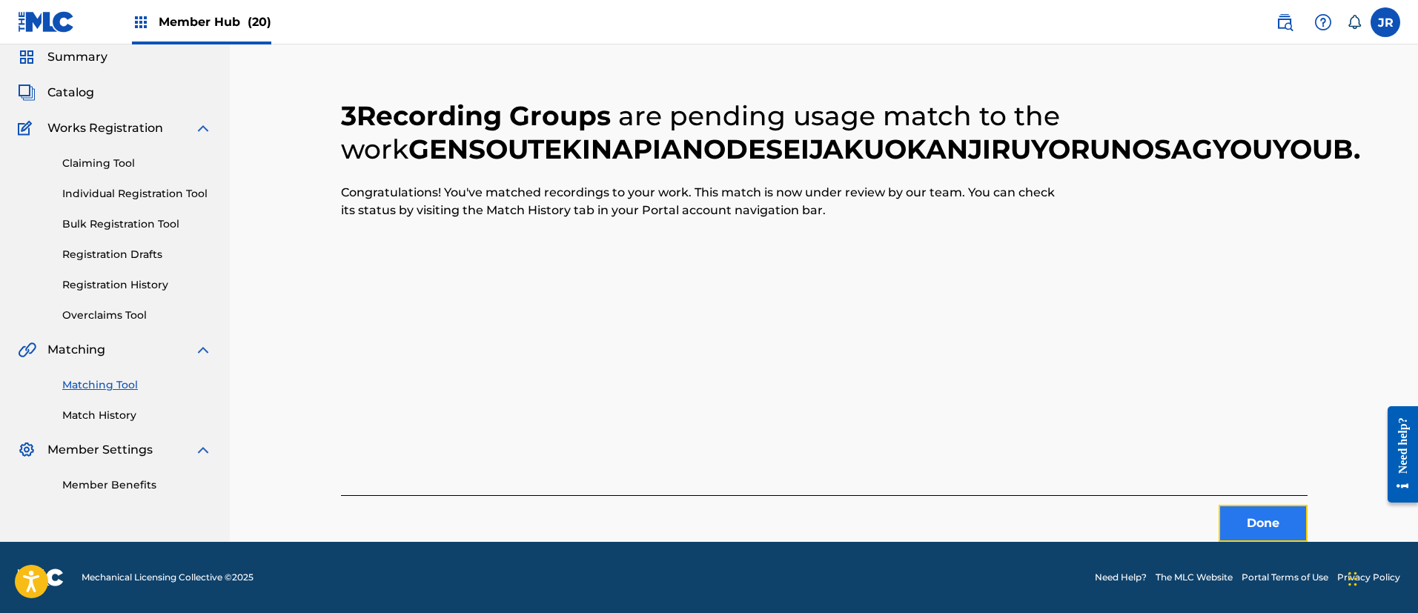
click at [1263, 517] on button "Done" at bounding box center [1263, 523] width 89 height 37
